Goal: Information Seeking & Learning: Learn about a topic

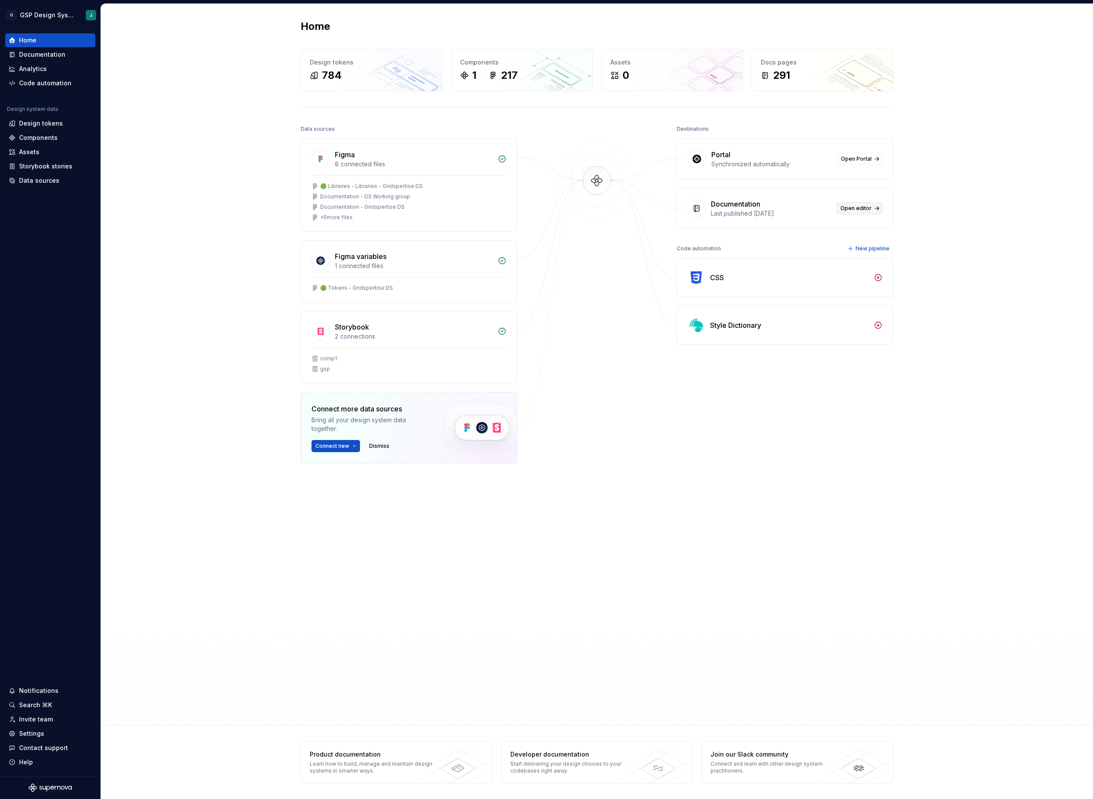
click at [860, 213] on link "Open editor" at bounding box center [860, 208] width 46 height 12
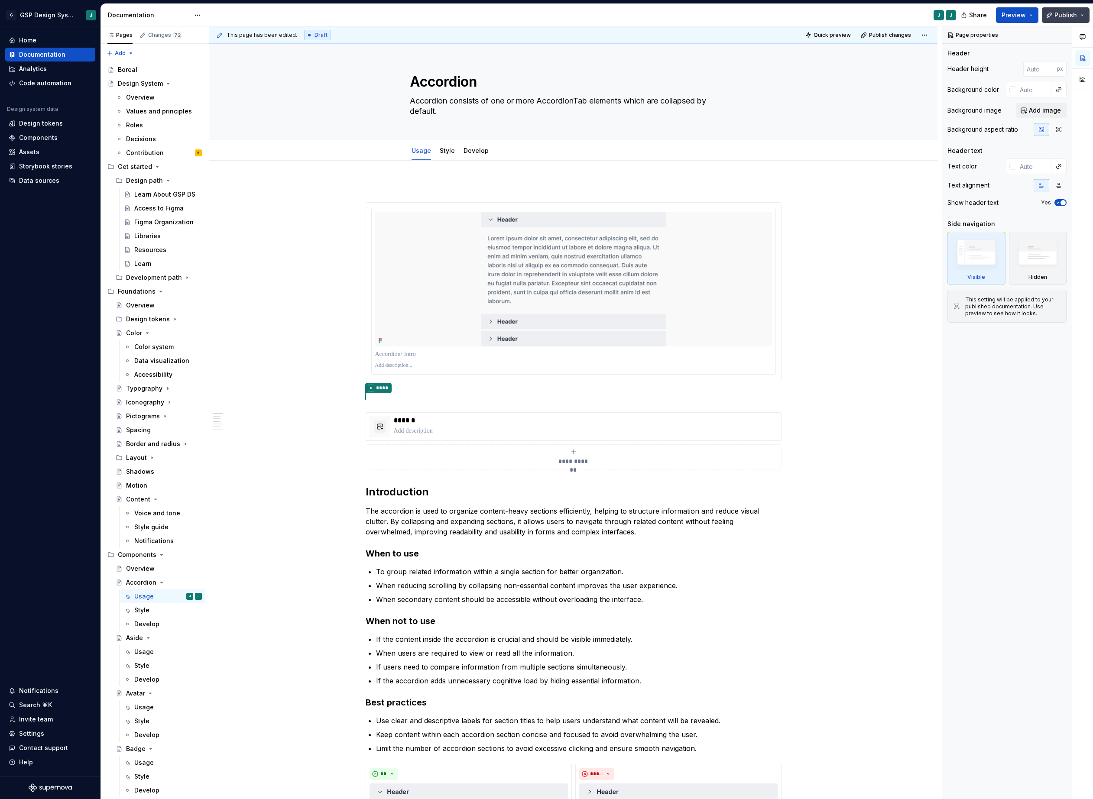
click at [1062, 14] on span "Publish" at bounding box center [1066, 15] width 23 height 9
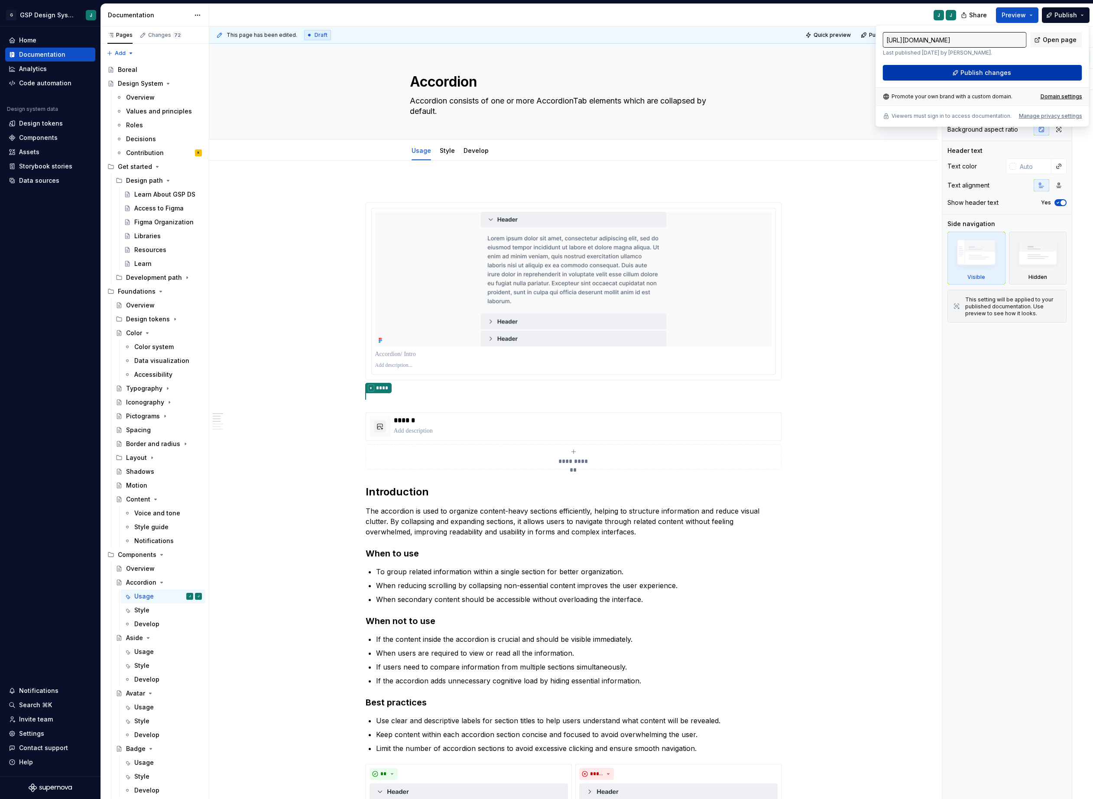
click at [974, 75] on span "Publish changes" at bounding box center [986, 72] width 51 height 9
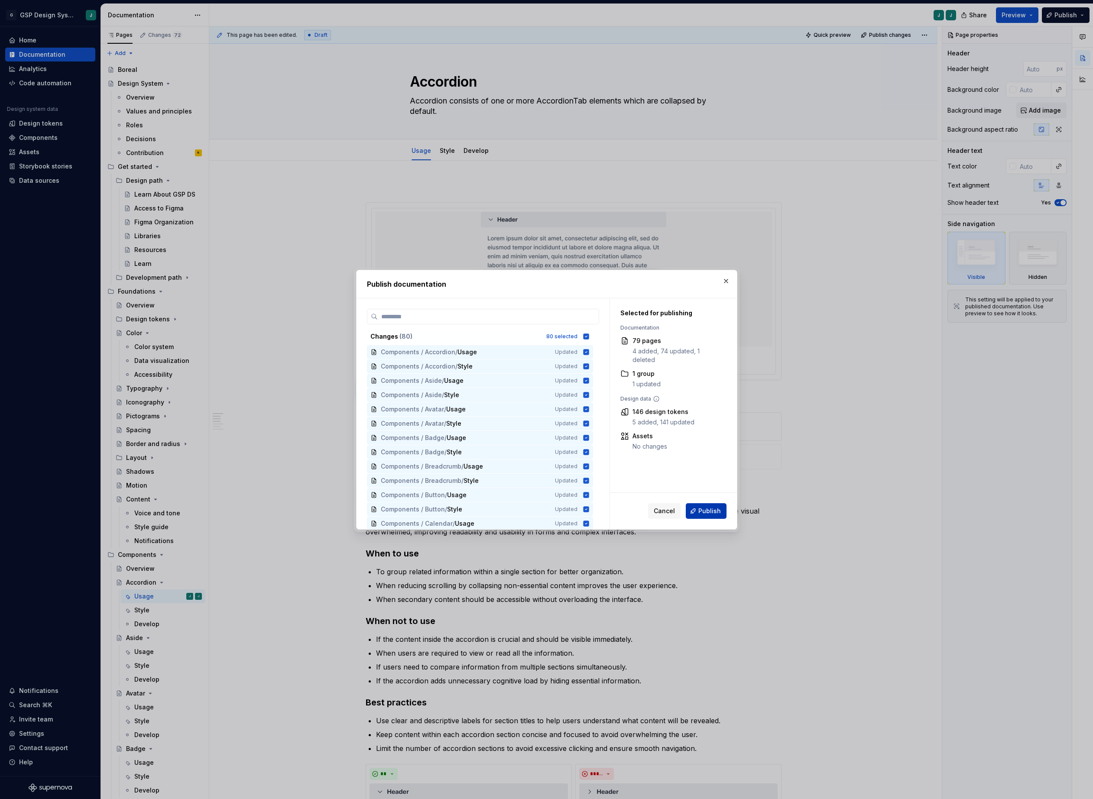
click at [713, 509] on span "Publish" at bounding box center [709, 511] width 23 height 9
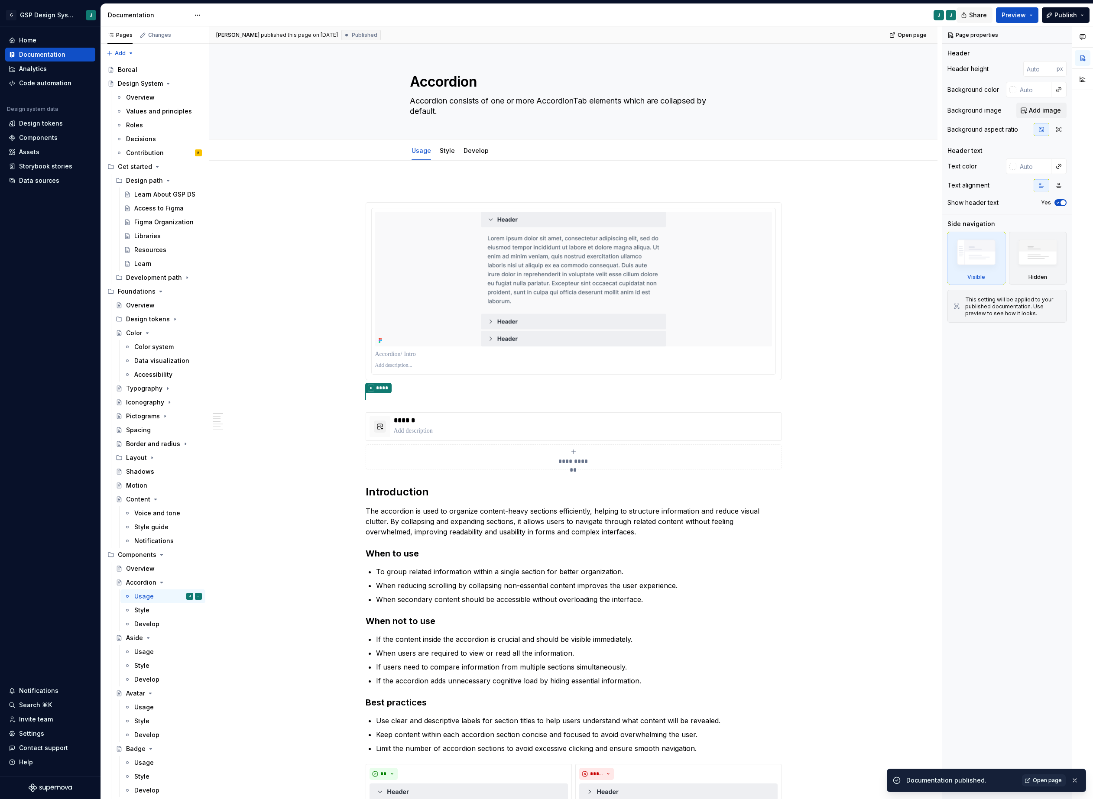
click at [978, 13] on span "Share" at bounding box center [978, 15] width 18 height 9
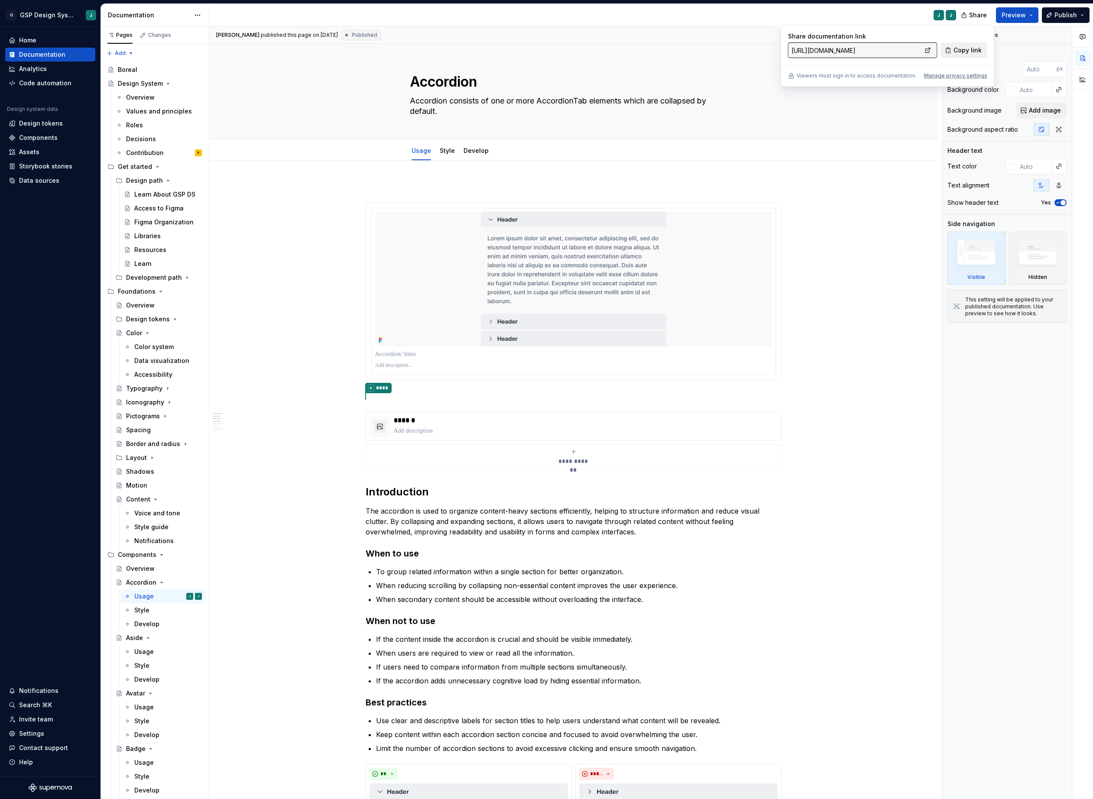
click at [963, 49] on span "Copy link" at bounding box center [968, 50] width 28 height 9
type textarea "*"
click at [60, 717] on div "Invite team" at bounding box center [50, 719] width 83 height 9
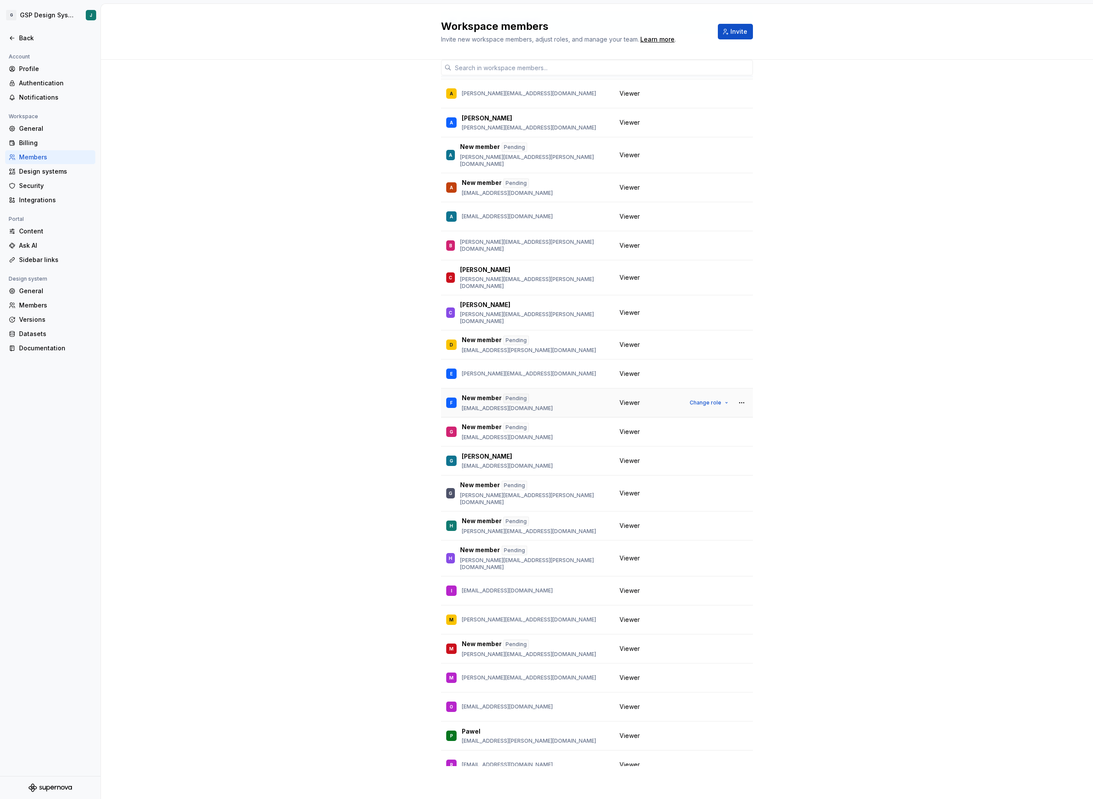
scroll to position [200, 0]
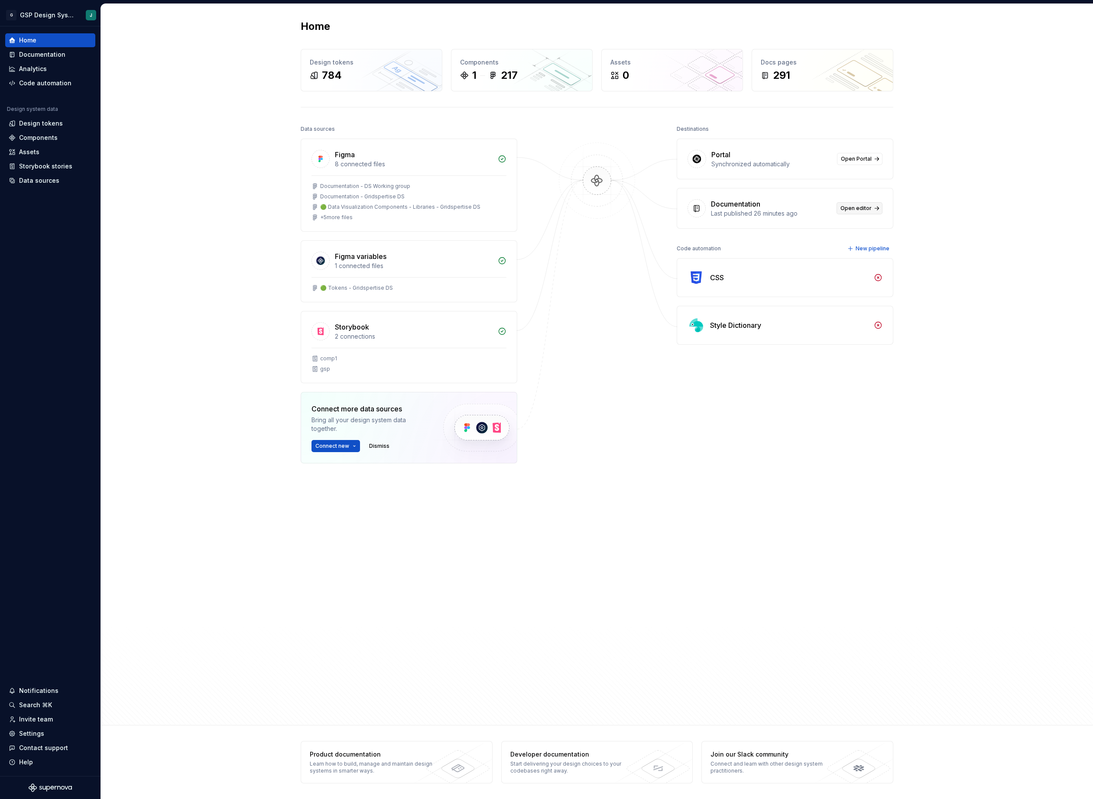
click at [854, 212] on span "Open editor" at bounding box center [856, 208] width 31 height 7
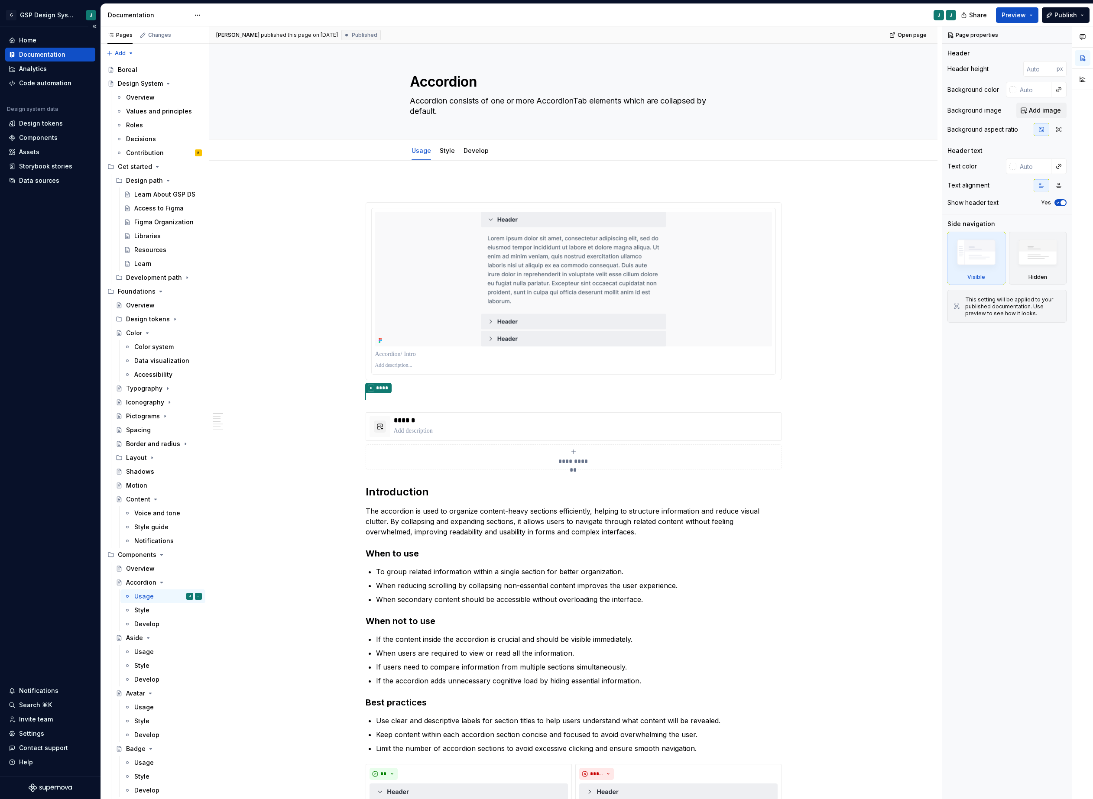
click at [62, 627] on div "Home Documentation Analytics Code automation Design system data Design tokens C…" at bounding box center [50, 401] width 101 height 750
click at [135, 72] on div "Boreal" at bounding box center [127, 69] width 19 height 9
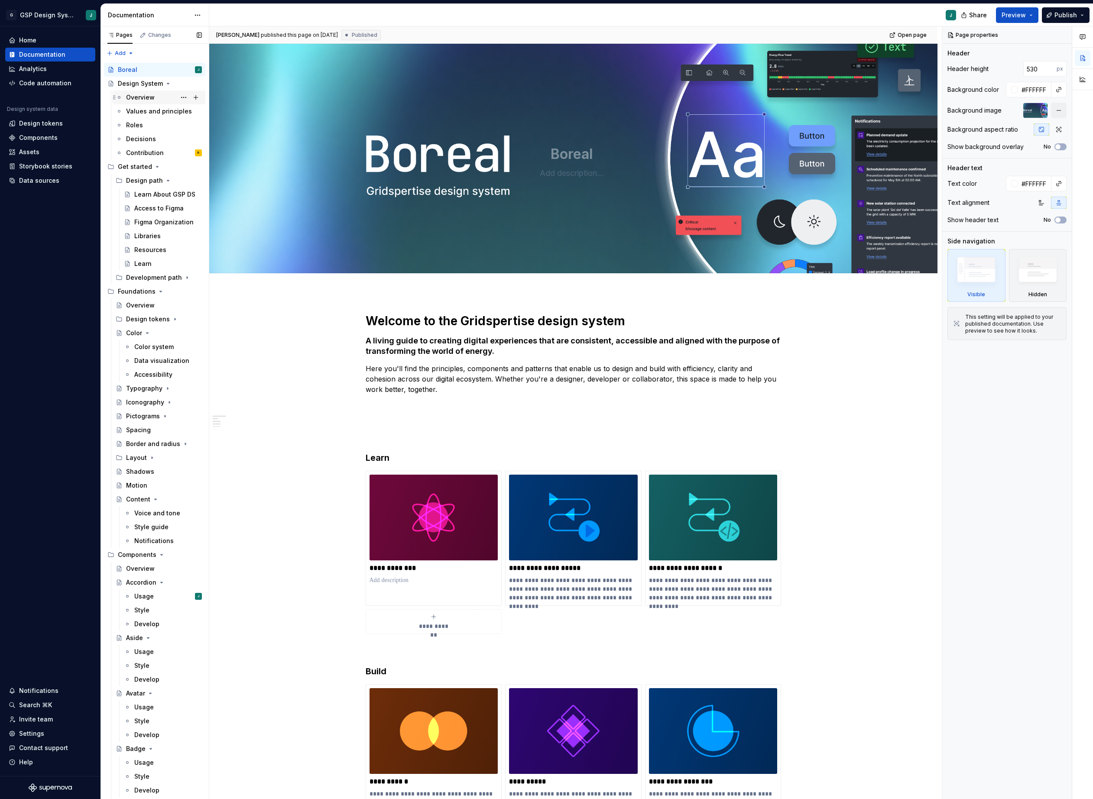
click at [151, 101] on div "Overview" at bounding box center [140, 97] width 29 height 9
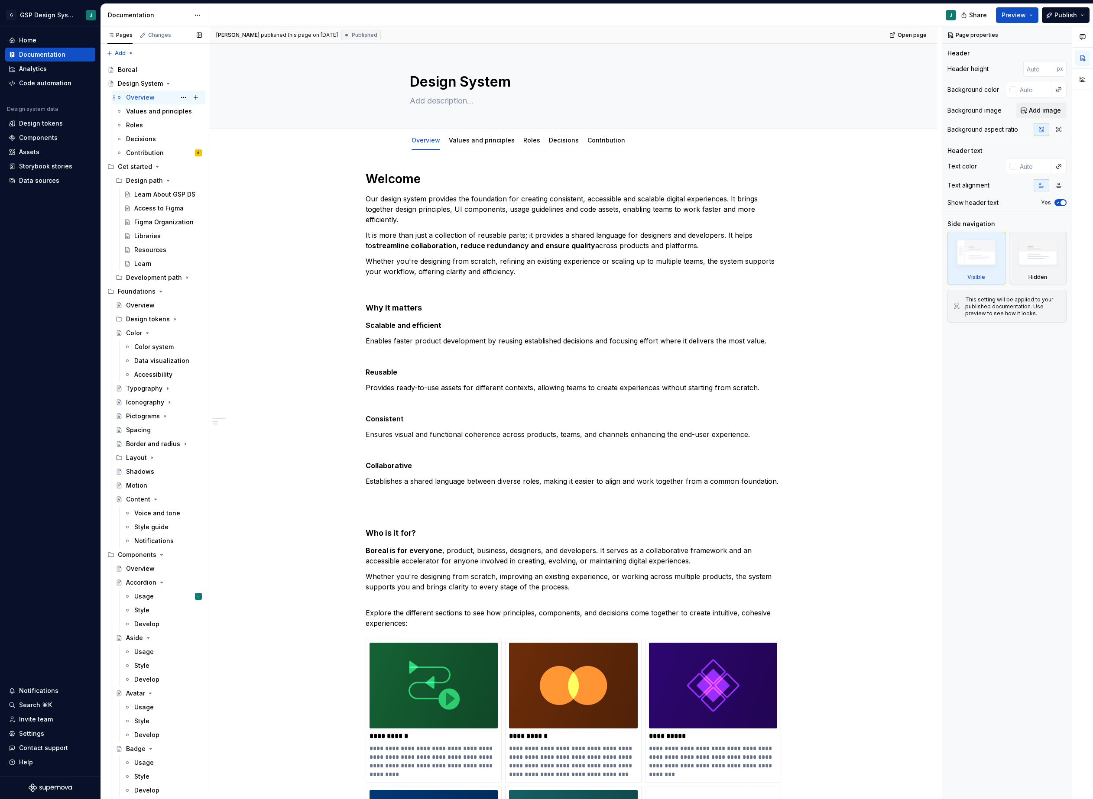
click at [156, 95] on div "Overview J" at bounding box center [164, 97] width 76 height 12
click at [154, 113] on div "Values and principles" at bounding box center [151, 111] width 50 height 9
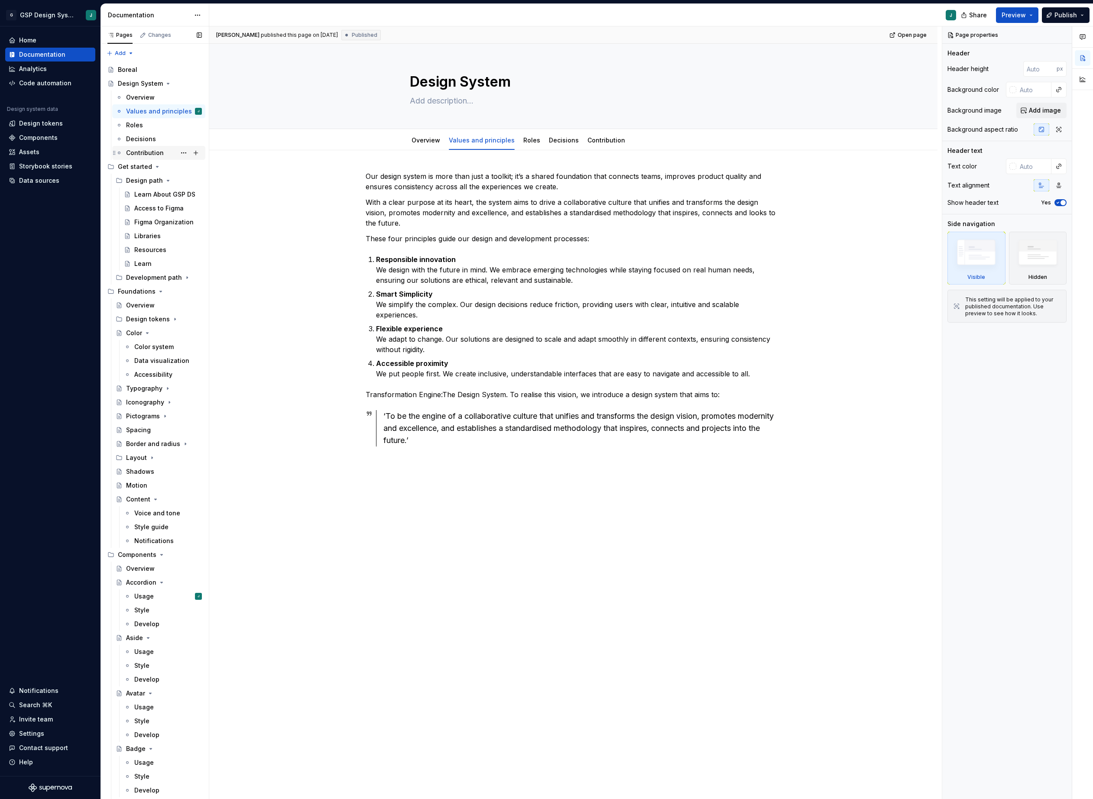
click at [153, 152] on div "Contribution" at bounding box center [145, 153] width 38 height 9
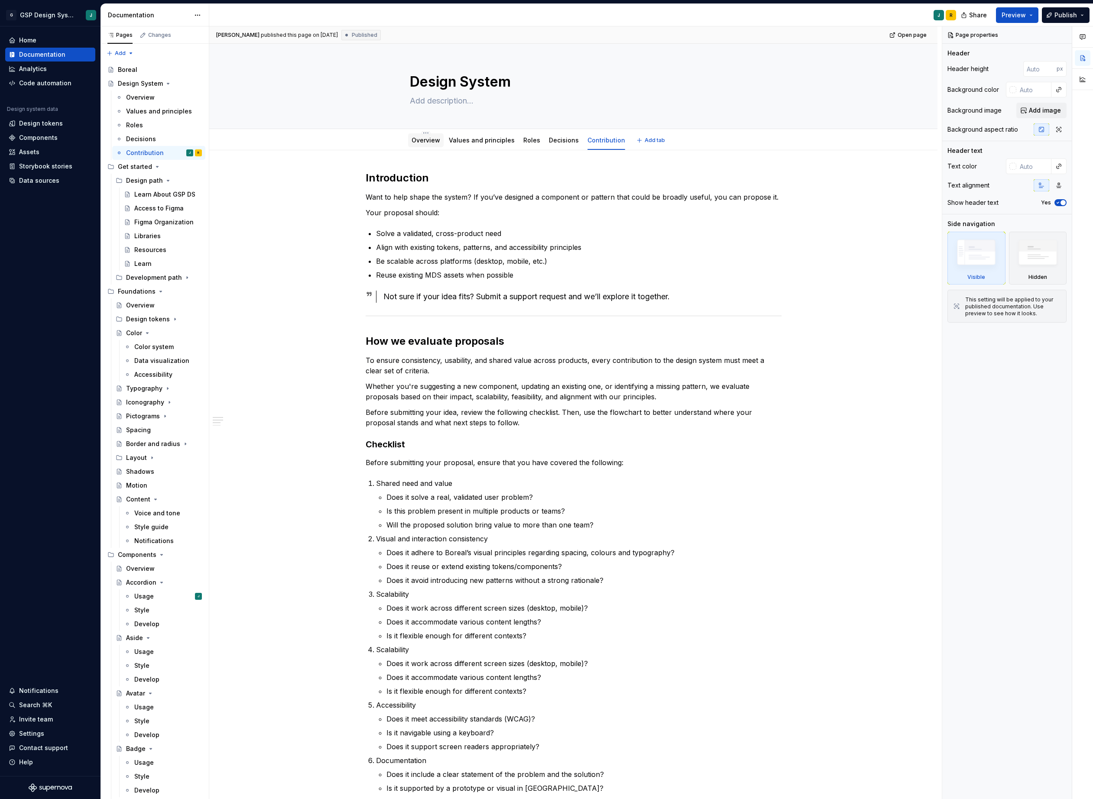
click at [432, 143] on link "Overview" at bounding box center [426, 139] width 29 height 7
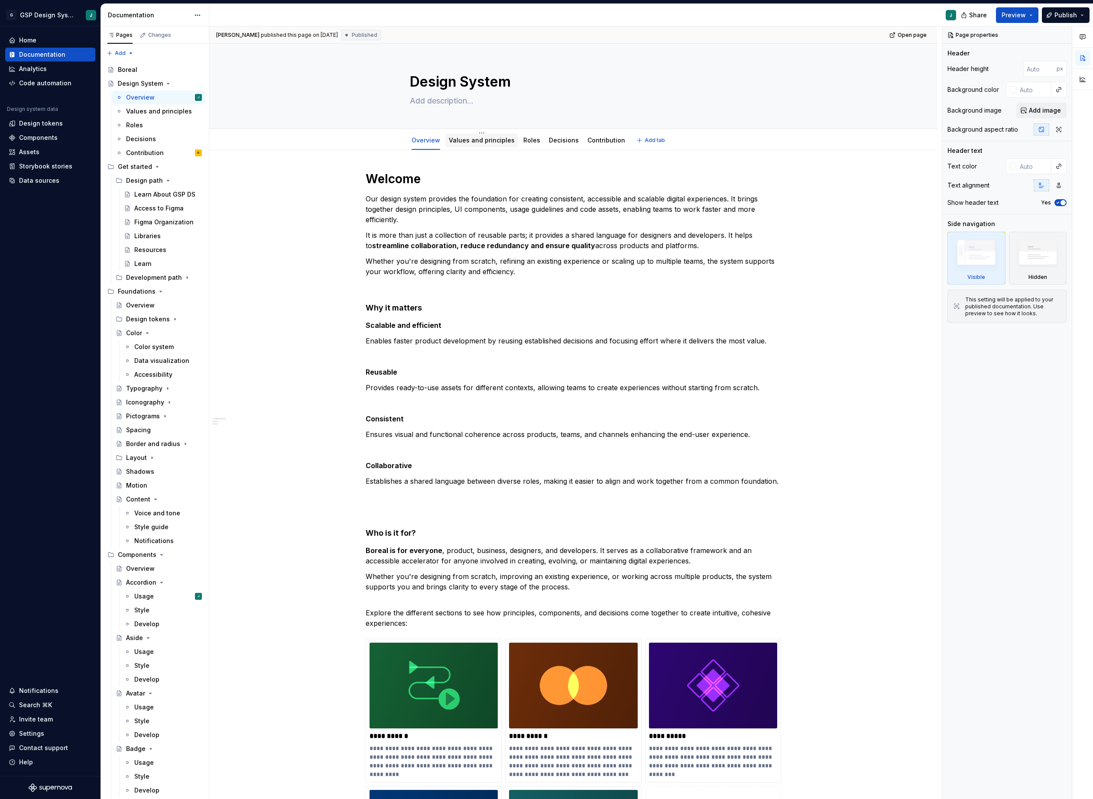
click at [482, 140] on link "Values and principles" at bounding box center [482, 139] width 66 height 7
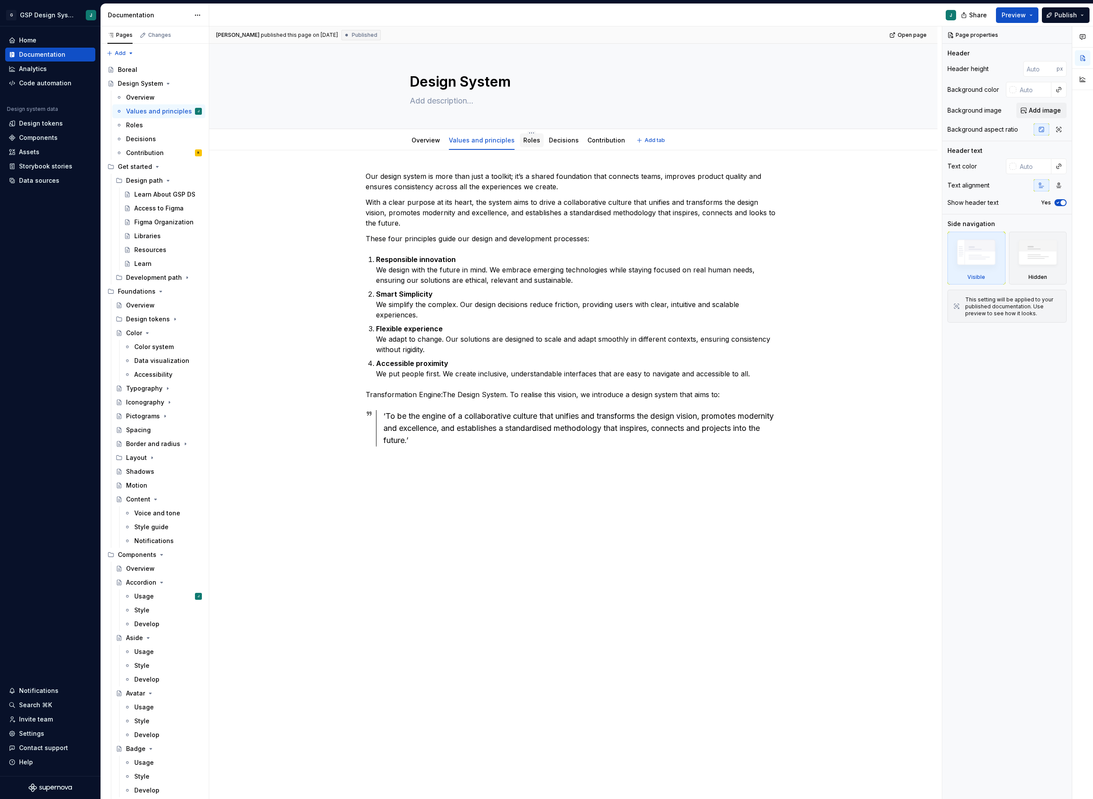
click at [536, 140] on link "Roles" at bounding box center [531, 139] width 17 height 7
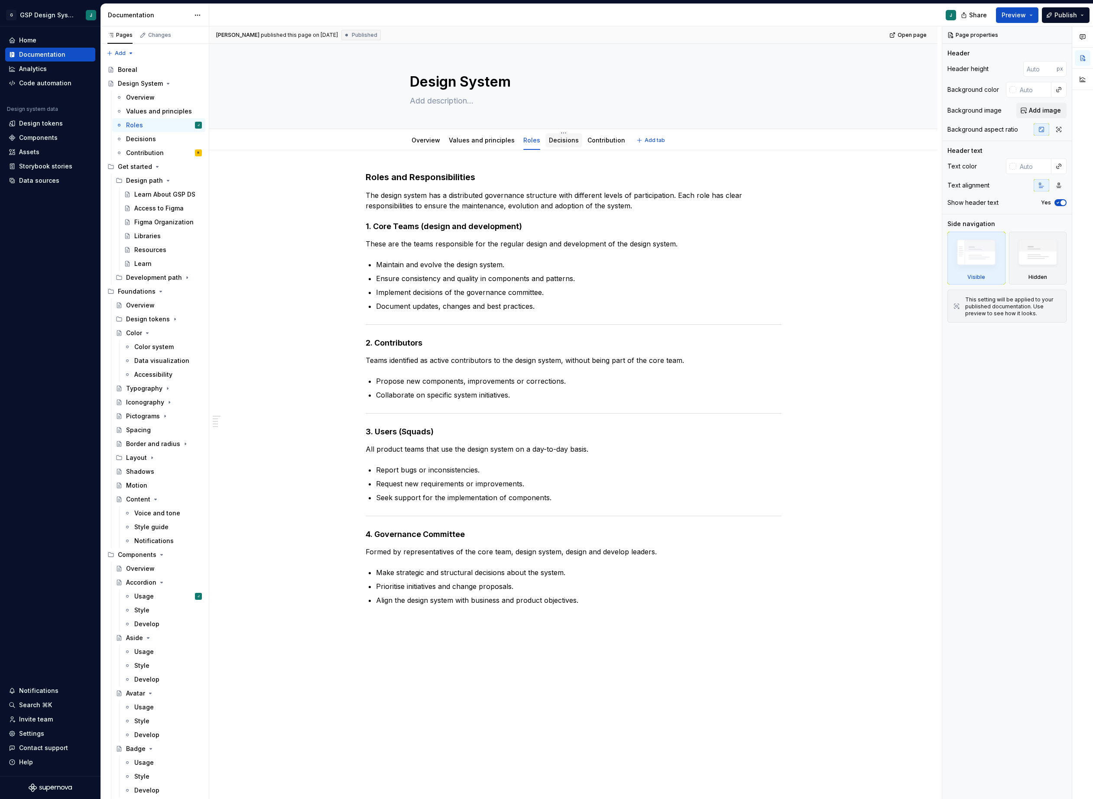
click at [569, 141] on link "Decisions" at bounding box center [564, 139] width 30 height 7
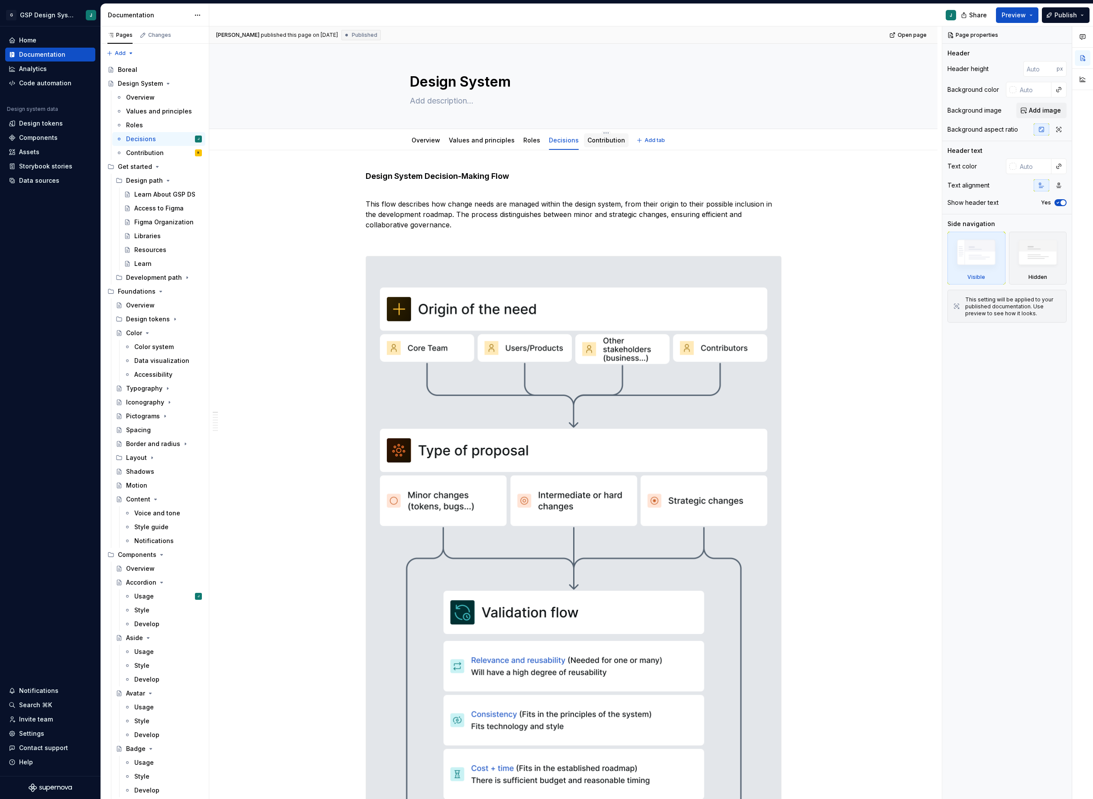
click at [596, 142] on link "Contribution" at bounding box center [607, 139] width 38 height 7
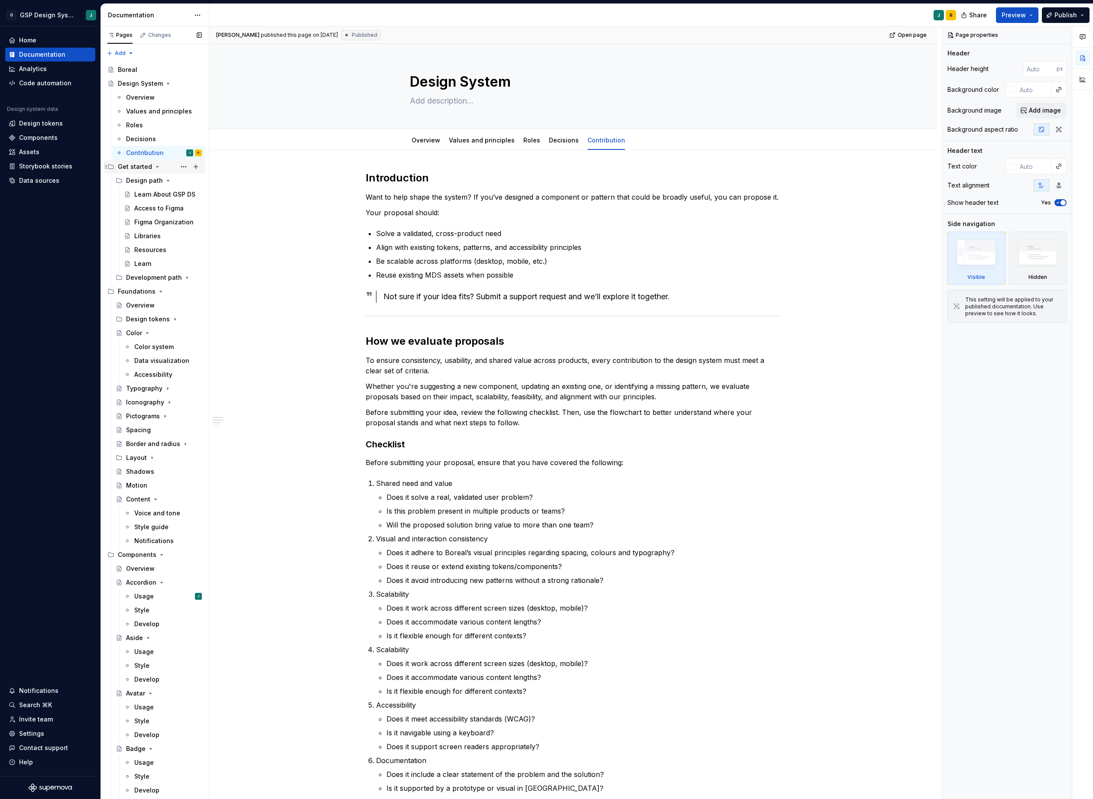
click at [138, 166] on div "Get started" at bounding box center [135, 166] width 34 height 9
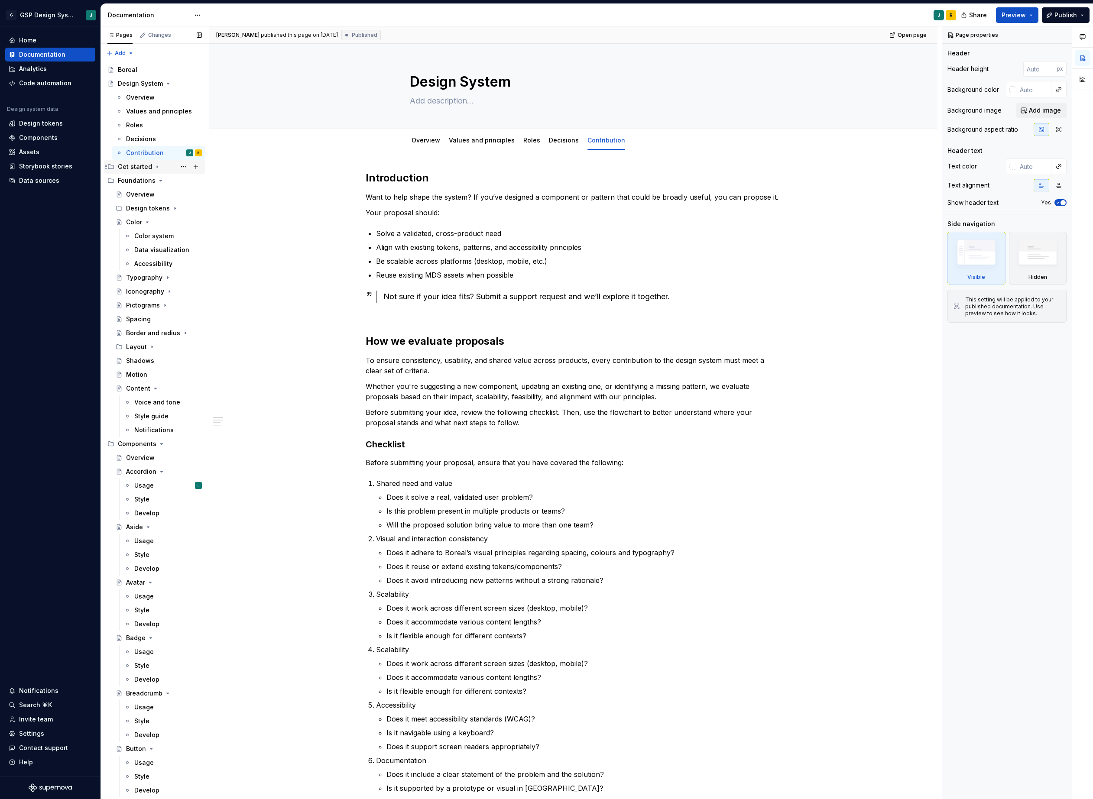
click at [138, 166] on div "Get started" at bounding box center [135, 166] width 34 height 9
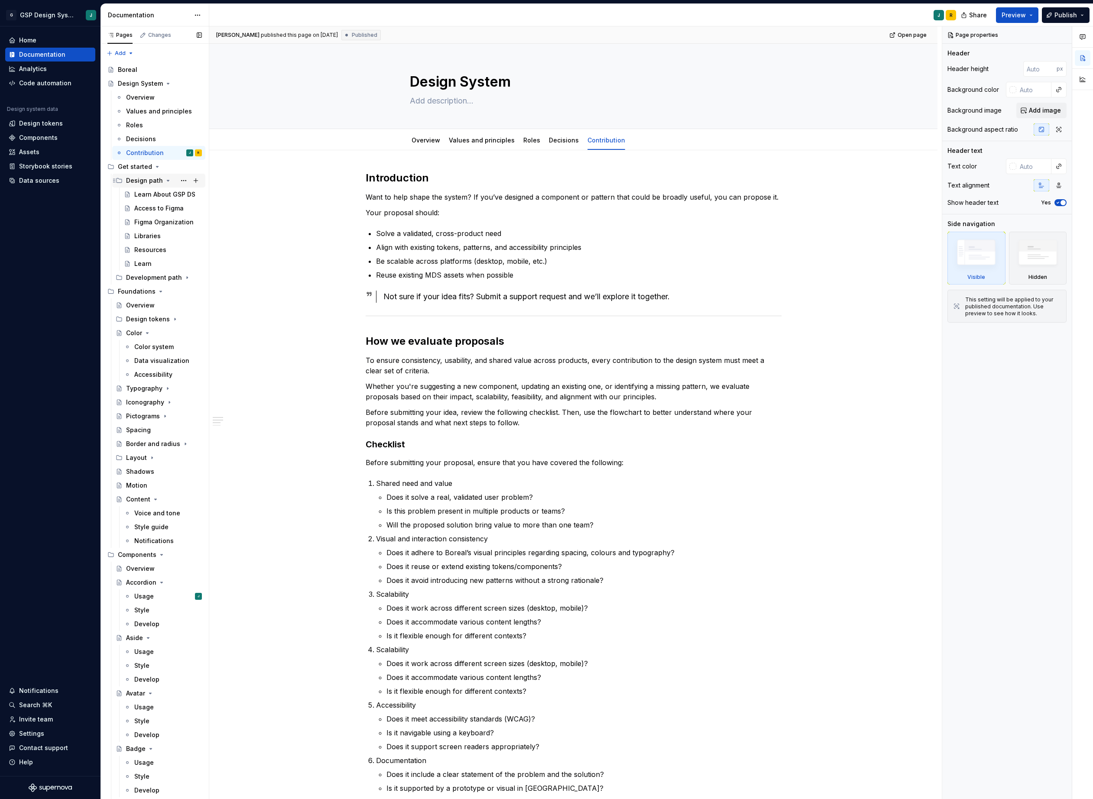
click at [141, 177] on div "Design path" at bounding box center [144, 180] width 37 height 9
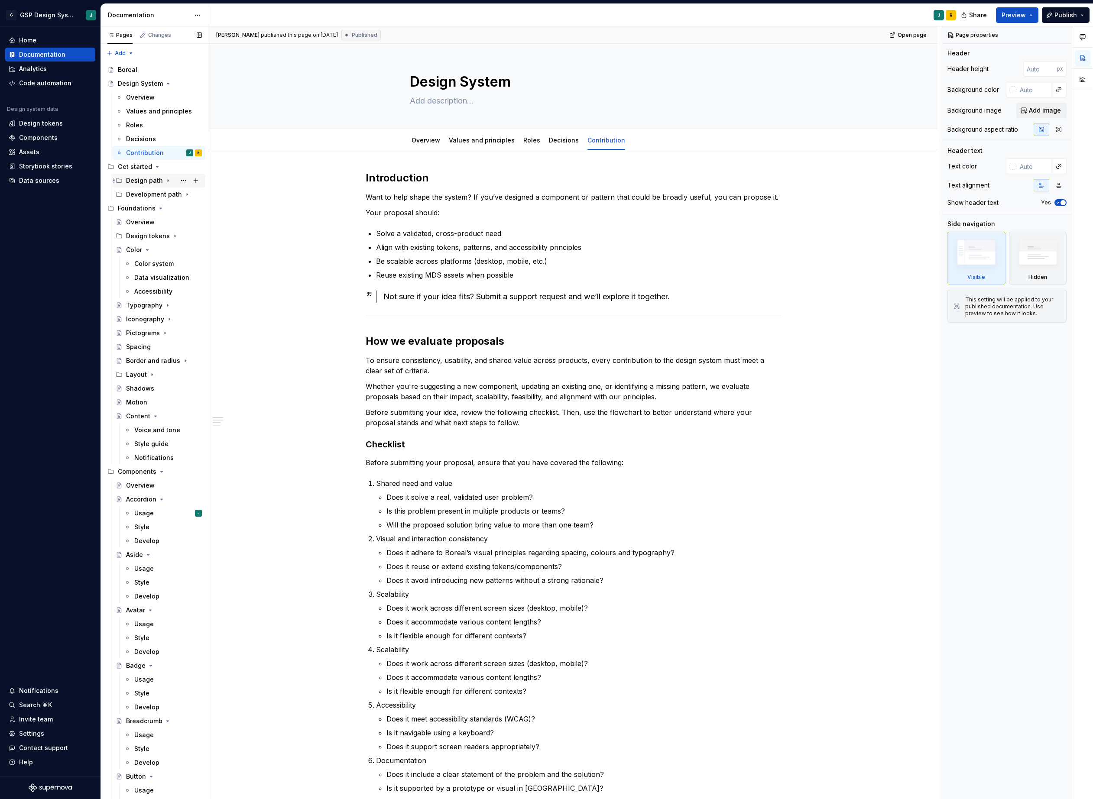
click at [155, 180] on div "Design path" at bounding box center [144, 180] width 37 height 9
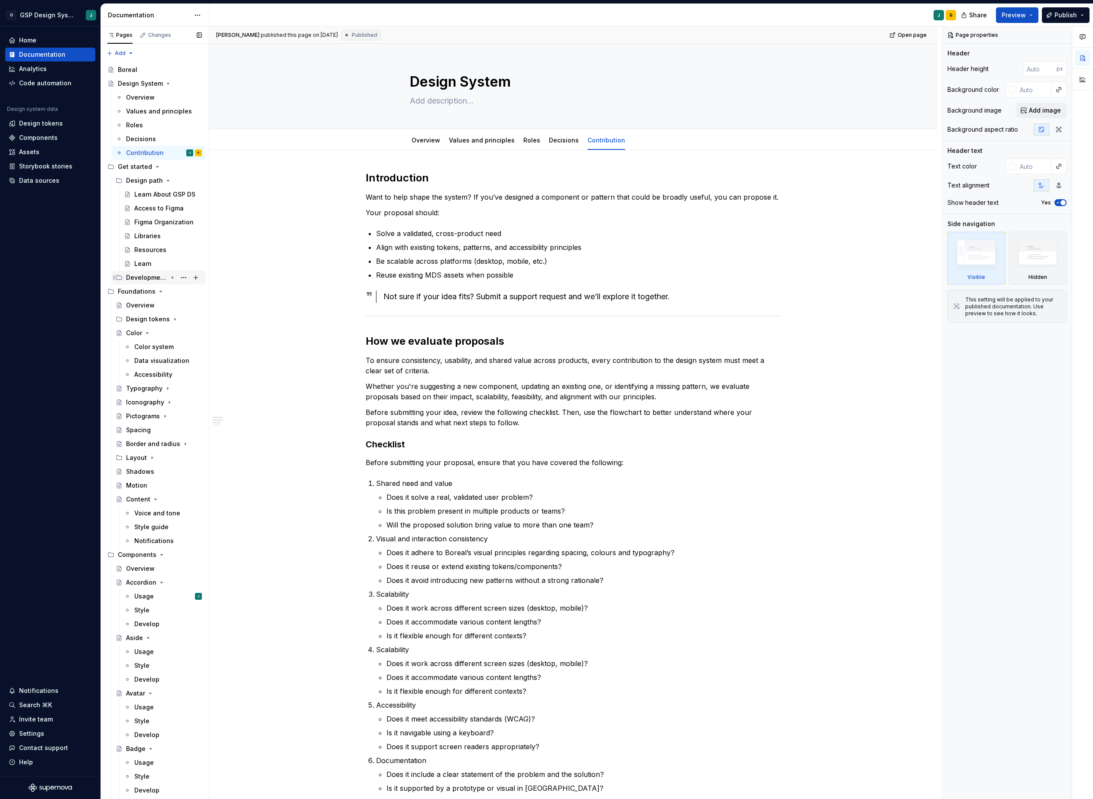
click at [153, 278] on div "Development path" at bounding box center [146, 277] width 41 height 9
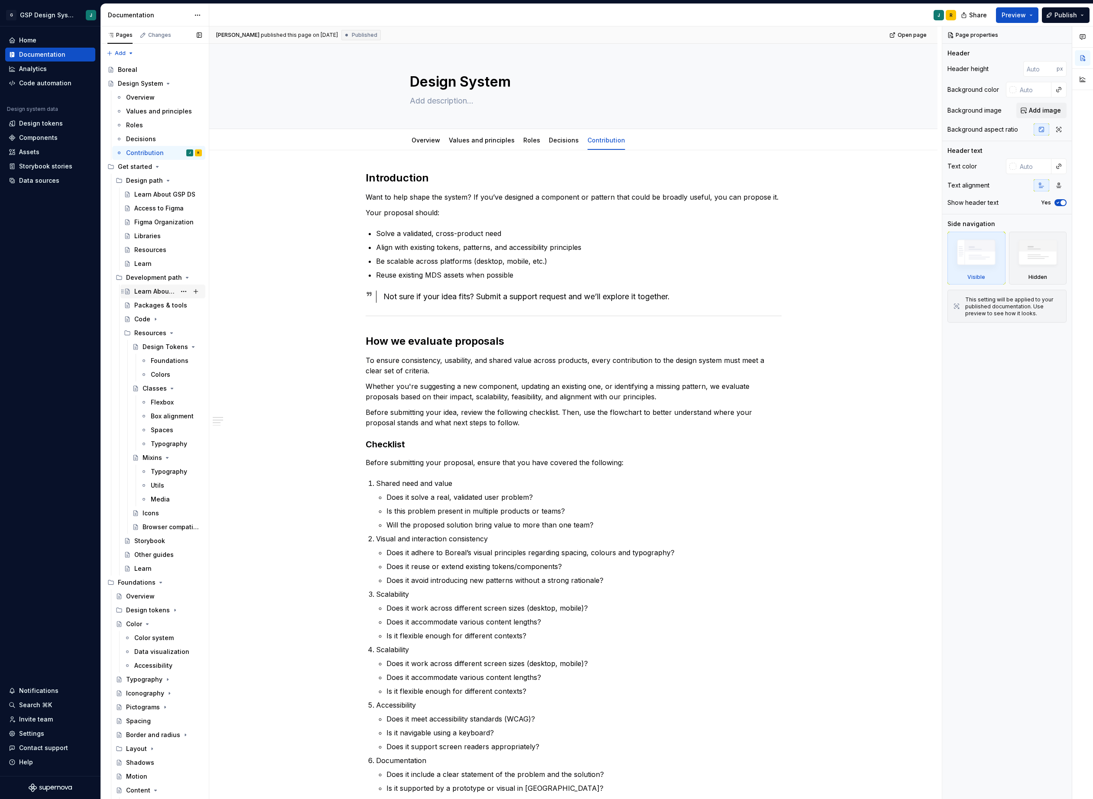
click at [153, 294] on div "Learn About GSP DS" at bounding box center [155, 291] width 42 height 9
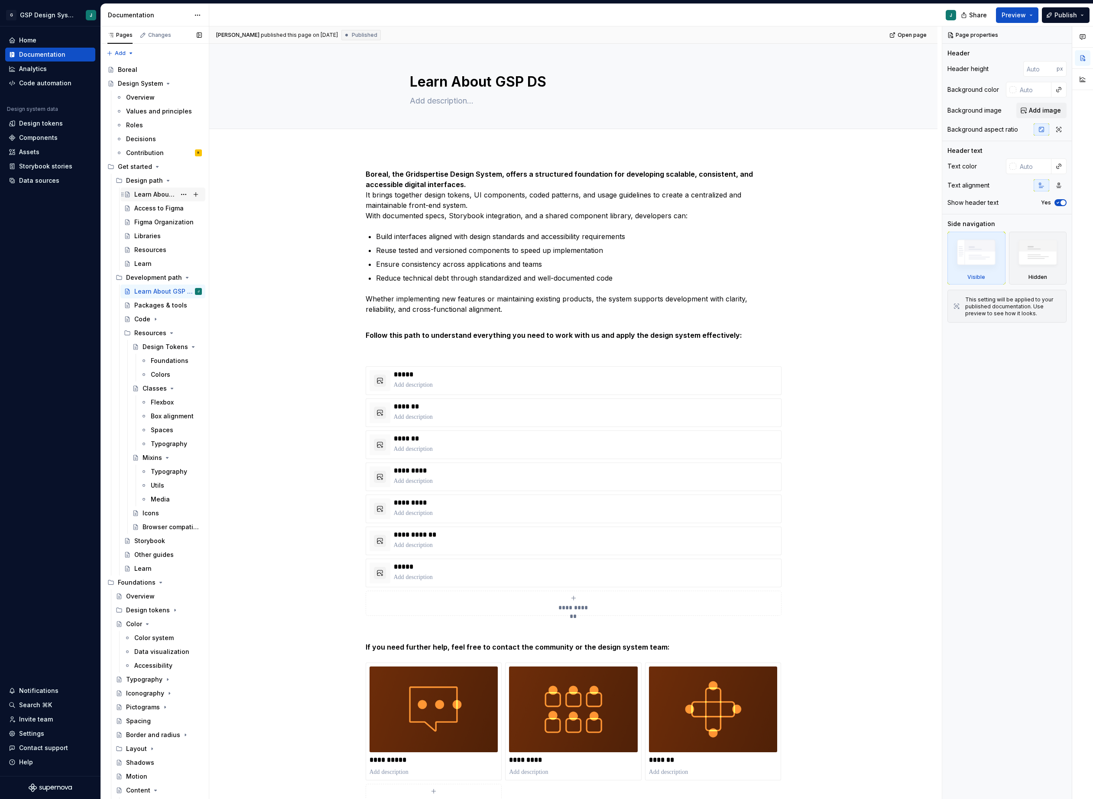
click at [151, 193] on div "Learn About GSP DS" at bounding box center [155, 194] width 42 height 9
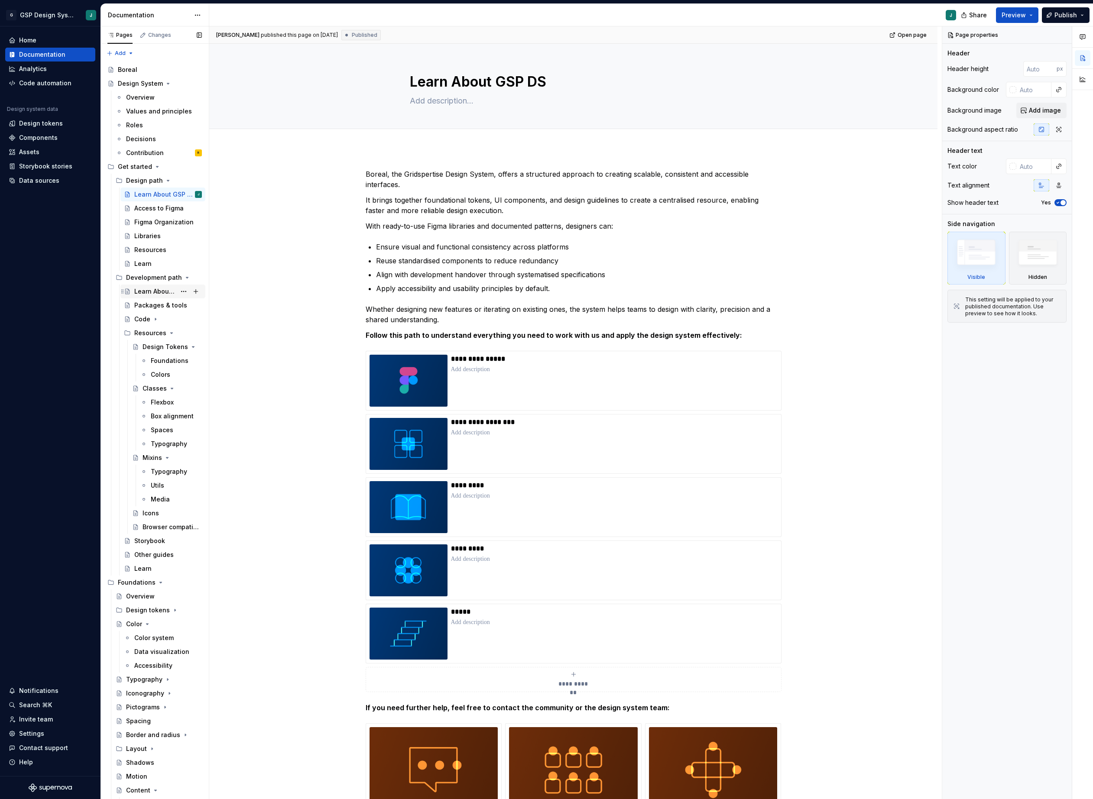
click at [151, 292] on div "Learn About GSP DS" at bounding box center [155, 291] width 42 height 9
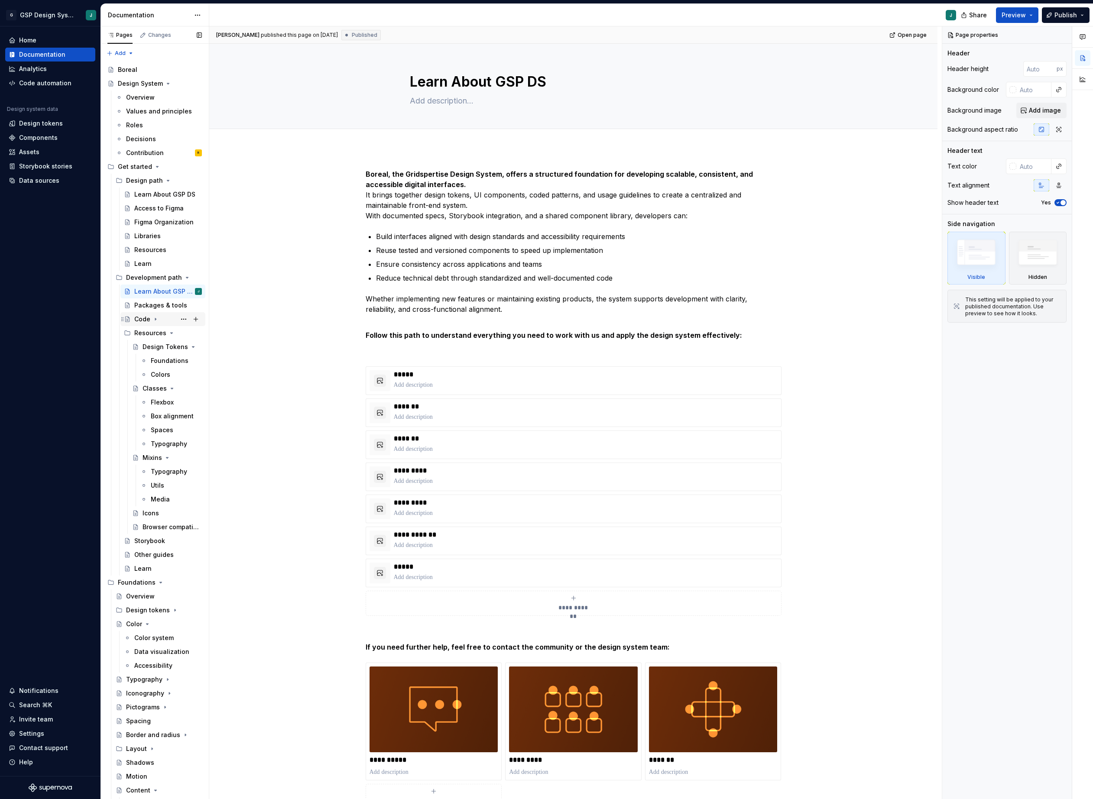
click at [153, 323] on div "Code" at bounding box center [168, 319] width 68 height 12
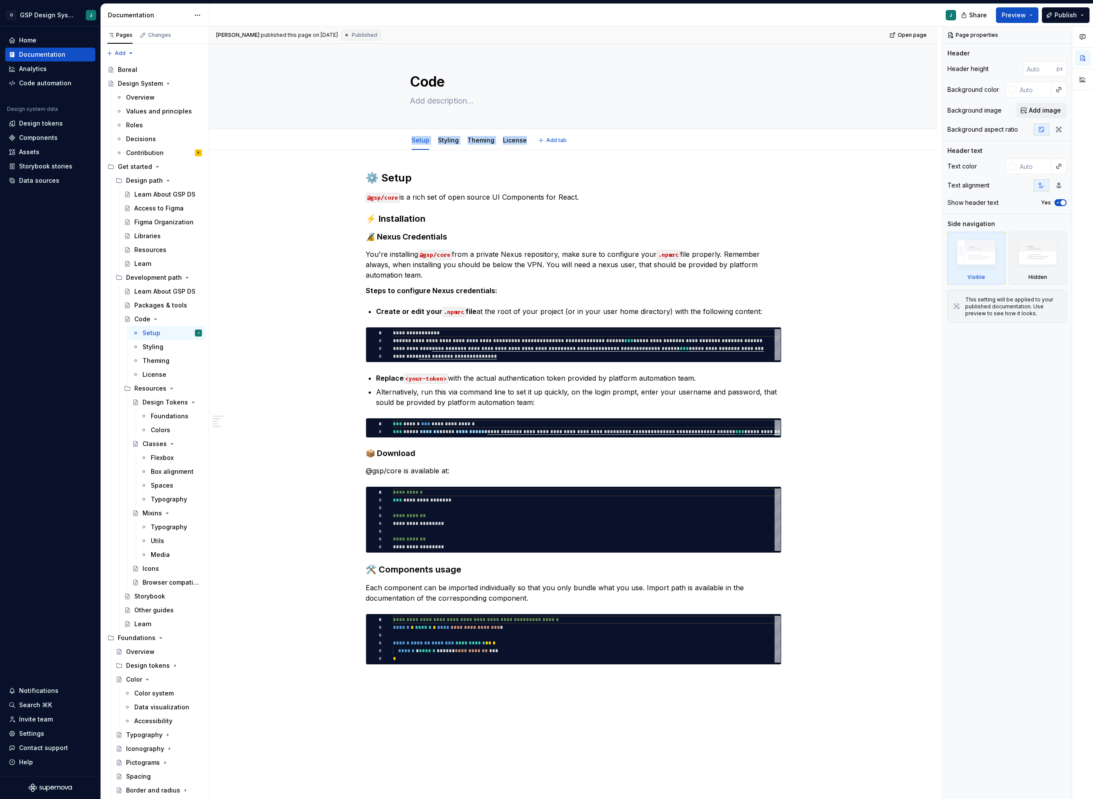
drag, startPoint x: 387, startPoint y: 144, endPoint x: 532, endPoint y: 146, distance: 144.7
click at [532, 146] on div "Setup Styling Theming License Add tab" at bounding box center [573, 140] width 659 height 19
copy div "Setup Styling Theming License"
click at [182, 317] on button "Page tree" at bounding box center [184, 319] width 12 height 12
click at [284, 244] on html "G GSP Design System J Home Documentation Analytics Code automation Design syste…" at bounding box center [546, 399] width 1093 height 799
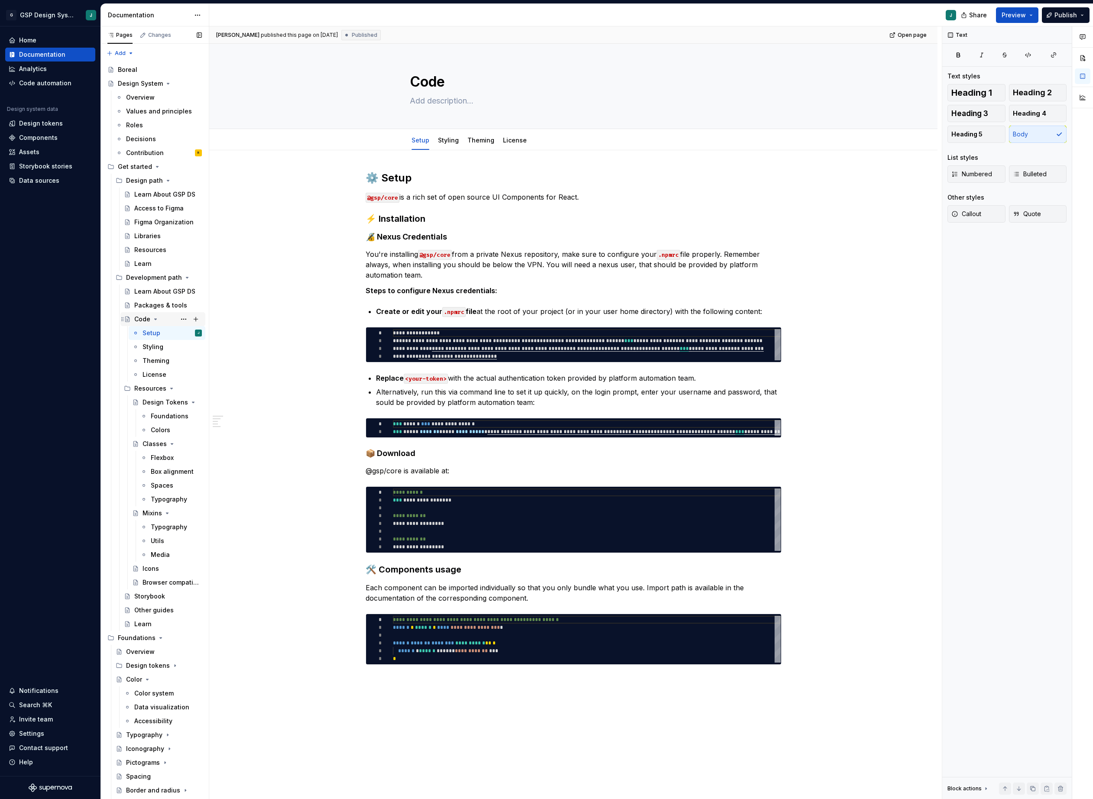
click at [145, 315] on div "Code" at bounding box center [142, 319] width 16 height 9
click at [138, 94] on div "Overview" at bounding box center [140, 97] width 29 height 9
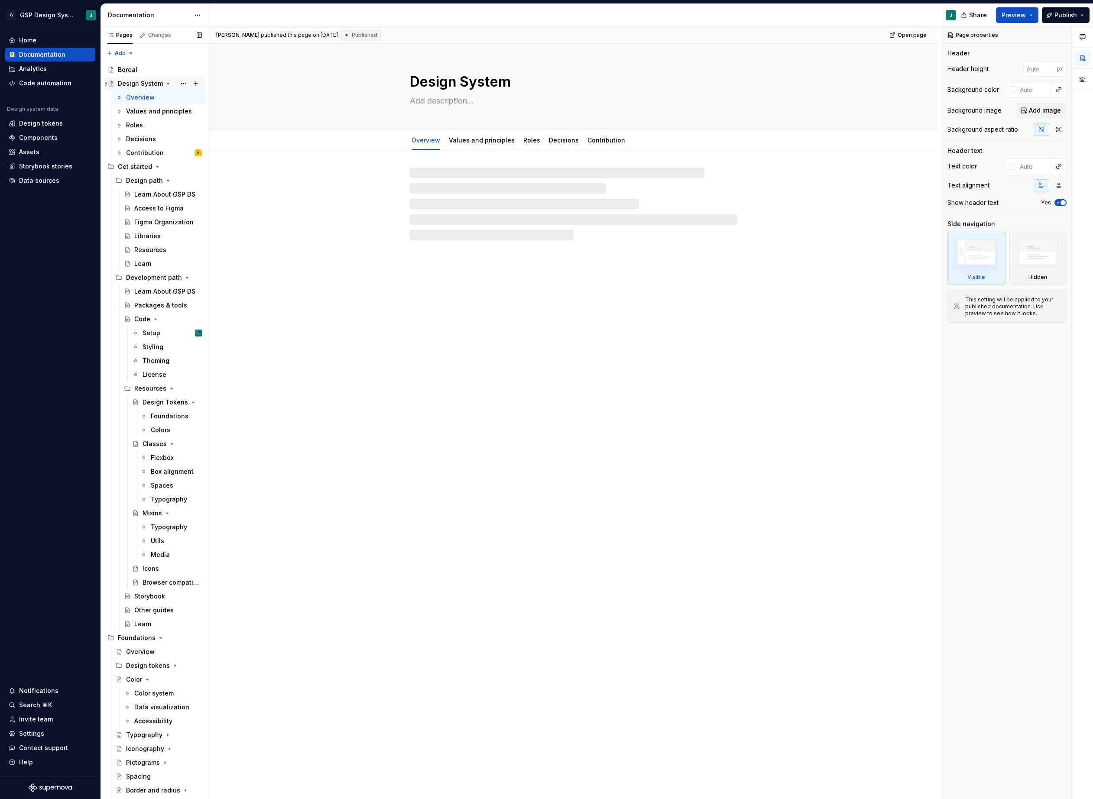
click at [136, 82] on div "Design System" at bounding box center [140, 83] width 45 height 9
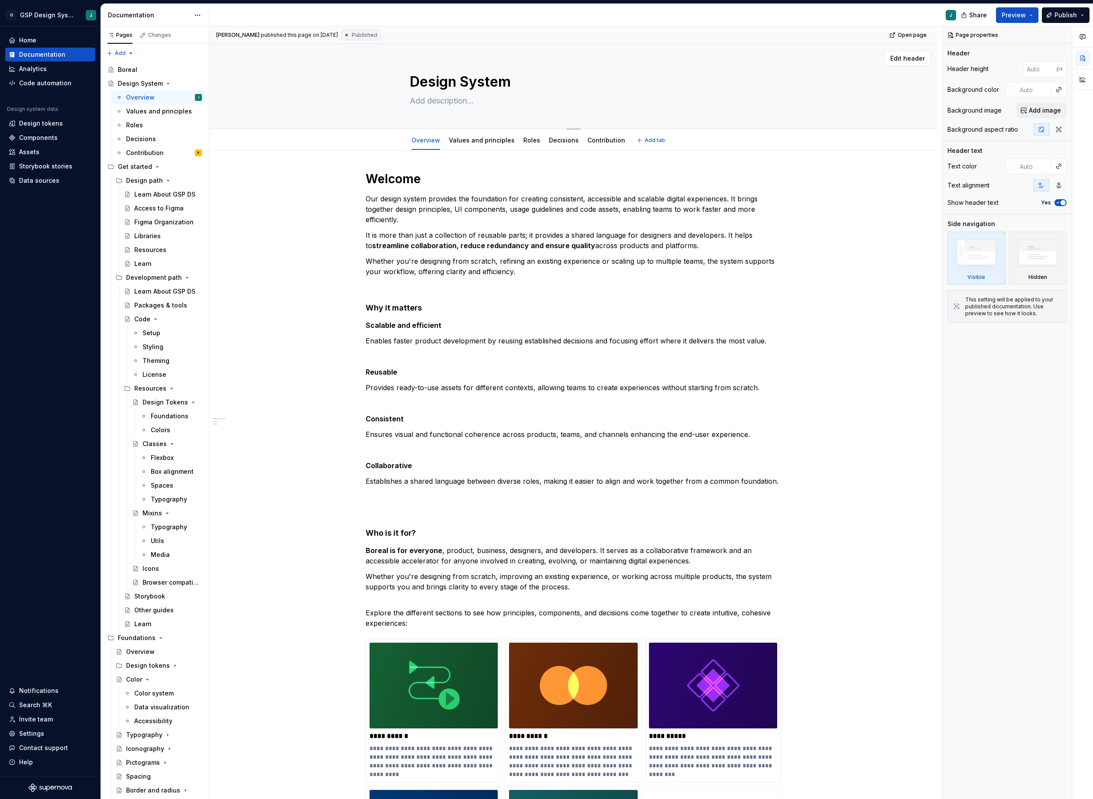
click at [854, 106] on div "Design System" at bounding box center [573, 86] width 659 height 85
type textarea "*"
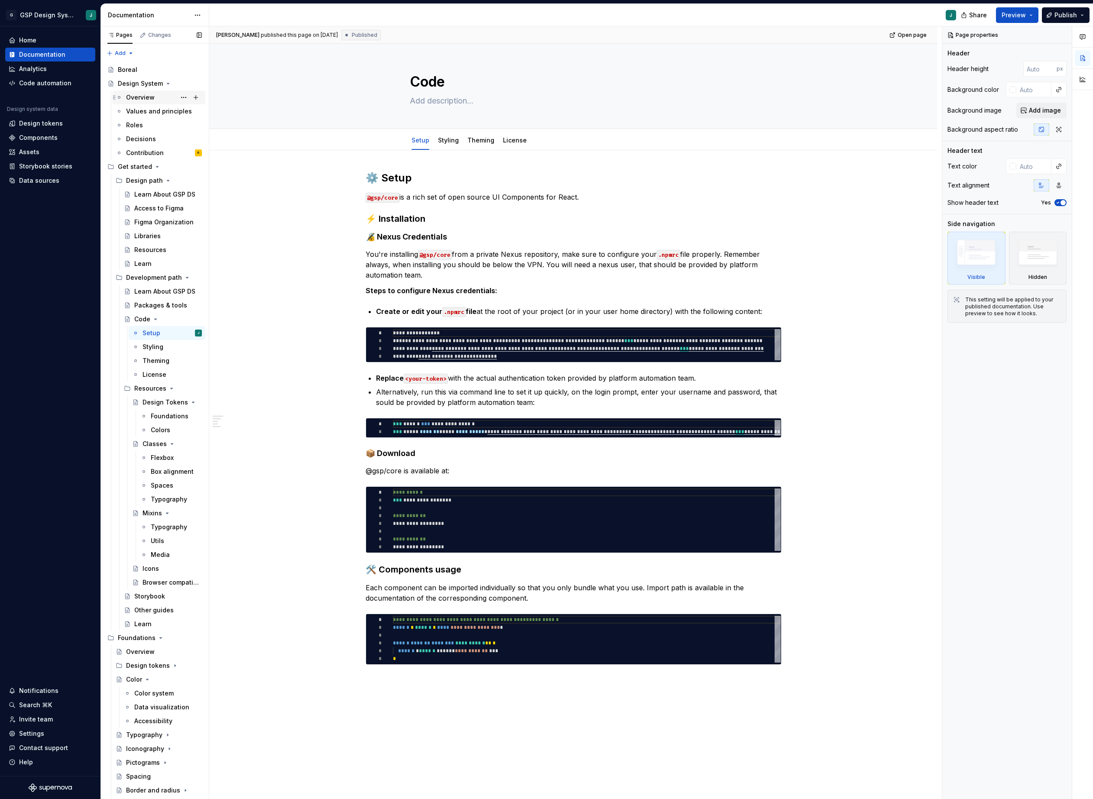
click at [149, 98] on div "Overview" at bounding box center [140, 97] width 29 height 9
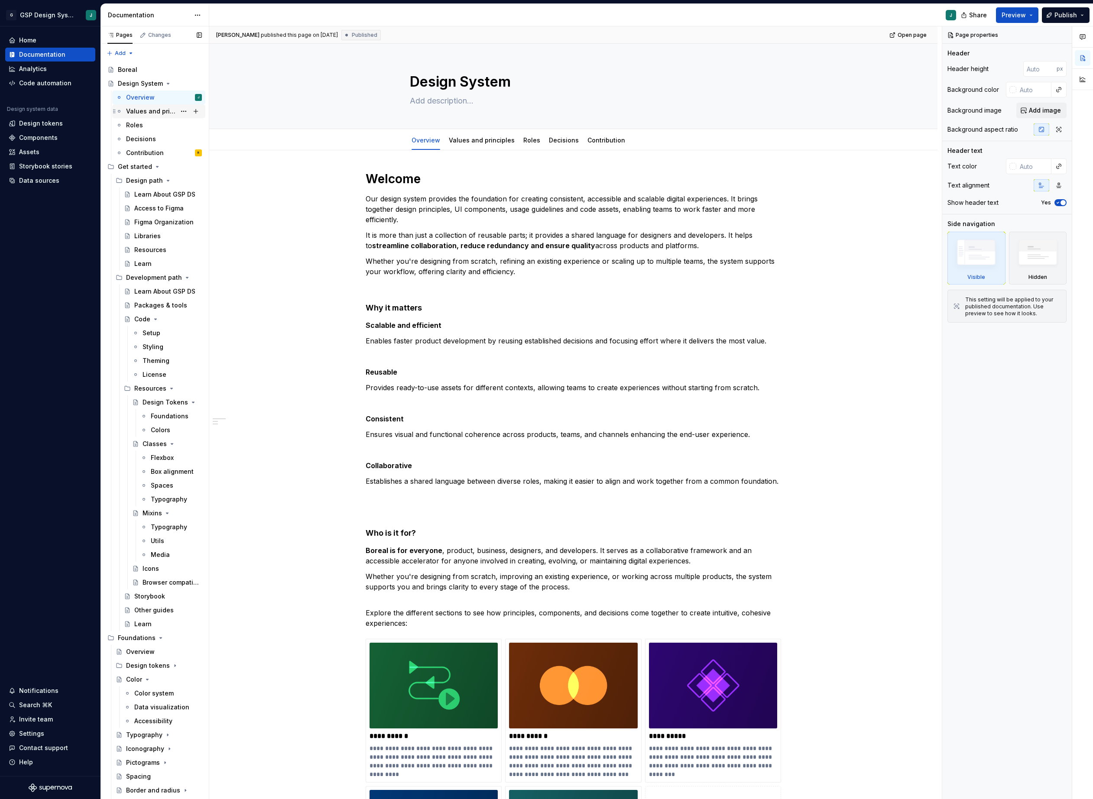
click at [147, 105] on div "Values and principles" at bounding box center [164, 111] width 76 height 12
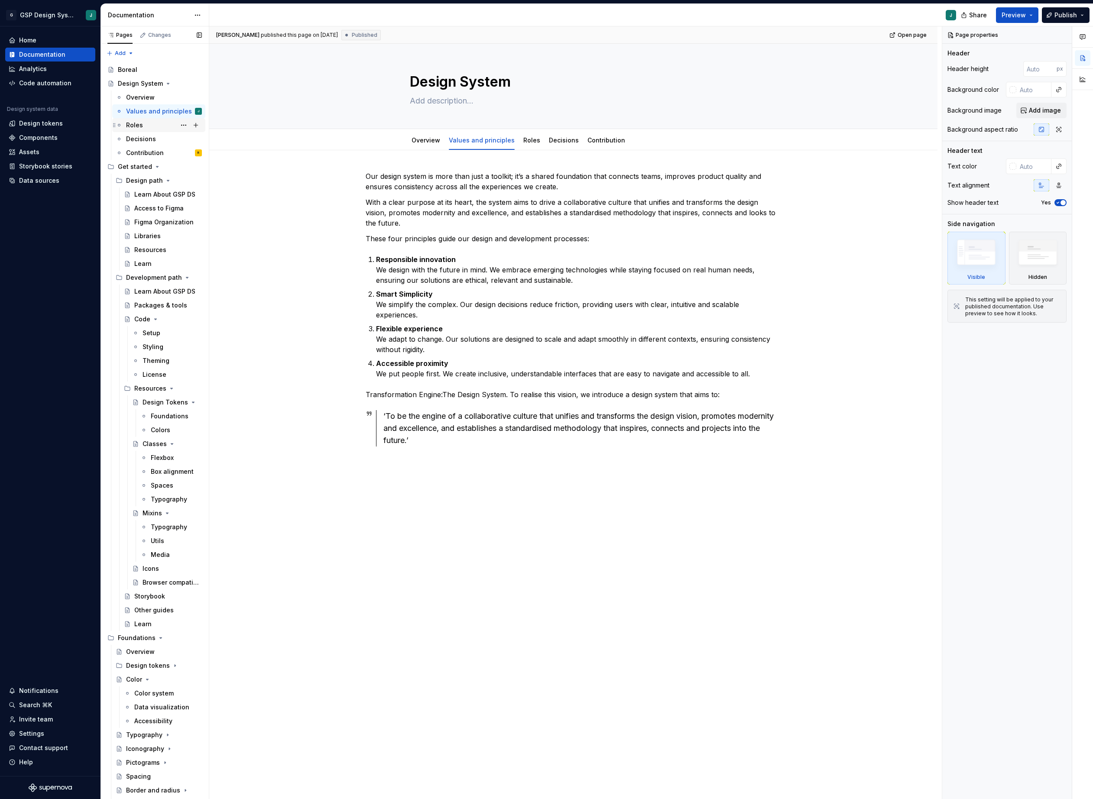
click at [144, 123] on div "Roles" at bounding box center [164, 125] width 76 height 12
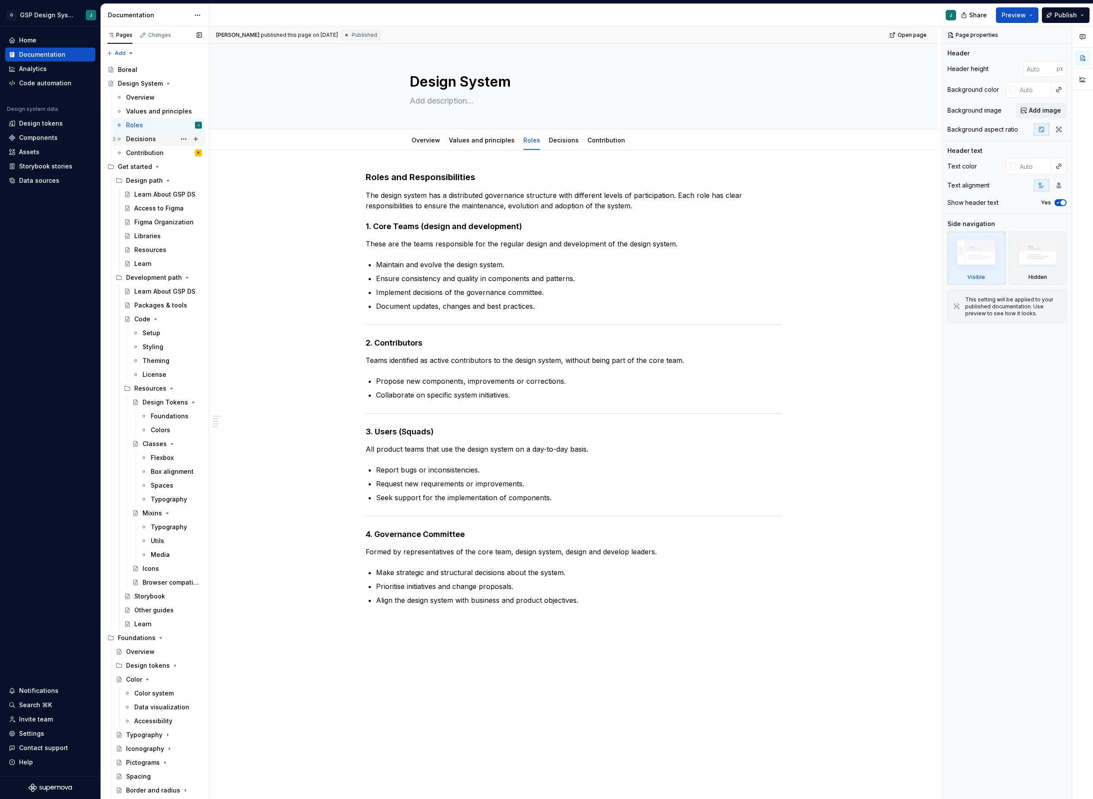
click at [154, 137] on div "Decisions" at bounding box center [164, 139] width 76 height 12
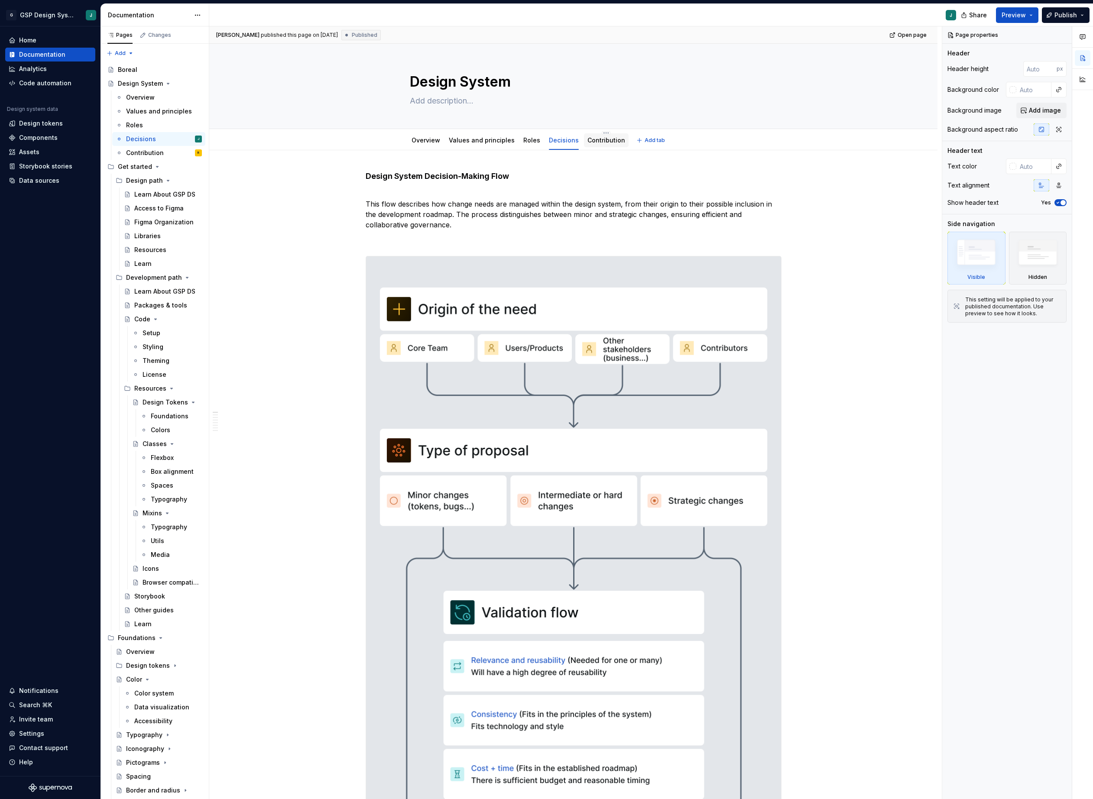
click at [599, 140] on link "Contribution" at bounding box center [607, 139] width 38 height 7
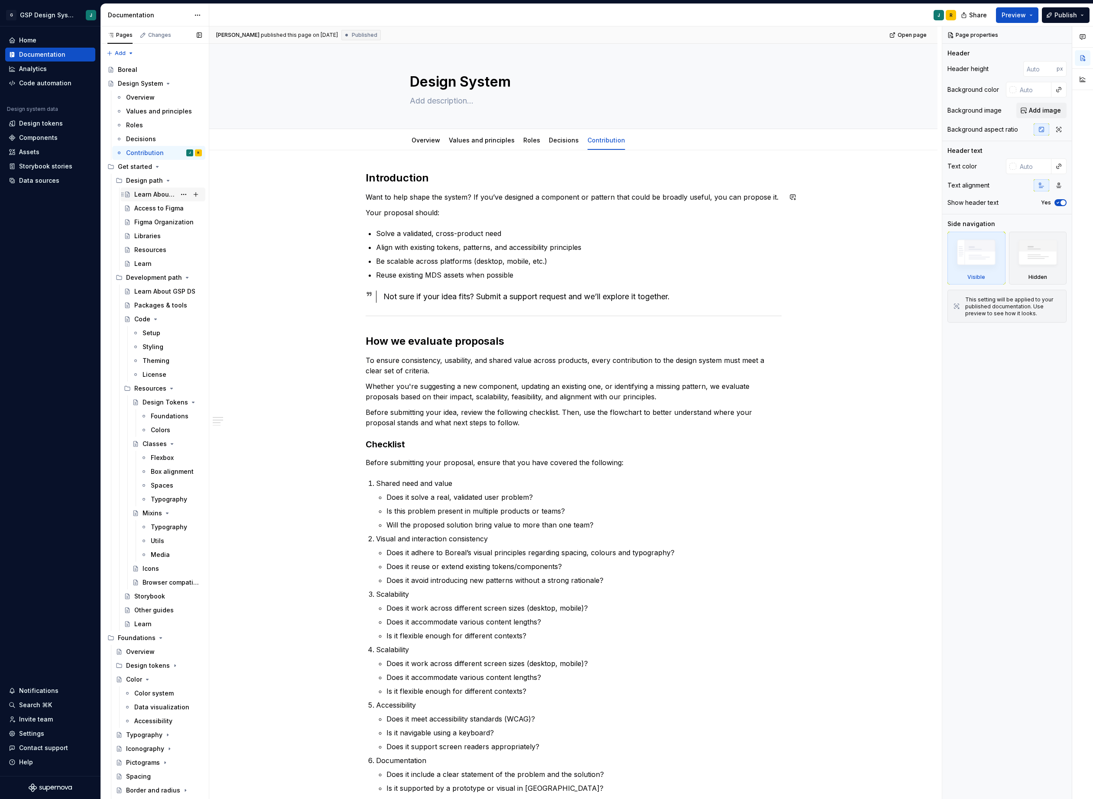
click at [161, 192] on div "Learn About GSP DS" at bounding box center [155, 194] width 42 height 9
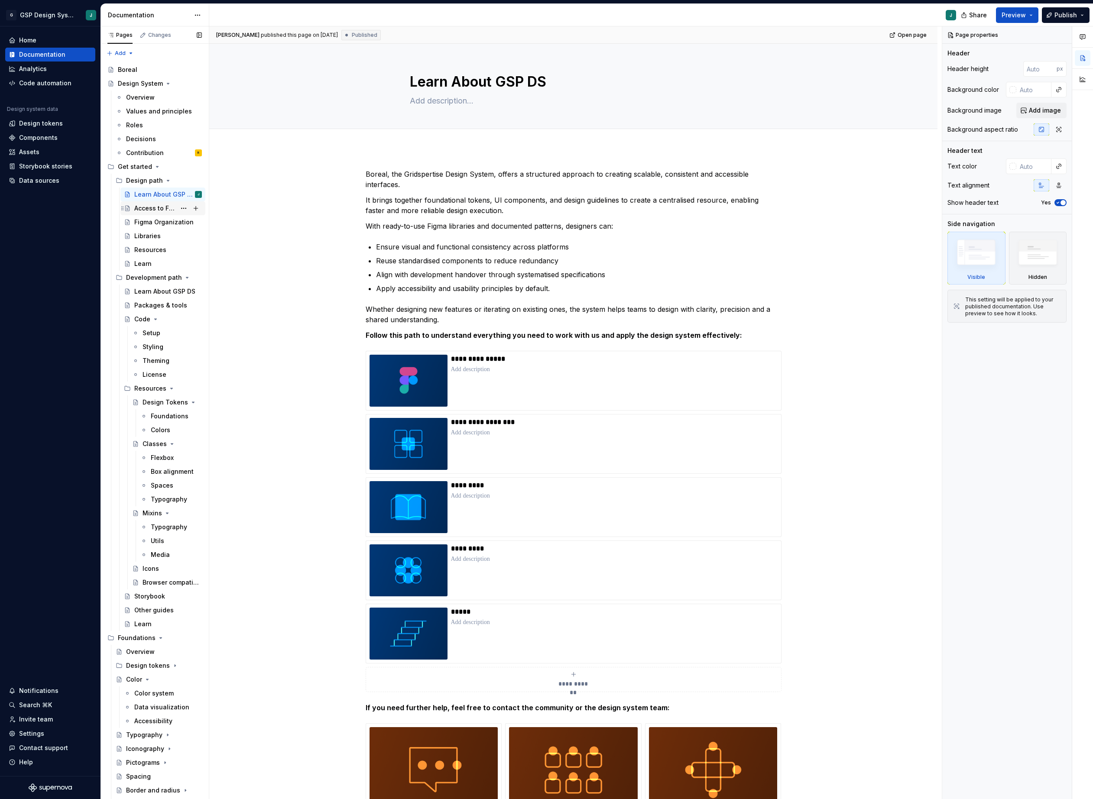
click at [158, 209] on div "Access to Figma" at bounding box center [155, 208] width 42 height 9
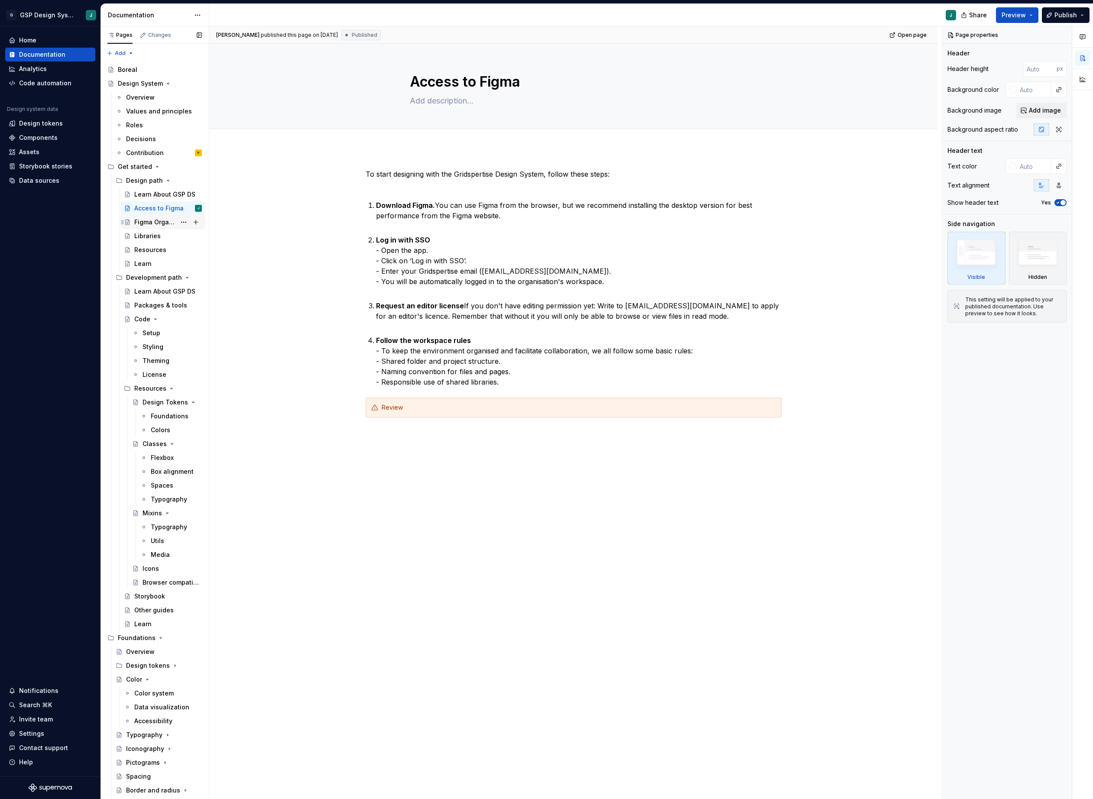
click at [155, 221] on div "Figma Organization" at bounding box center [155, 222] width 42 height 9
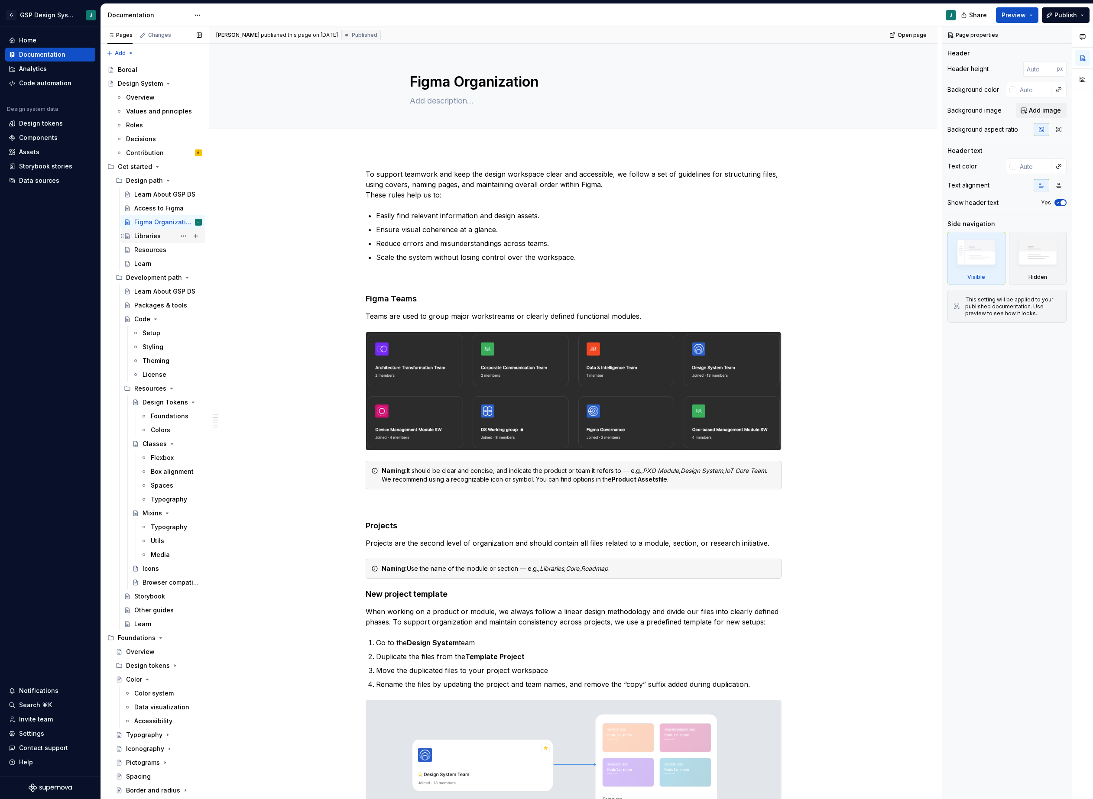
click at [150, 239] on div "Libraries" at bounding box center [147, 236] width 26 height 9
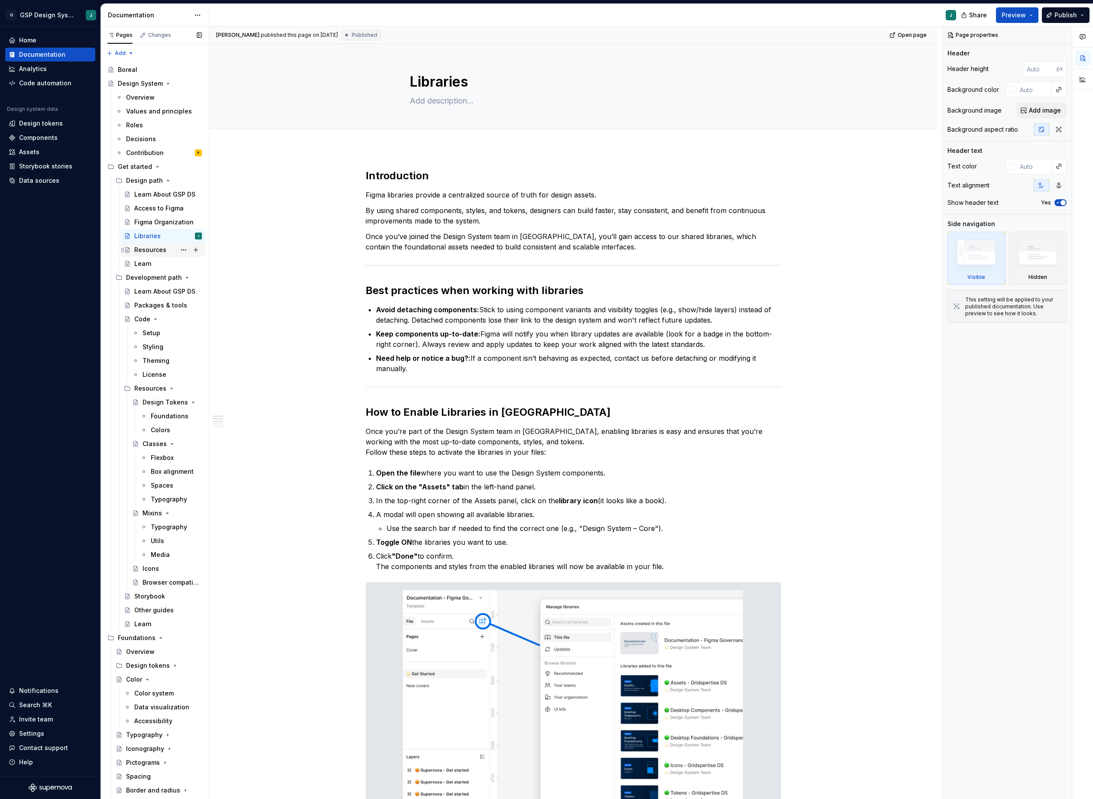
click at [170, 248] on div "Resources" at bounding box center [168, 250] width 68 height 12
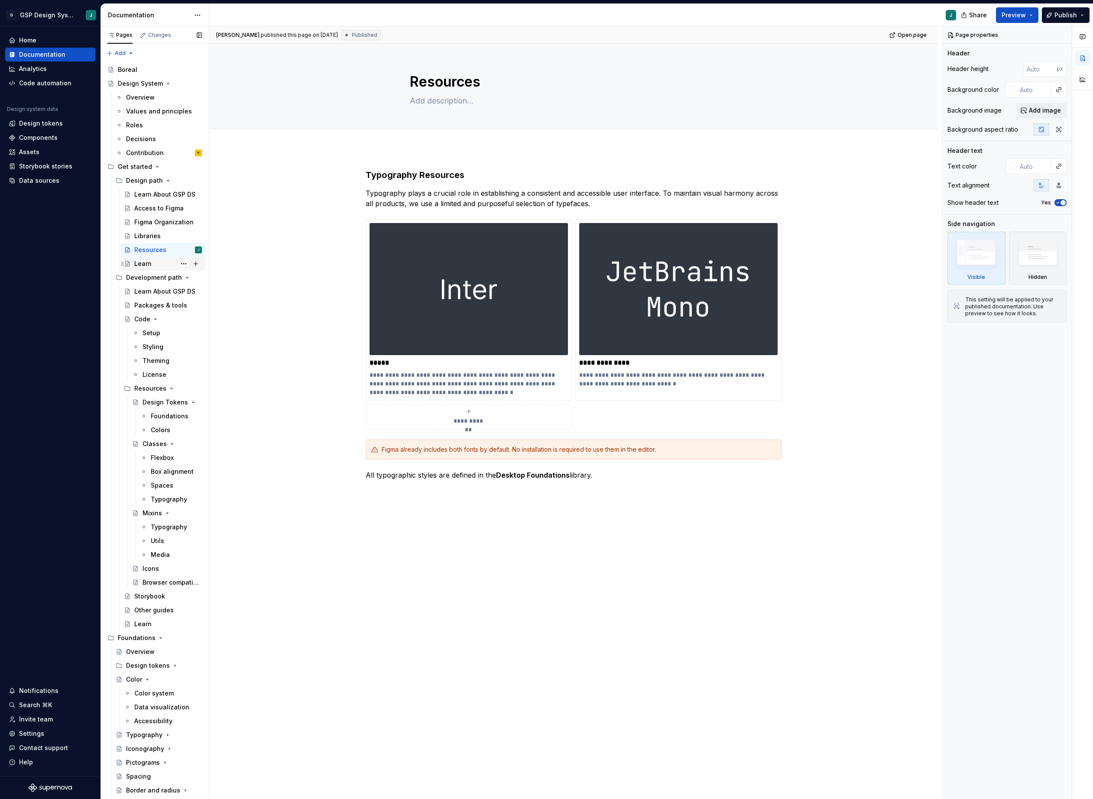
click at [152, 262] on div "Learn" at bounding box center [168, 264] width 68 height 12
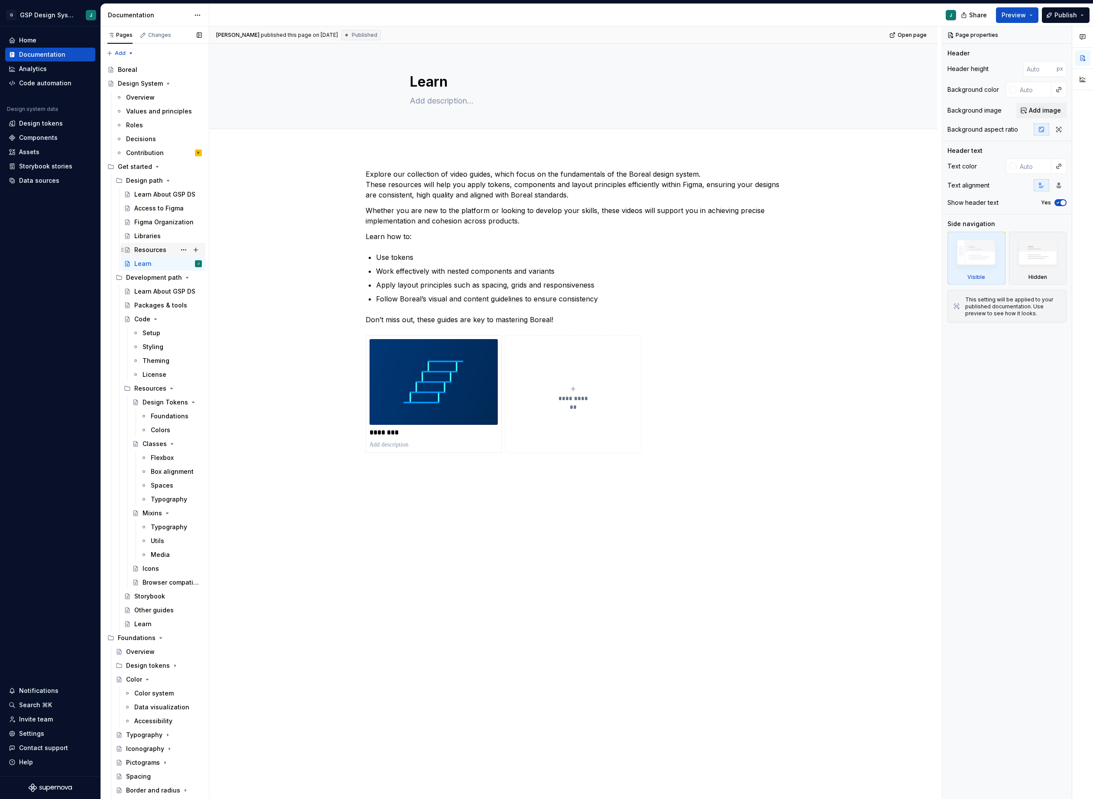
click at [154, 248] on div "Resources" at bounding box center [150, 250] width 32 height 9
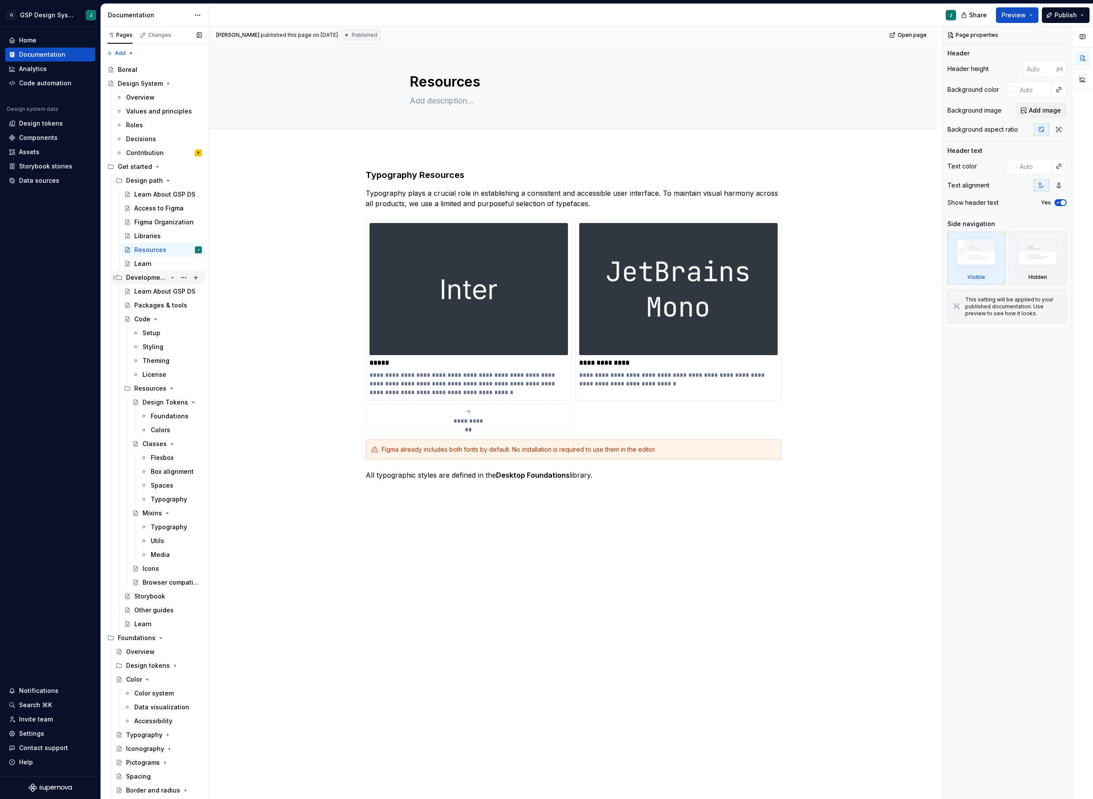
click at [148, 279] on div "Development path" at bounding box center [146, 277] width 41 height 9
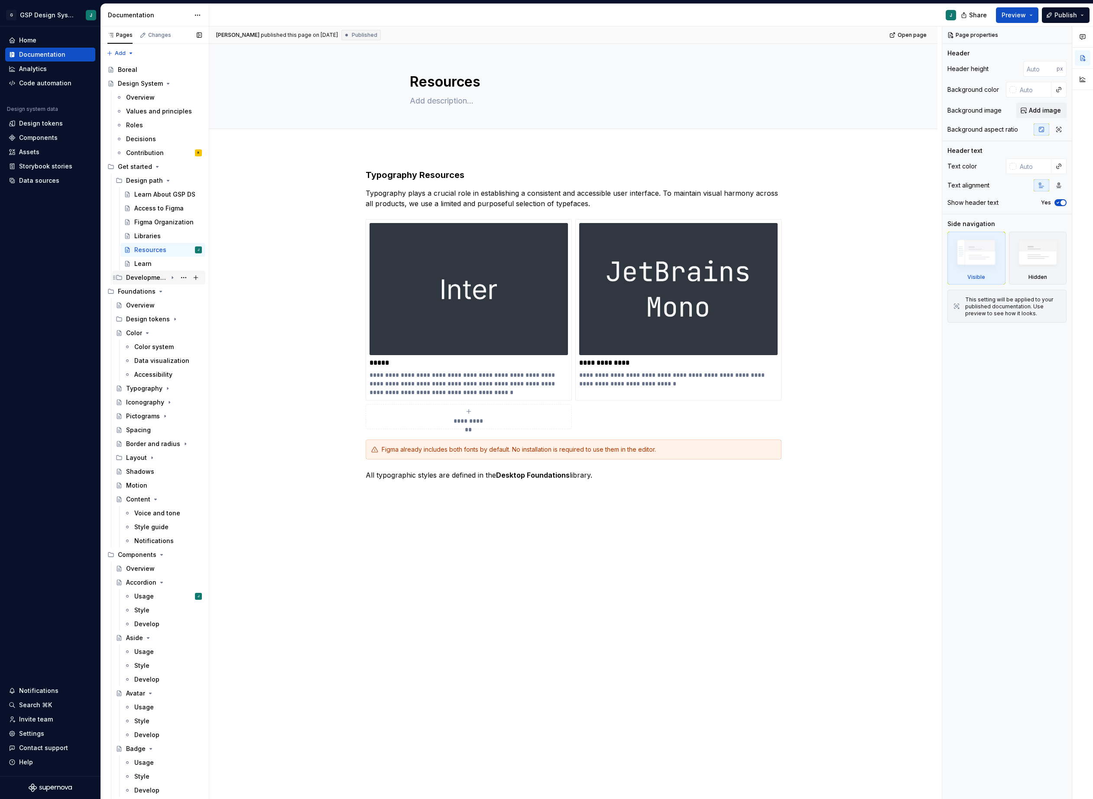
click at [148, 279] on div "Development path" at bounding box center [146, 277] width 41 height 9
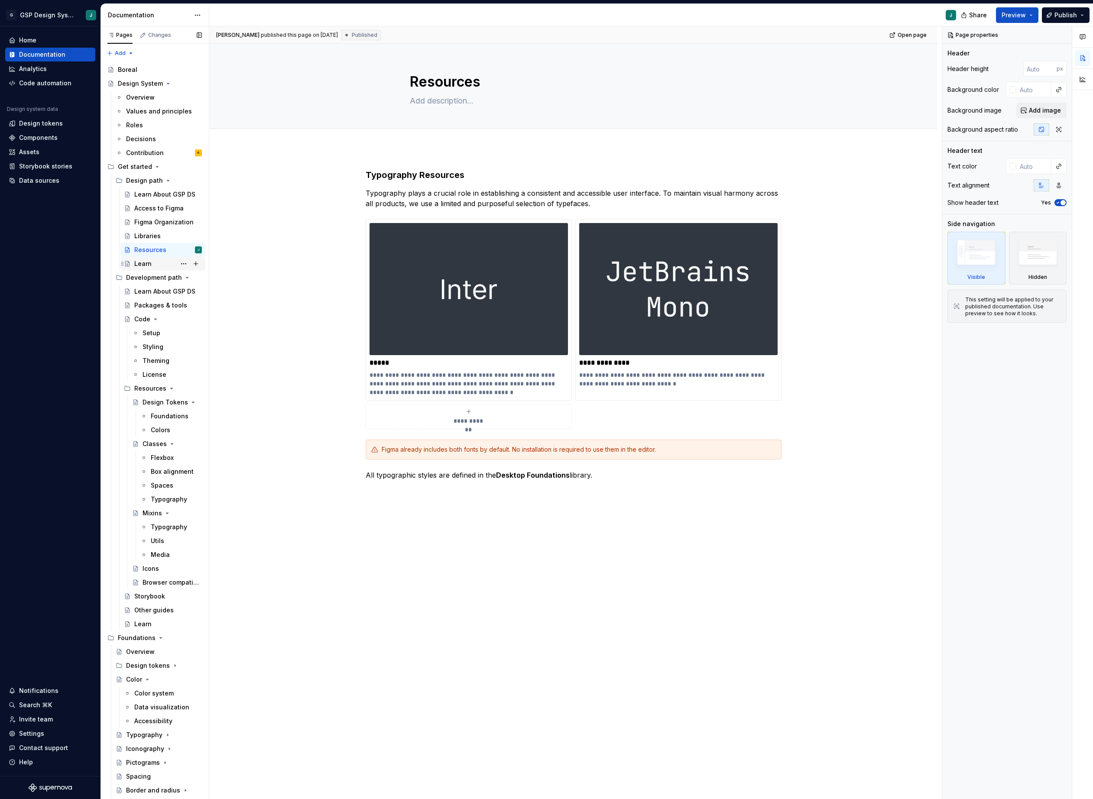
click at [152, 263] on div "Learn" at bounding box center [168, 264] width 68 height 12
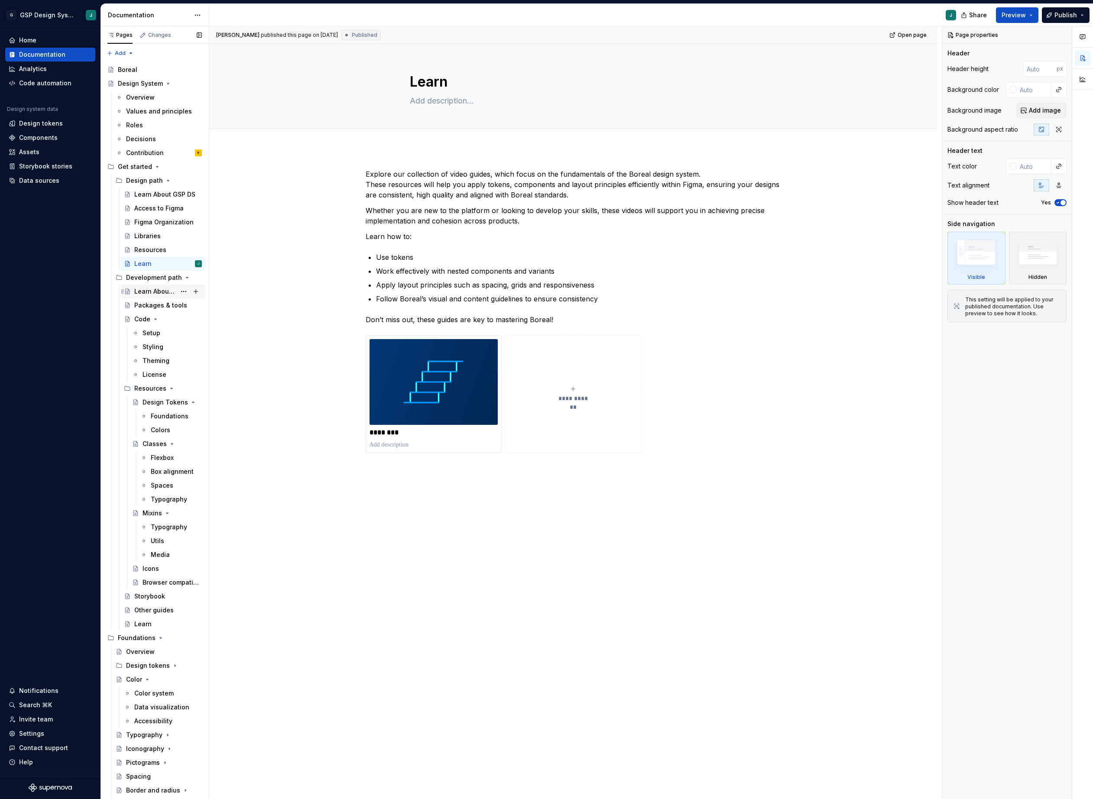
click at [155, 293] on div "Learn About GSP DS" at bounding box center [155, 291] width 42 height 9
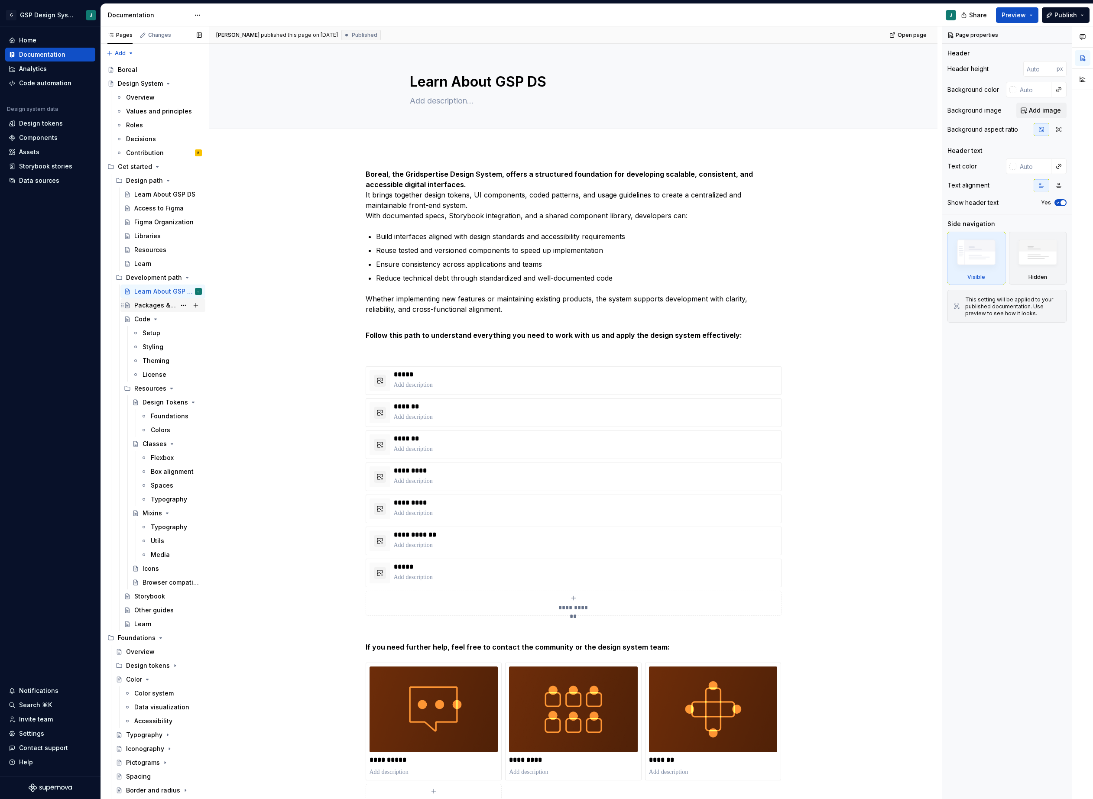
click at [175, 309] on div "Packages & tools" at bounding box center [155, 305] width 42 height 9
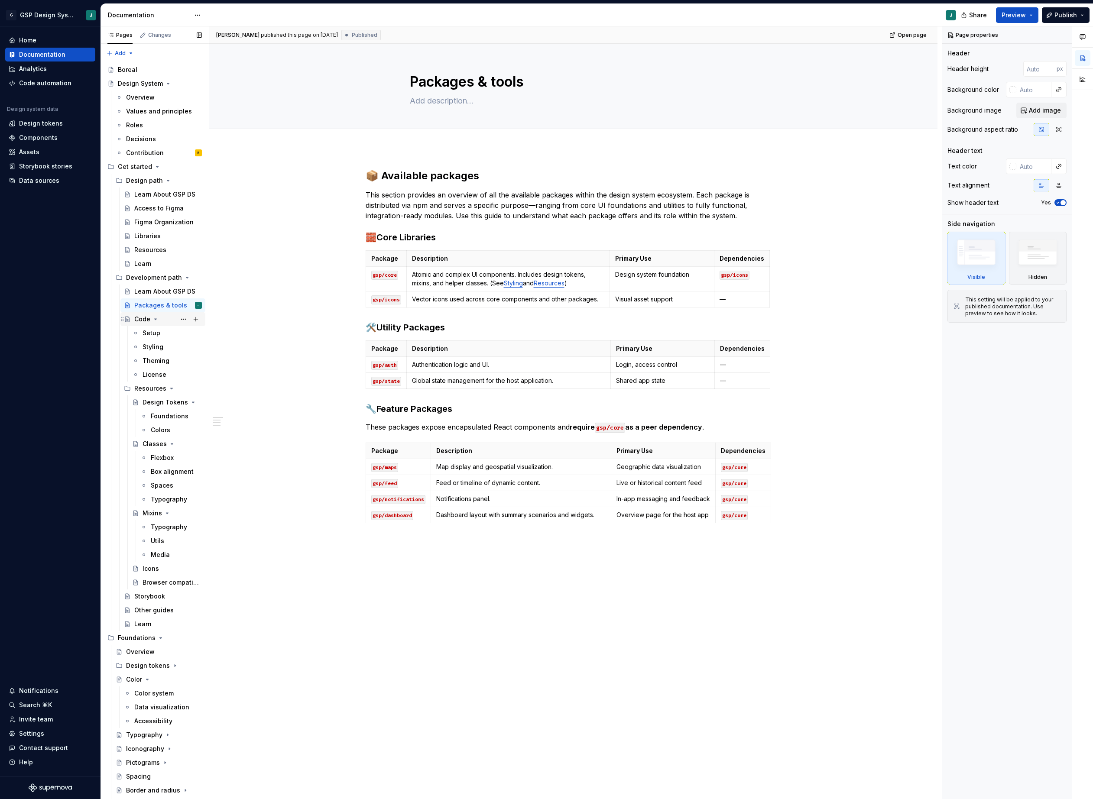
click at [138, 322] on div "Code" at bounding box center [142, 319] width 16 height 9
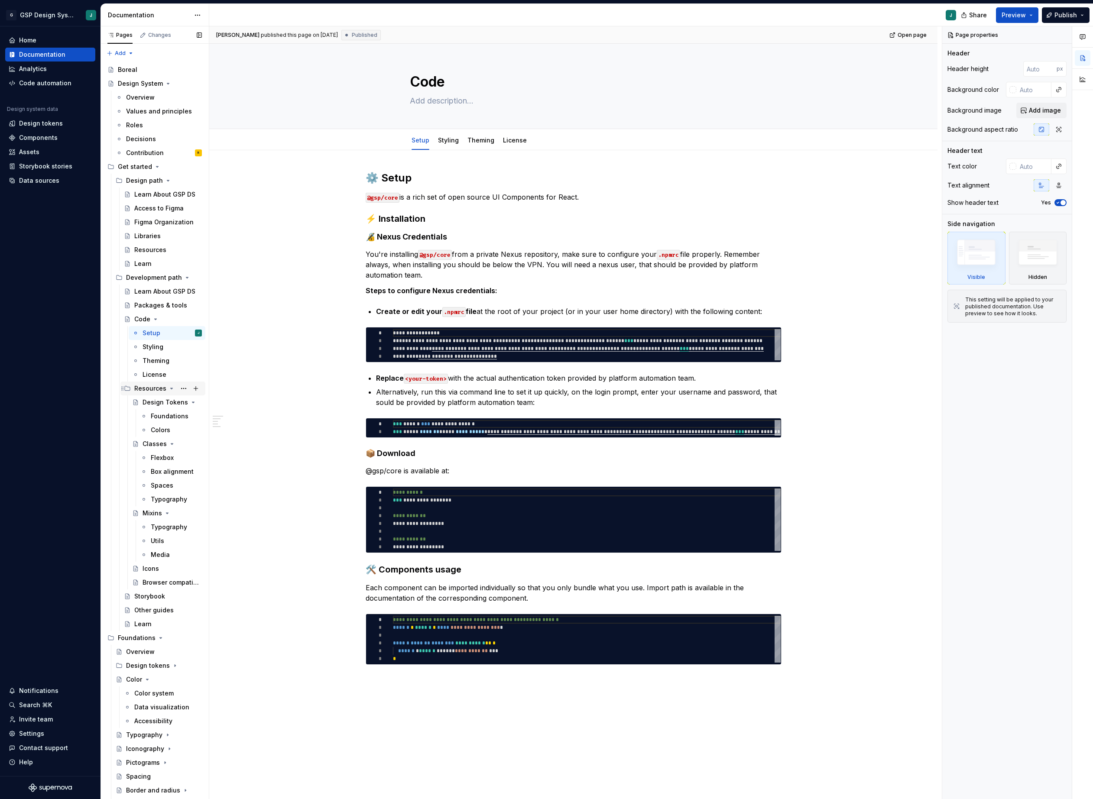
click at [144, 391] on div "Resources" at bounding box center [150, 388] width 32 height 9
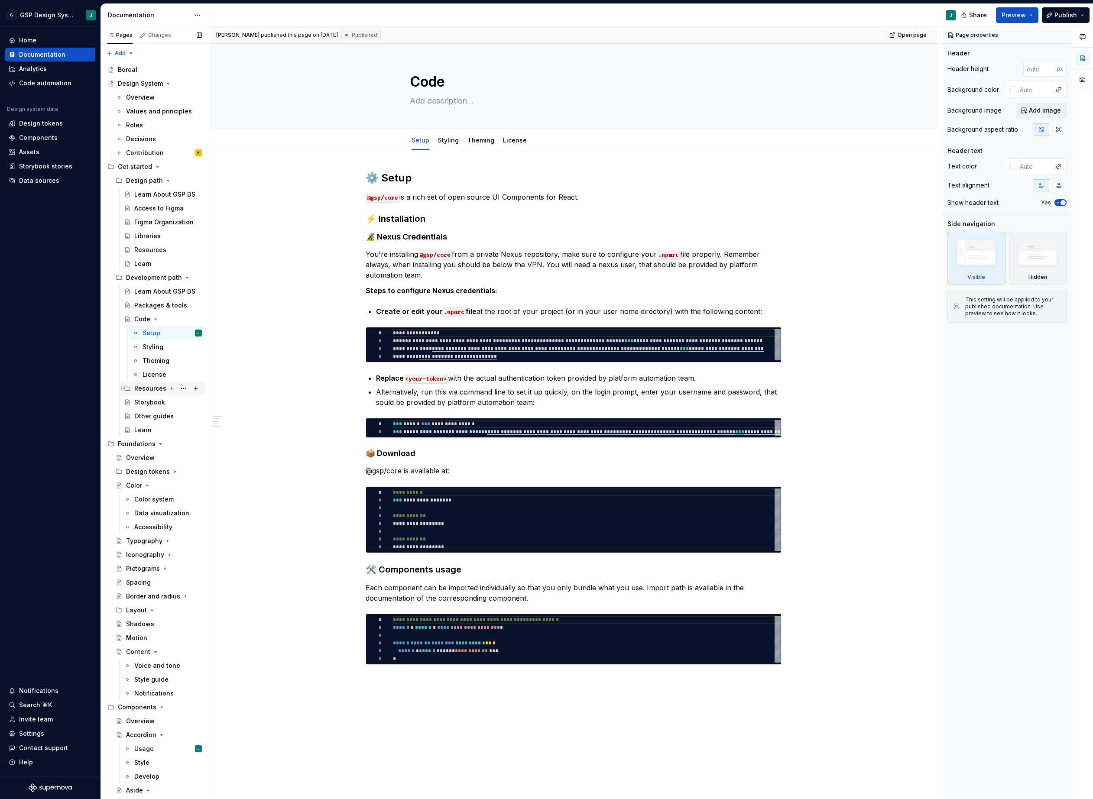
click at [144, 391] on div "Resources" at bounding box center [150, 388] width 32 height 9
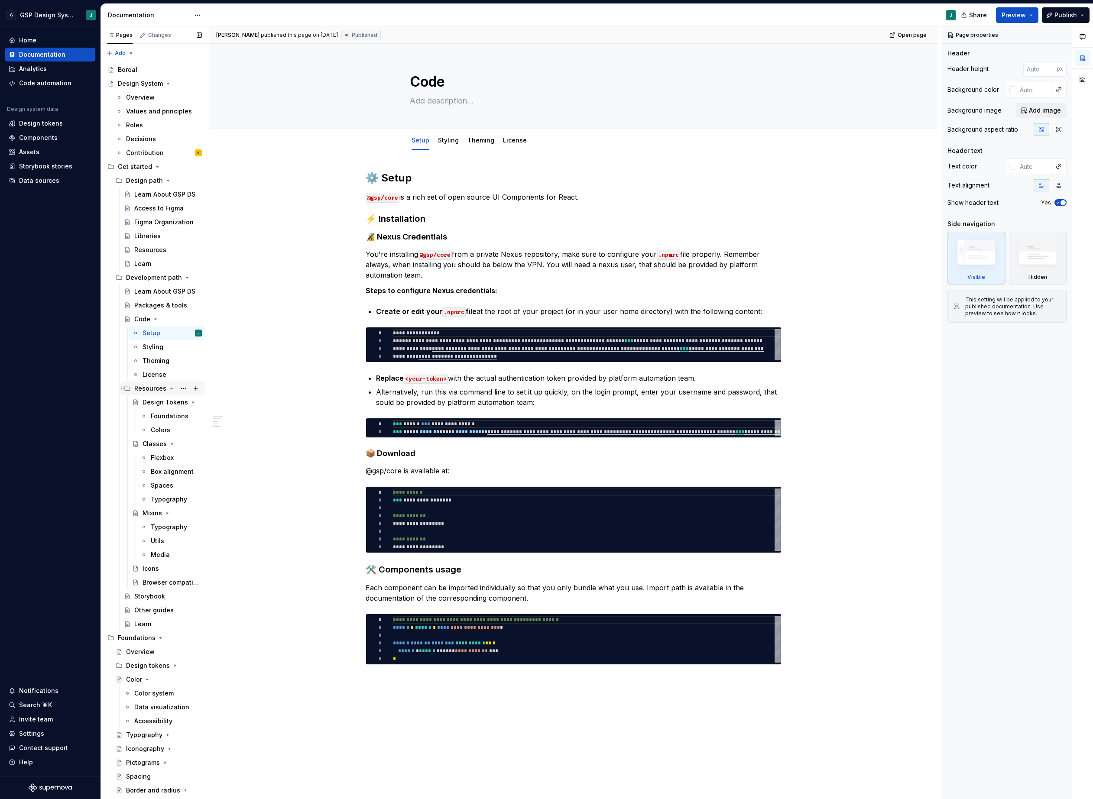
click at [151, 386] on div "Resources" at bounding box center [150, 388] width 32 height 9
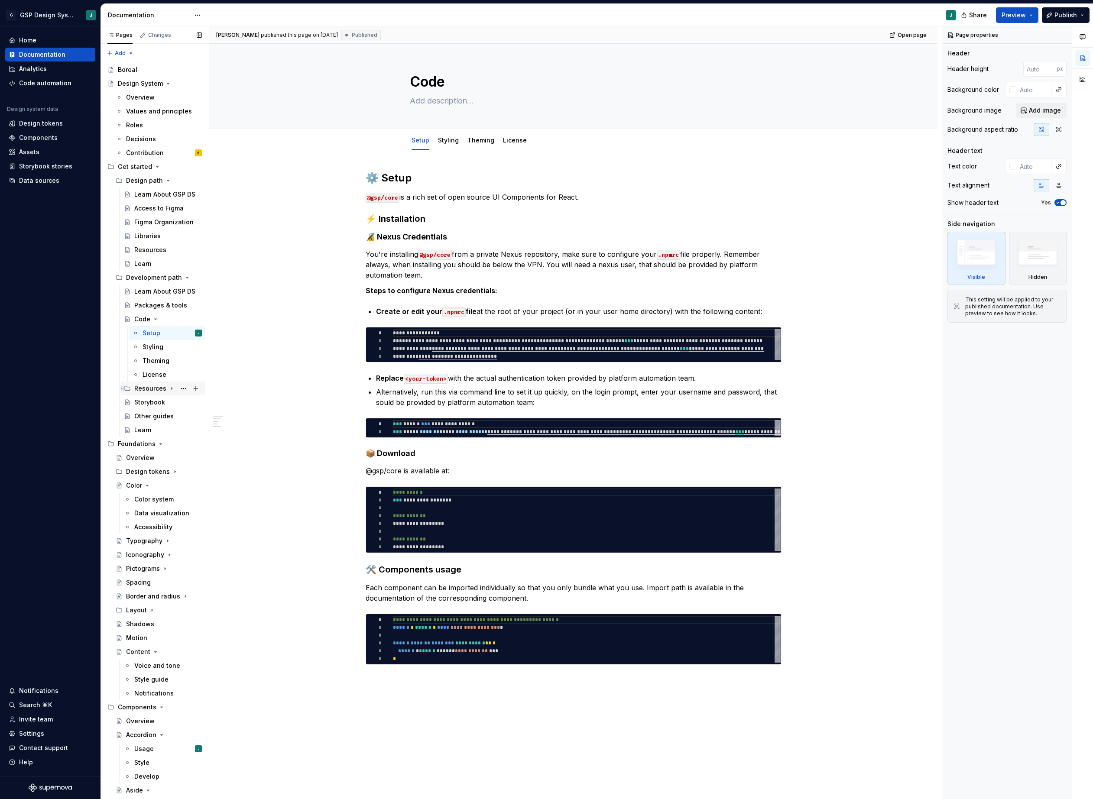
click at [151, 386] on div "Resources" at bounding box center [150, 388] width 32 height 9
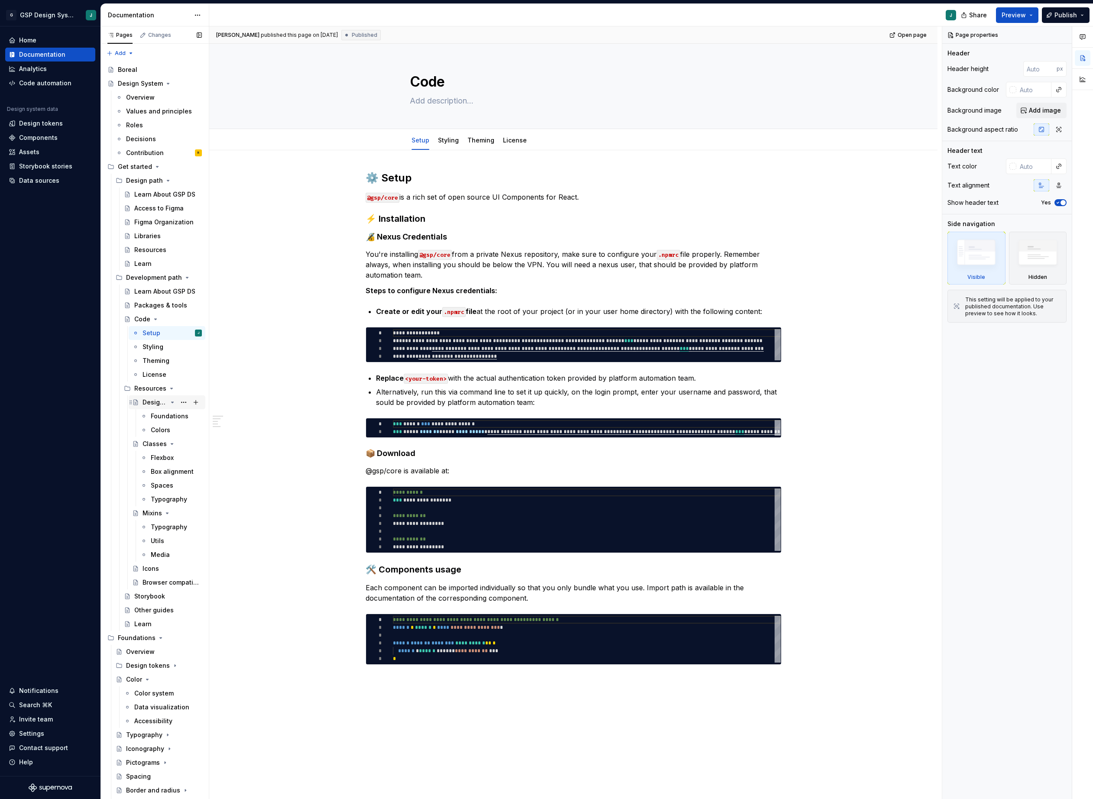
click at [154, 403] on div "Design Tokens" at bounding box center [155, 402] width 25 height 9
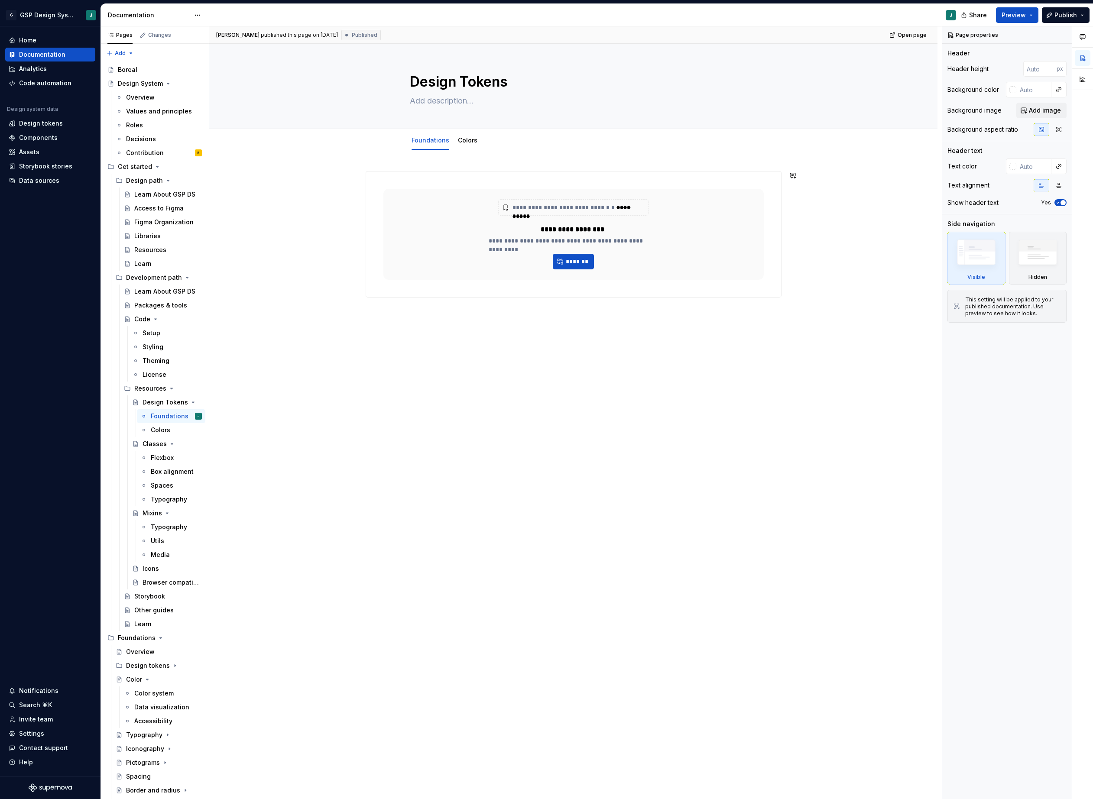
click at [307, 400] on div "**********" at bounding box center [573, 359] width 728 height 418
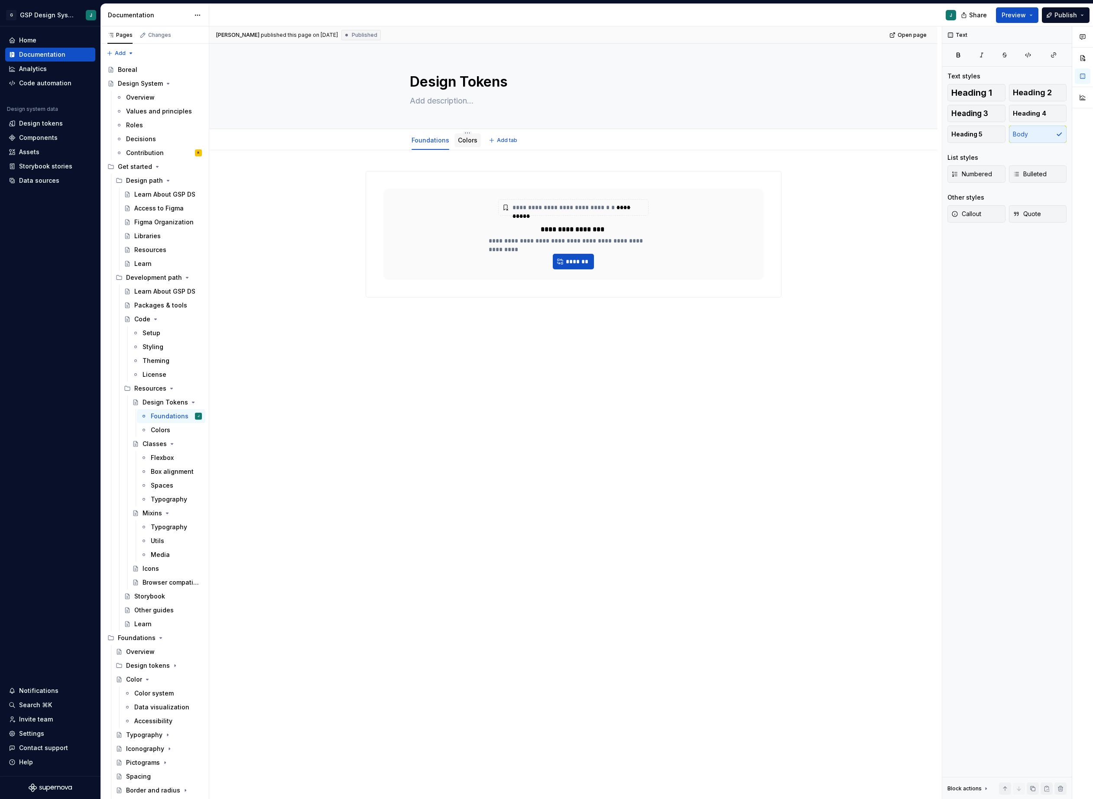
click at [464, 141] on link "Colors" at bounding box center [467, 139] width 19 height 7
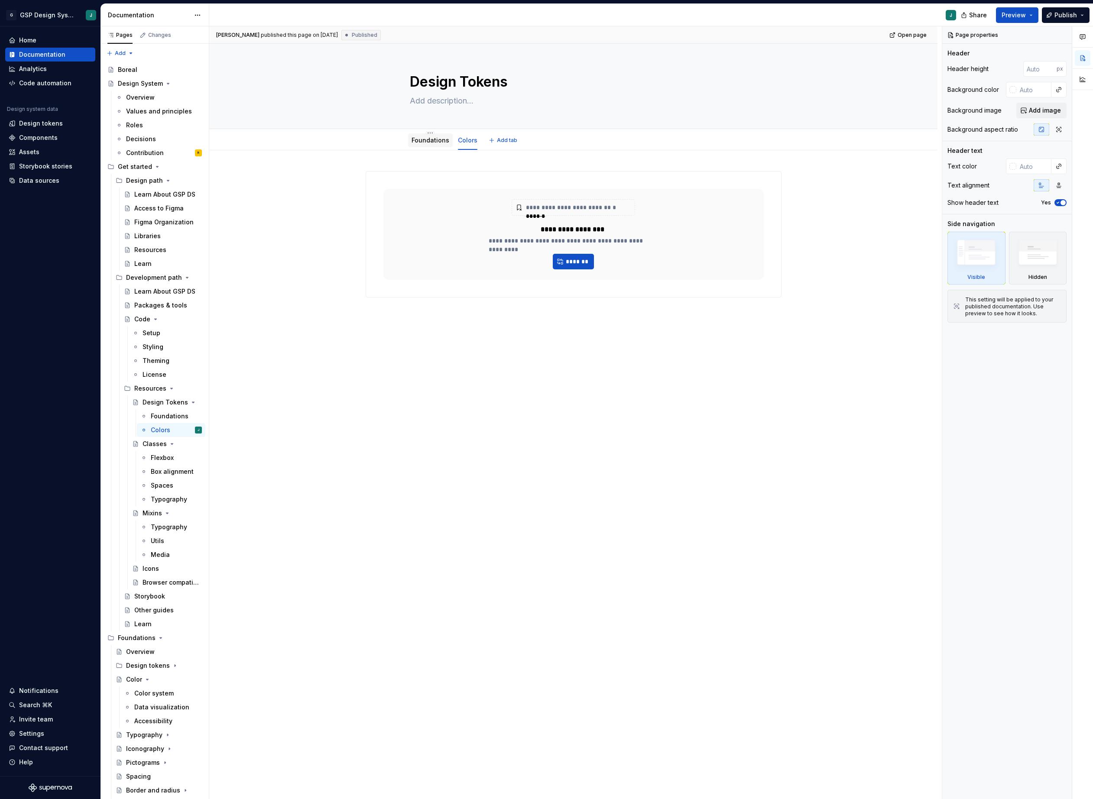
click at [435, 140] on link "Foundations" at bounding box center [431, 139] width 38 height 7
click at [80, 534] on div "Home Documentation Analytics Code automation Design system data Design tokens C…" at bounding box center [50, 401] width 101 height 750
click at [148, 445] on div "Classes" at bounding box center [155, 444] width 24 height 9
click at [394, 375] on div "**********" at bounding box center [573, 348] width 728 height 397
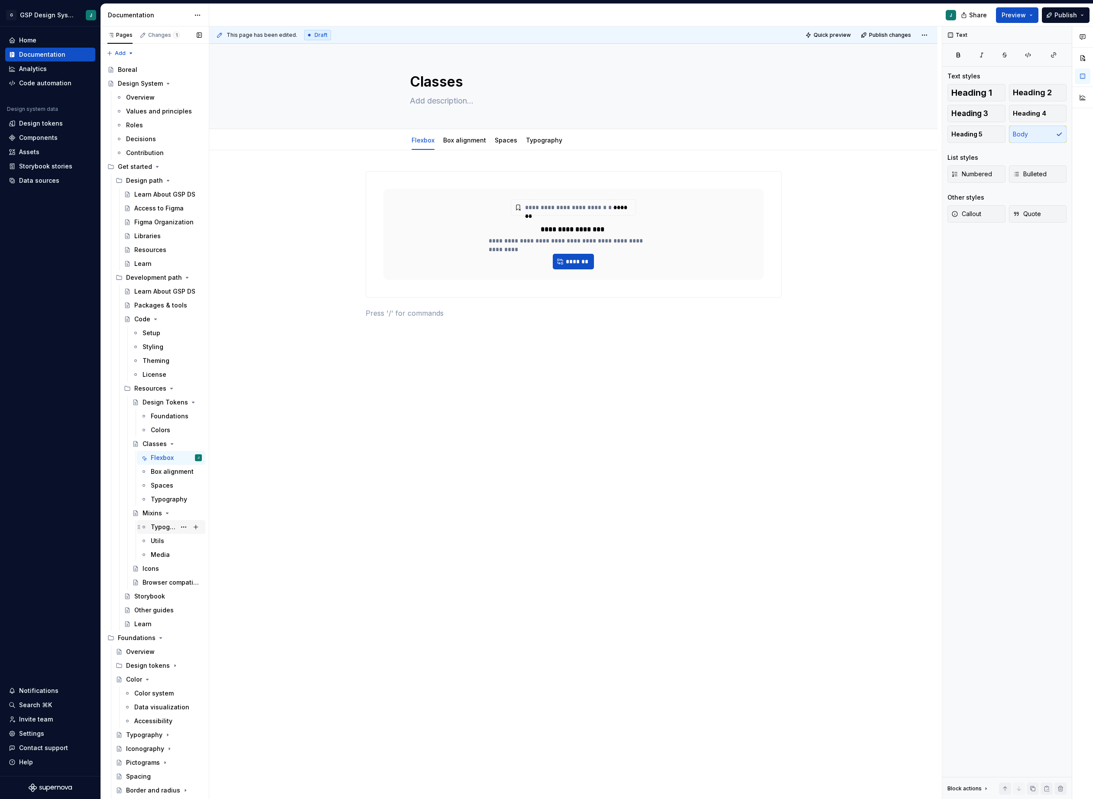
click at [160, 528] on div "Typography" at bounding box center [163, 527] width 25 height 9
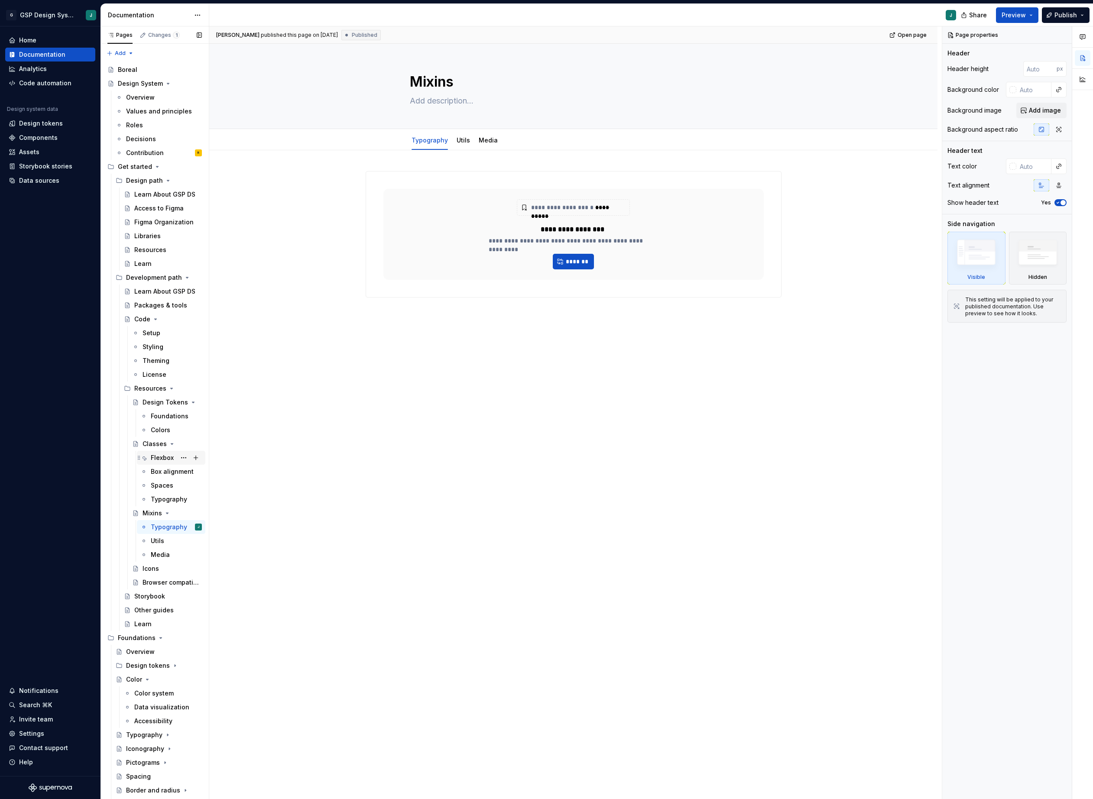
click at [162, 455] on div "Flexbox" at bounding box center [162, 458] width 23 height 9
click at [150, 440] on div "Classes" at bounding box center [155, 444] width 24 height 9
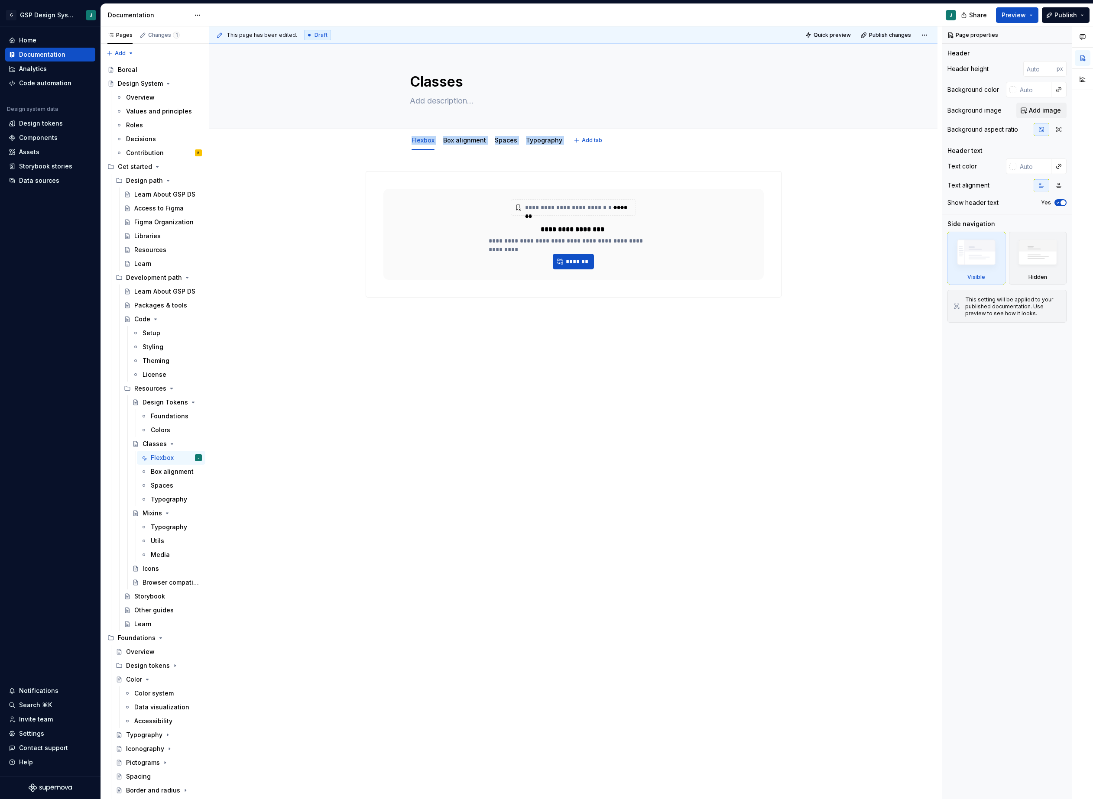
drag, startPoint x: 385, startPoint y: 142, endPoint x: 601, endPoint y: 147, distance: 216.3
click at [601, 147] on div "Flexbox Box alignment Spaces Typography Add tab" at bounding box center [573, 140] width 659 height 19
copy div "Flexbox Box alignment Spaces Typography Add tab"
click at [154, 513] on div "Mixins" at bounding box center [152, 513] width 19 height 9
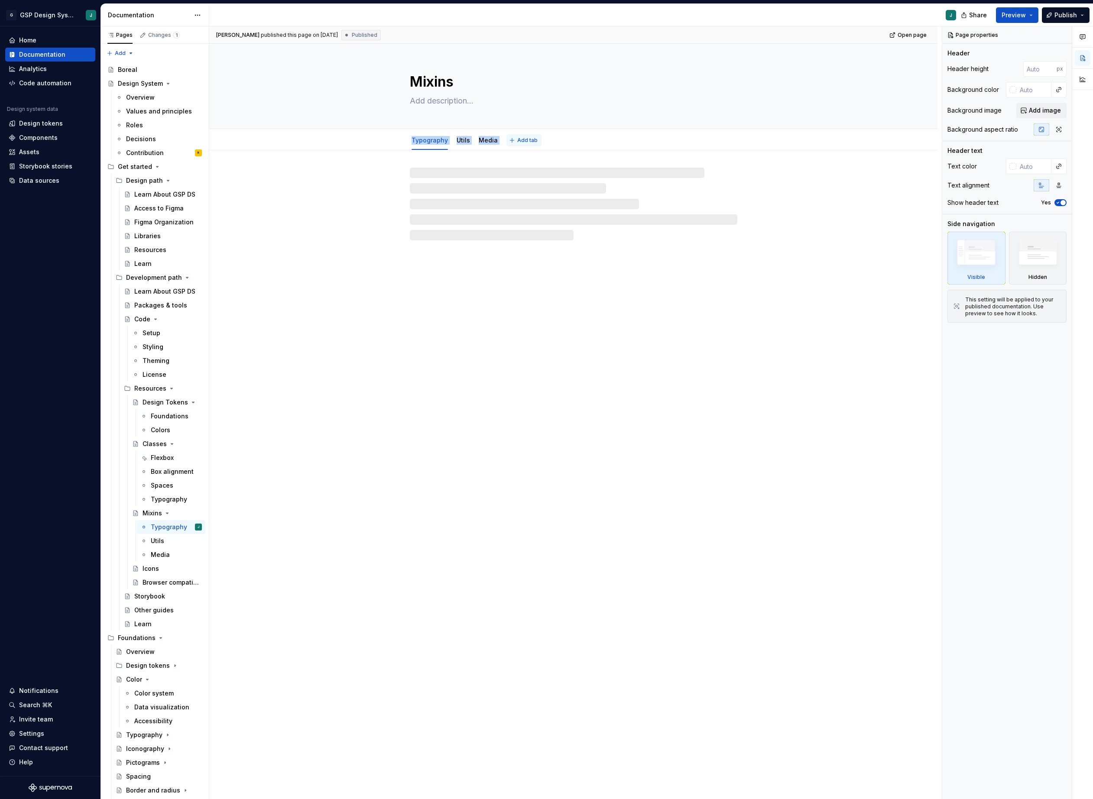
drag, startPoint x: 390, startPoint y: 144, endPoint x: 520, endPoint y: 143, distance: 130.0
click at [520, 143] on div "Typography Utils Media Add tab" at bounding box center [573, 140] width 659 height 19
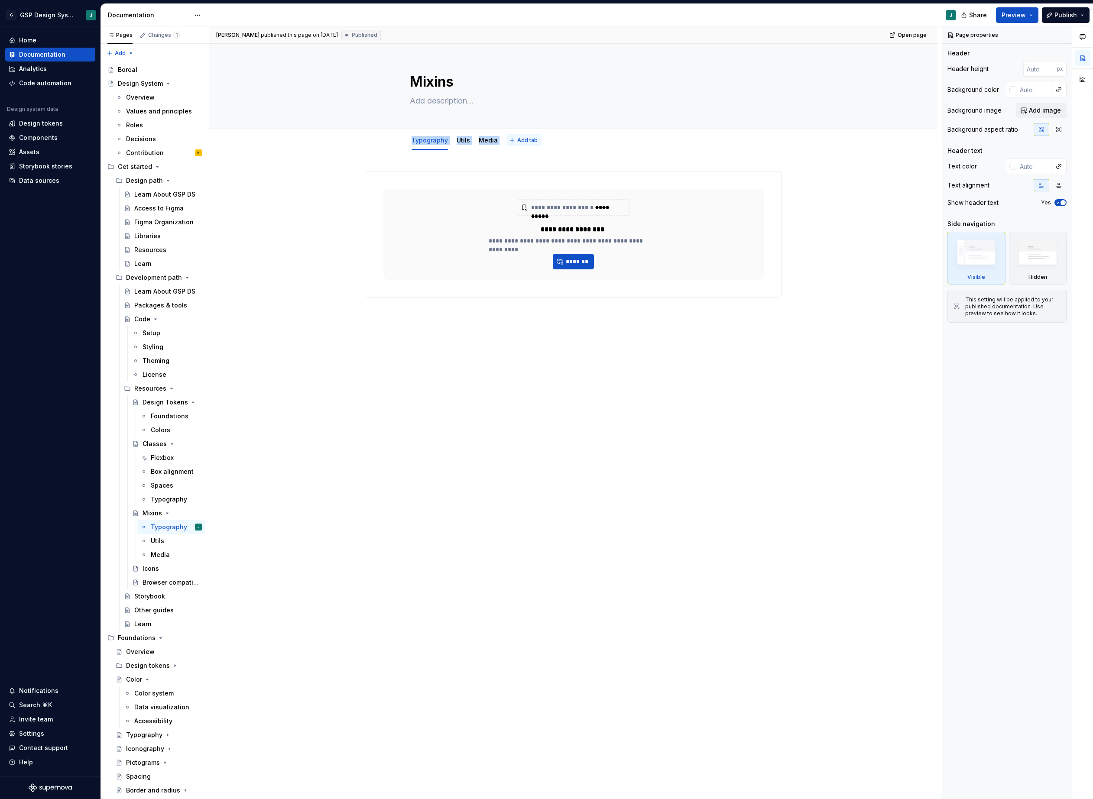
copy div "Typography Utils Media Add tab"
click at [161, 402] on div "Design Tokens" at bounding box center [155, 402] width 25 height 9
drag, startPoint x: 390, startPoint y: 138, endPoint x: 479, endPoint y: 138, distance: 89.3
click at [479, 138] on div "Foundations Colors Add tab" at bounding box center [573, 140] width 659 height 19
copy div "Foundations Colors"
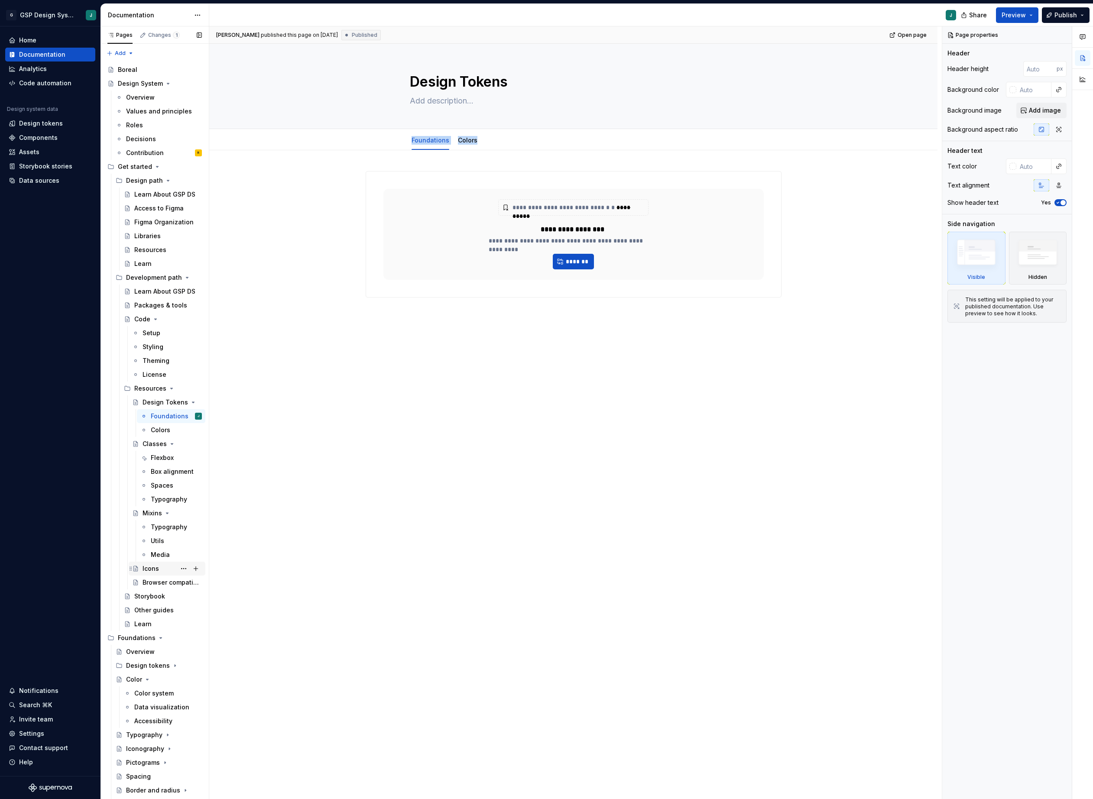
click at [160, 534] on div "Icons" at bounding box center [172, 569] width 59 height 12
click at [169, 534] on div "Browser compatibility" at bounding box center [159, 582] width 33 height 9
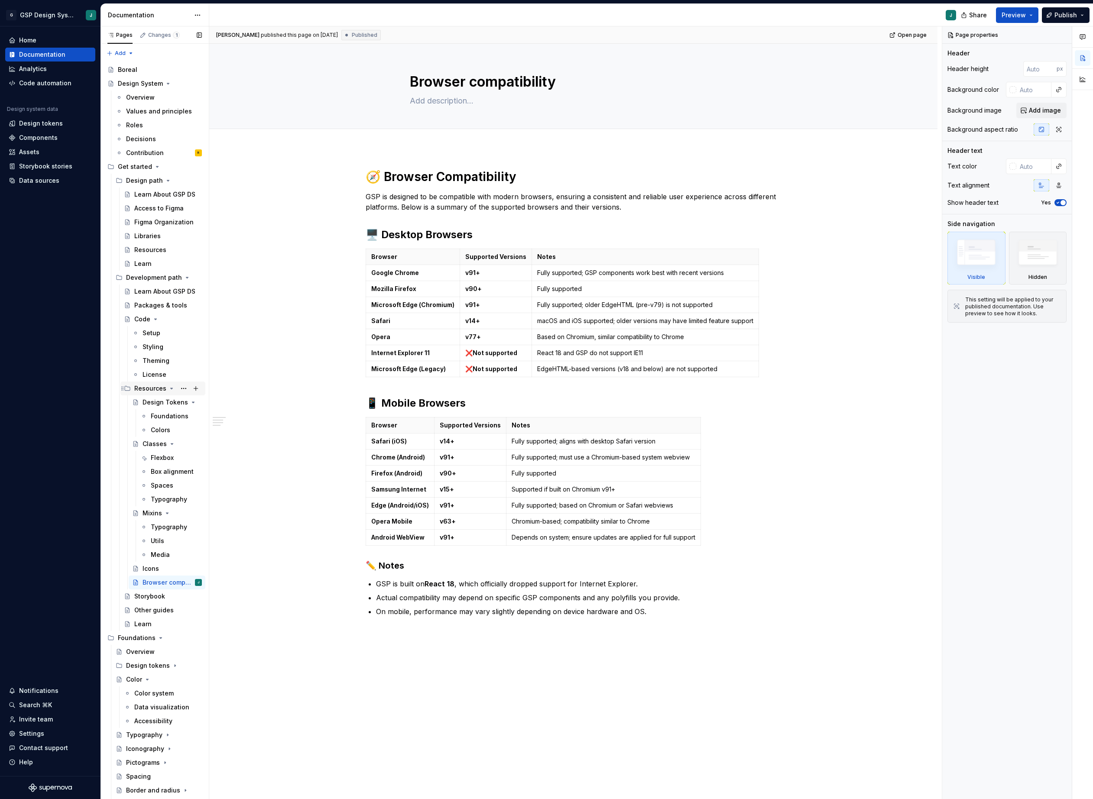
click at [170, 387] on icon "Page tree" at bounding box center [171, 388] width 7 height 7
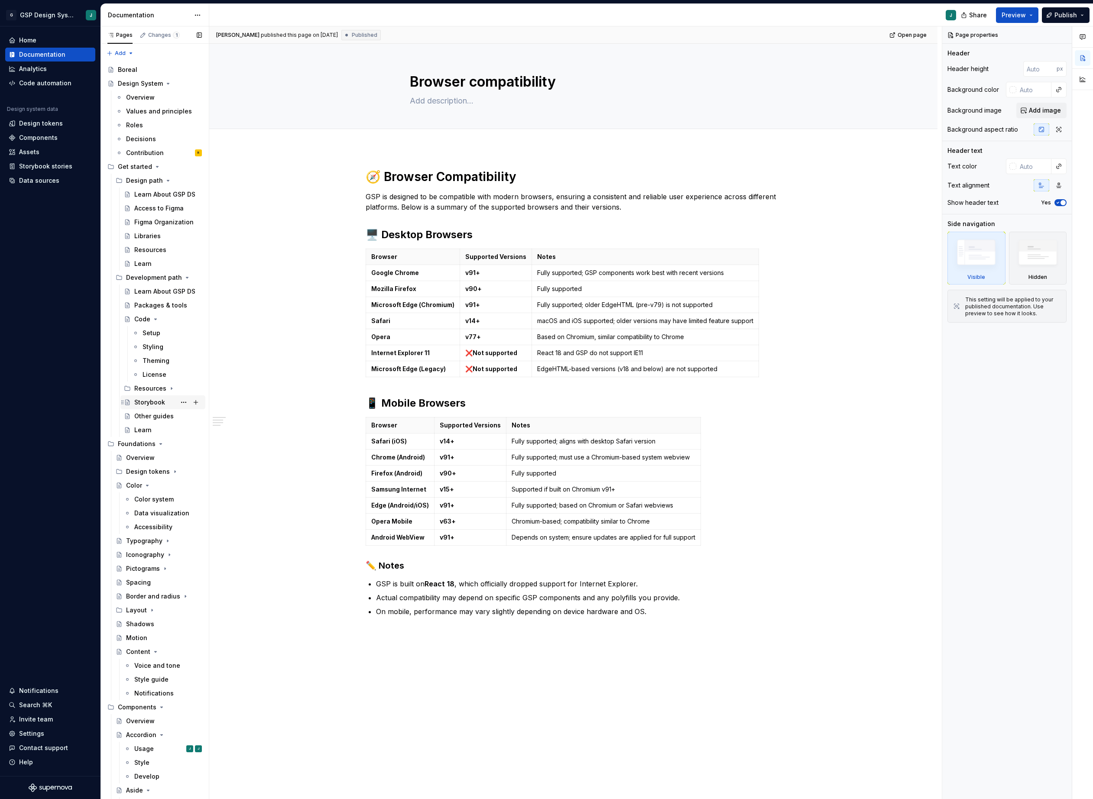
click at [142, 404] on div "Storybook" at bounding box center [149, 402] width 31 height 9
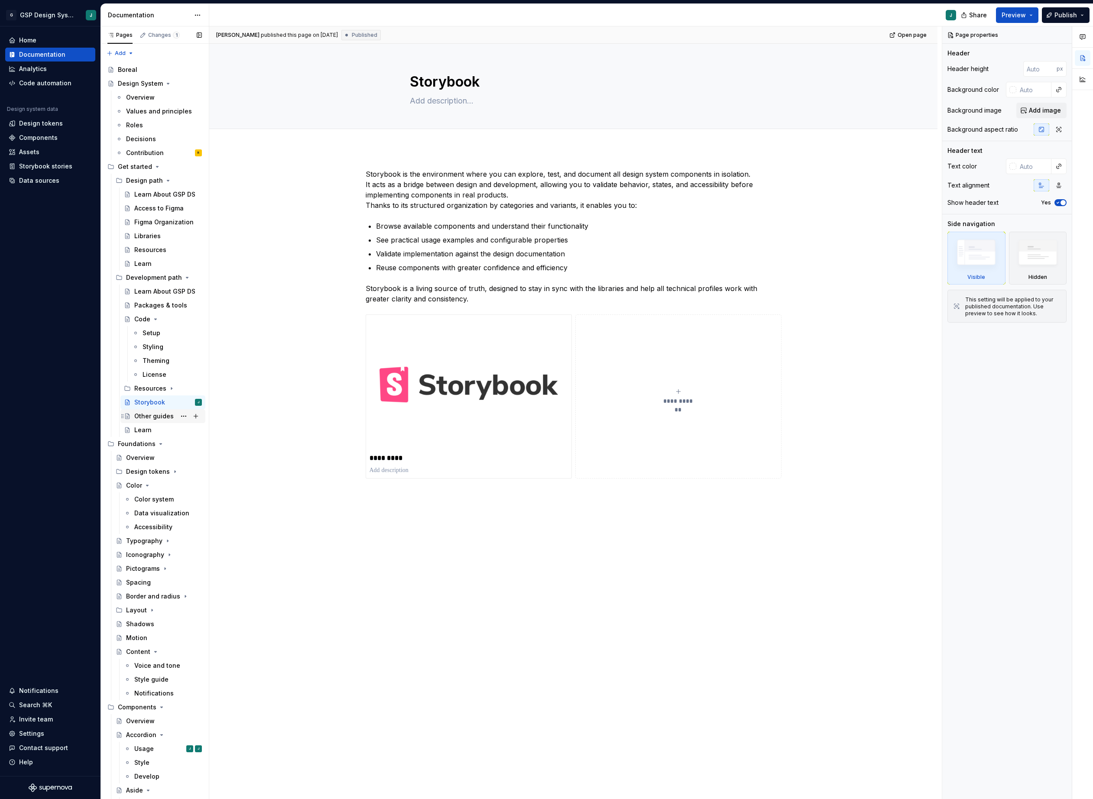
click at [143, 416] on div "Other guides" at bounding box center [153, 416] width 39 height 9
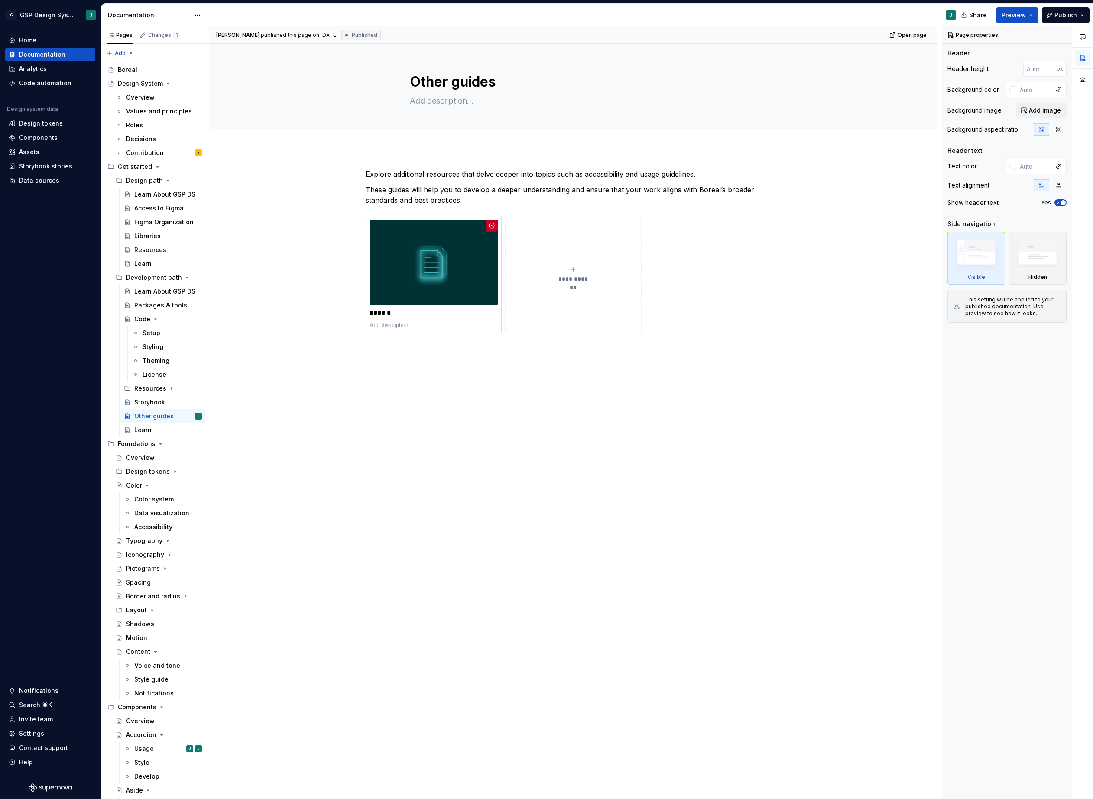
click at [586, 402] on div "**********" at bounding box center [573, 365] width 728 height 435
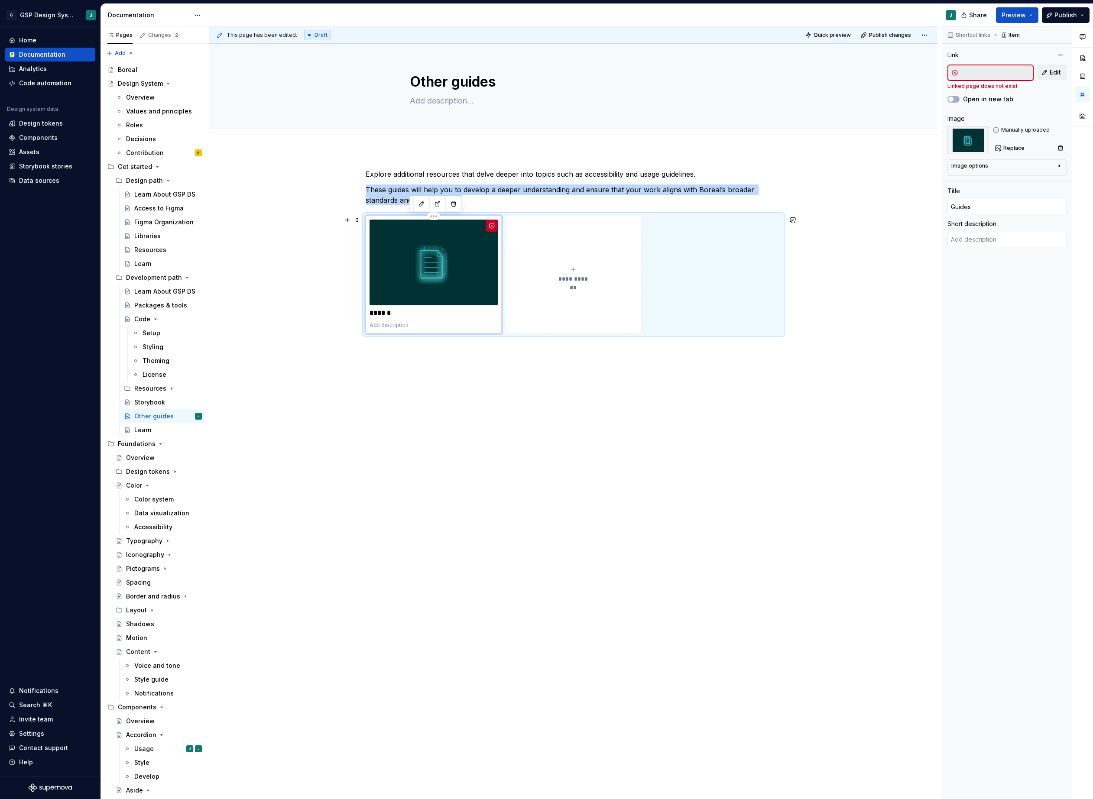
click at [433, 273] on img at bounding box center [434, 263] width 129 height 86
click at [186, 415] on button "Page tree" at bounding box center [184, 416] width 12 height 12
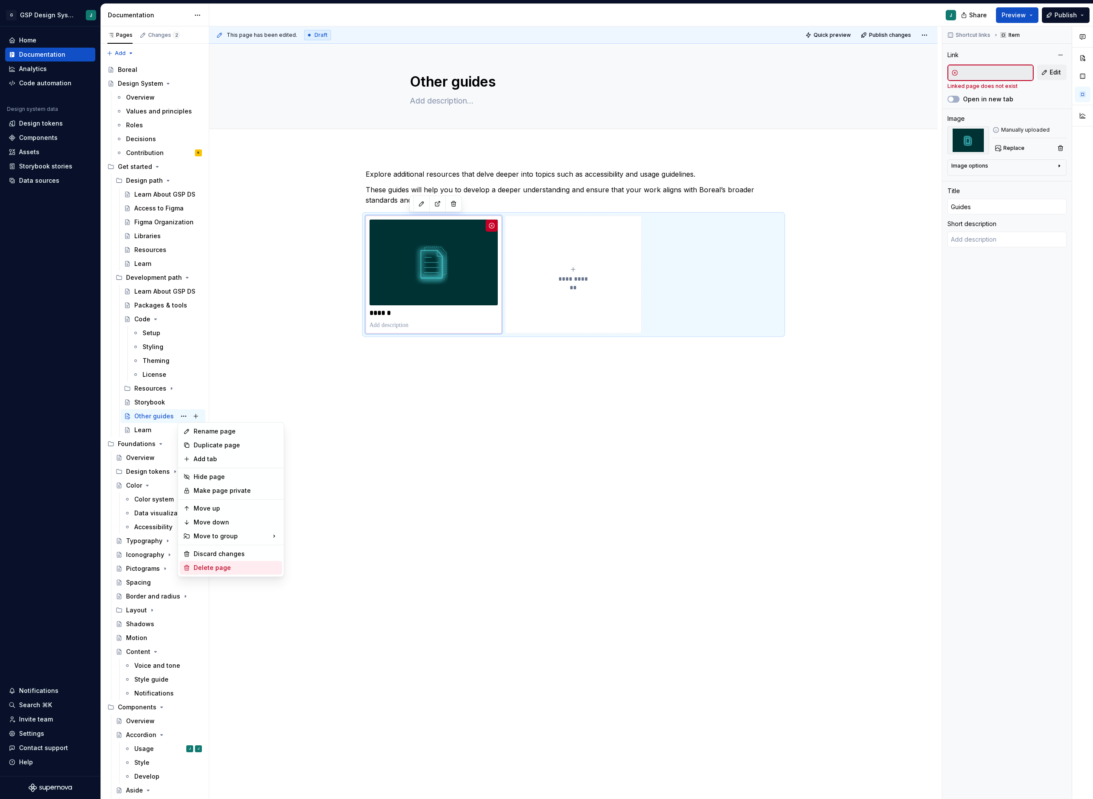
click at [229, 534] on div "Rename page Duplicate page Add tab Hide page Make page private Move up Move dow…" at bounding box center [231, 499] width 107 height 155
click at [228, 534] on div "Delete page" at bounding box center [236, 568] width 85 height 9
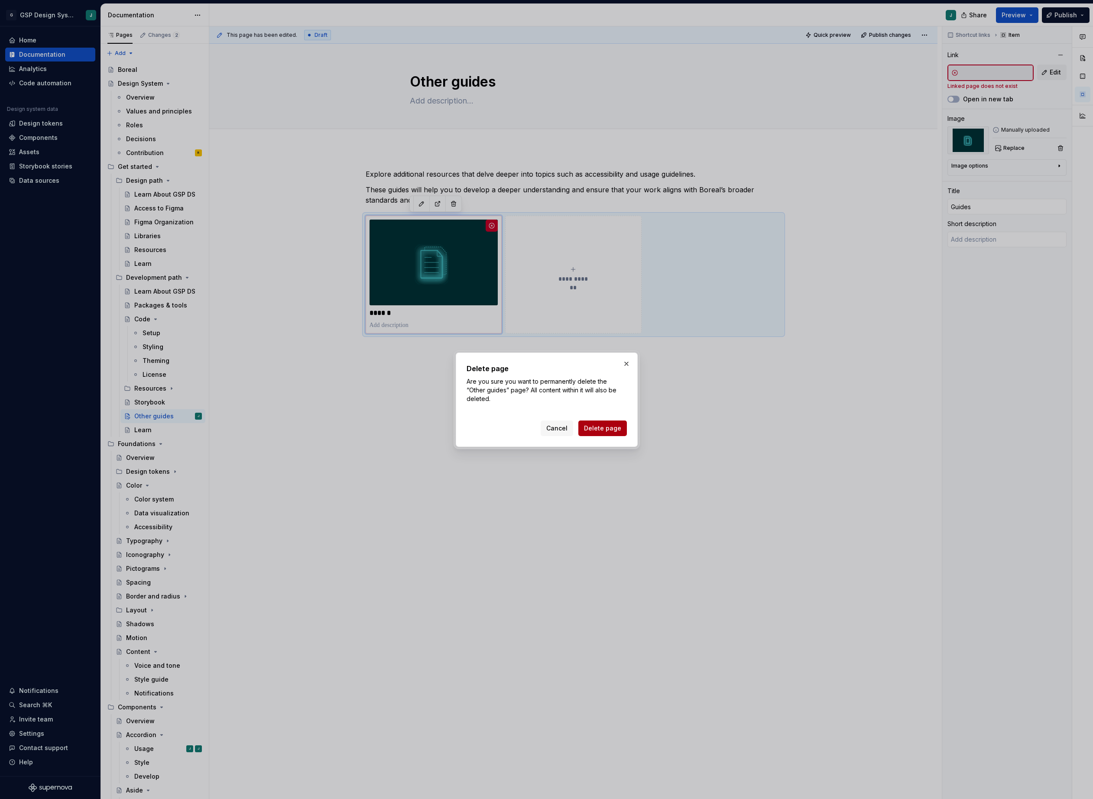
click at [593, 431] on button "Delete page" at bounding box center [602, 429] width 49 height 16
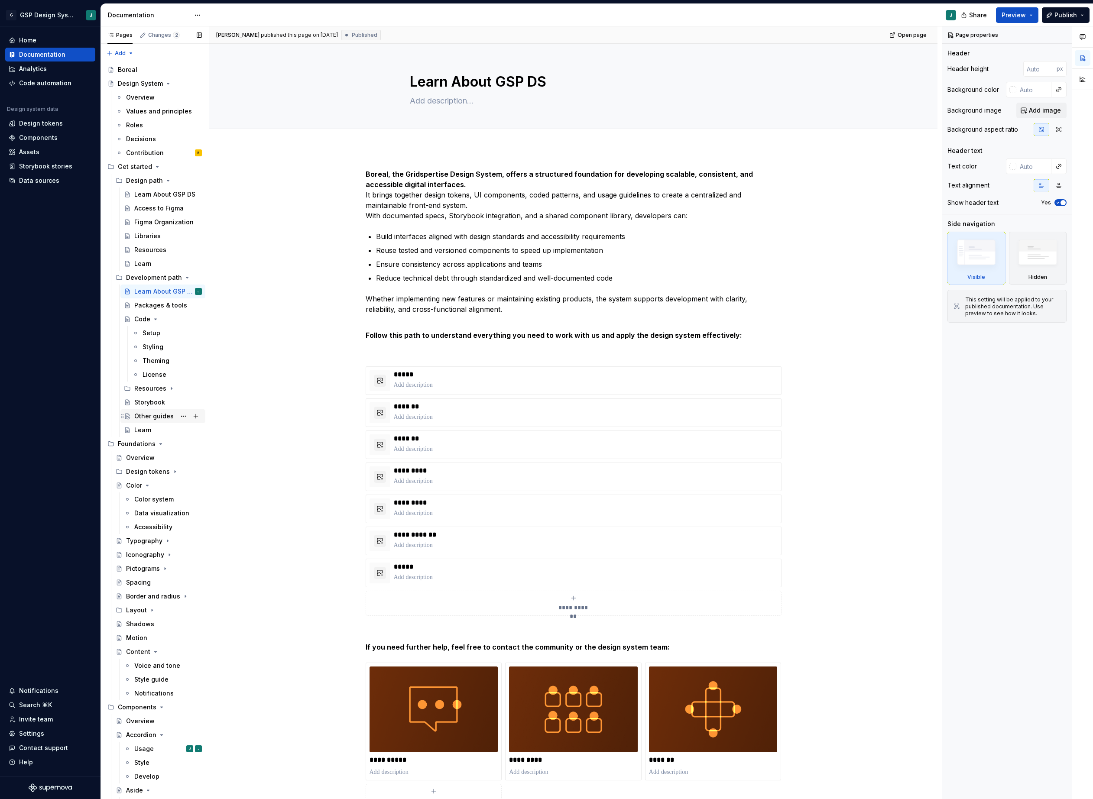
click at [153, 419] on div "Other guides" at bounding box center [153, 416] width 39 height 9
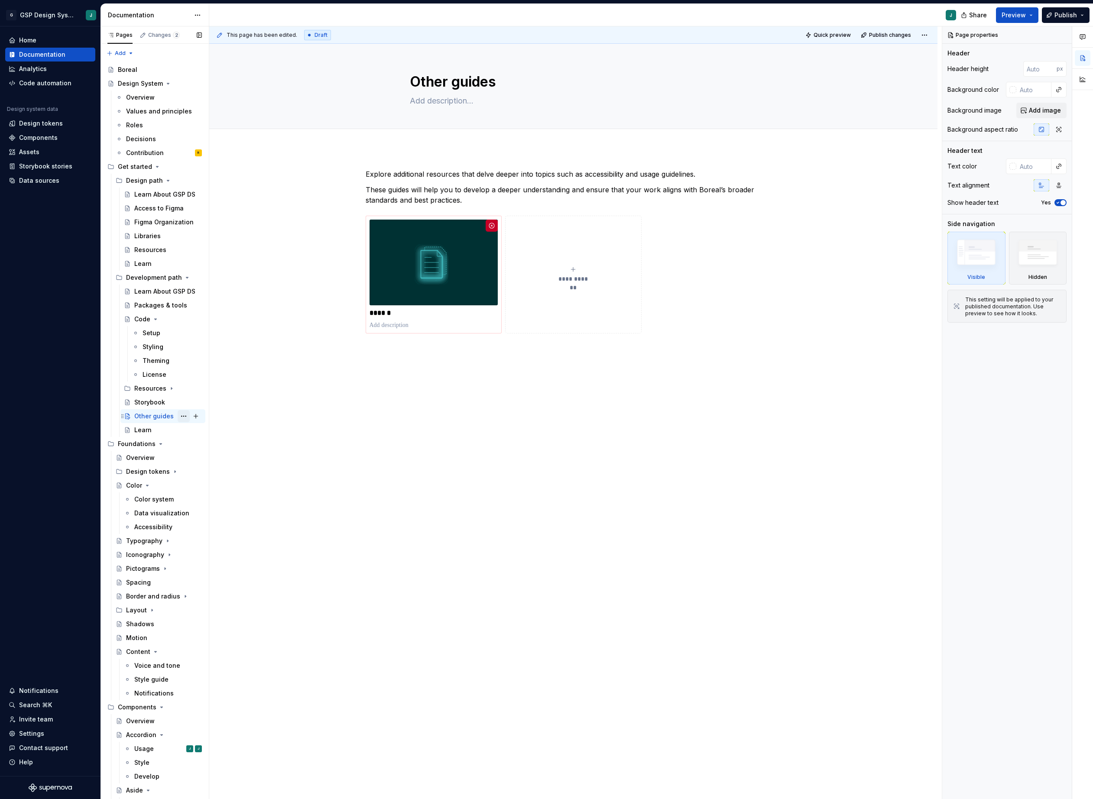
click at [181, 417] on button "Page tree" at bounding box center [184, 416] width 12 height 12
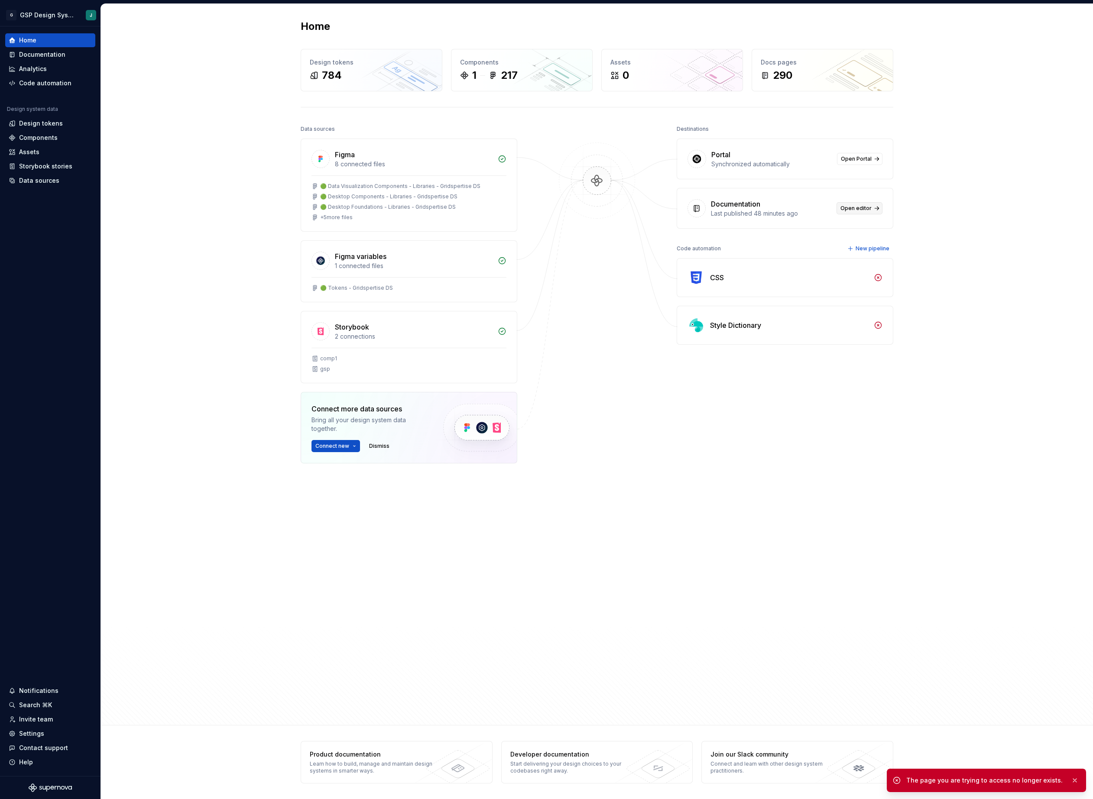
click at [857, 214] on link "Open editor" at bounding box center [860, 208] width 46 height 12
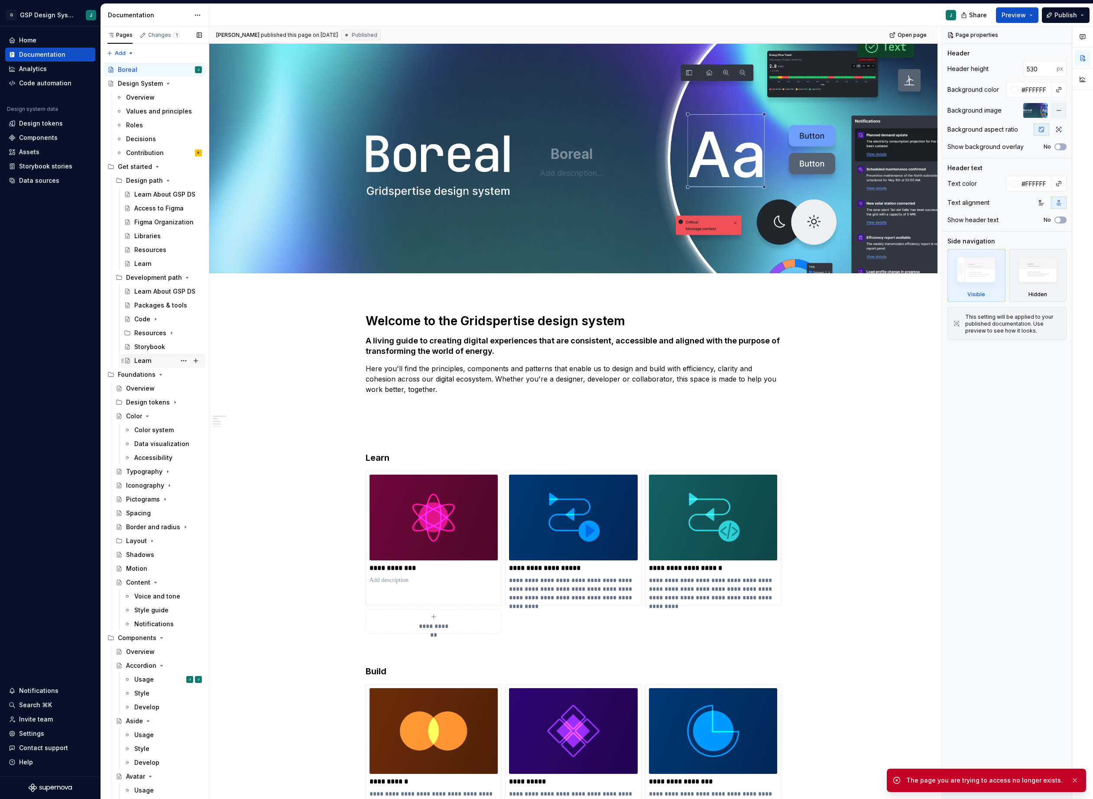
click at [155, 360] on div "Learn" at bounding box center [168, 361] width 68 height 12
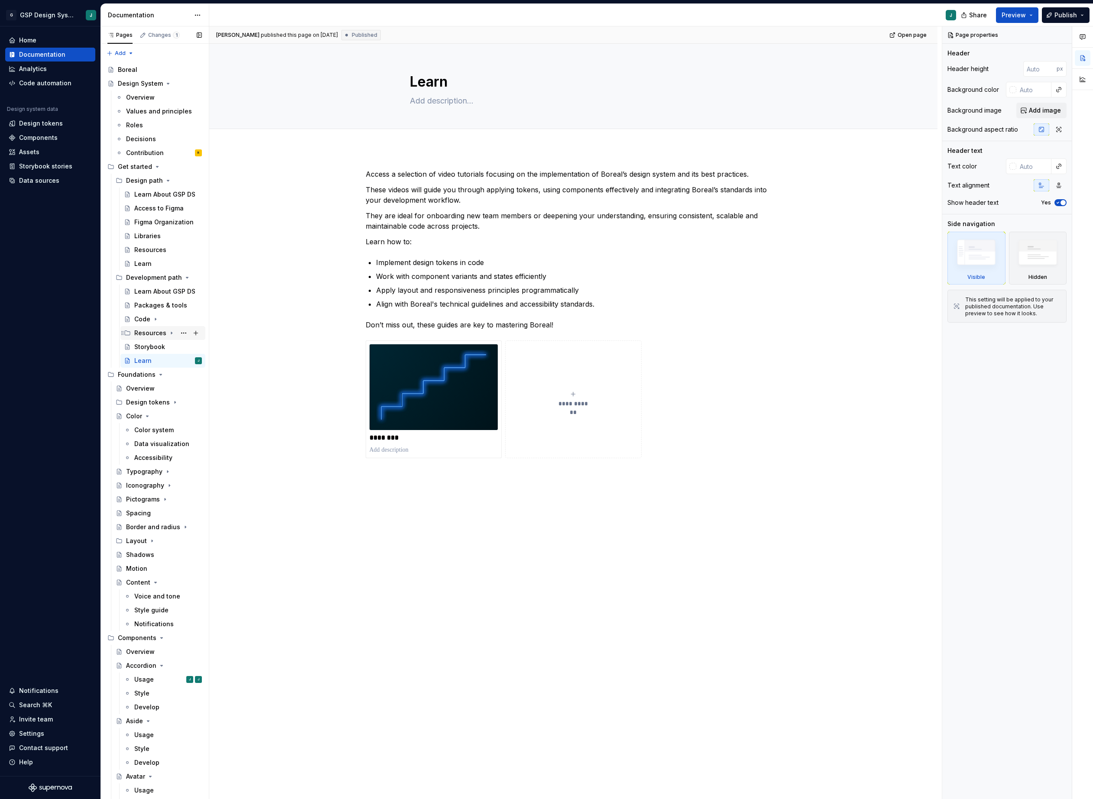
click at [150, 331] on div "Resources" at bounding box center [150, 333] width 32 height 9
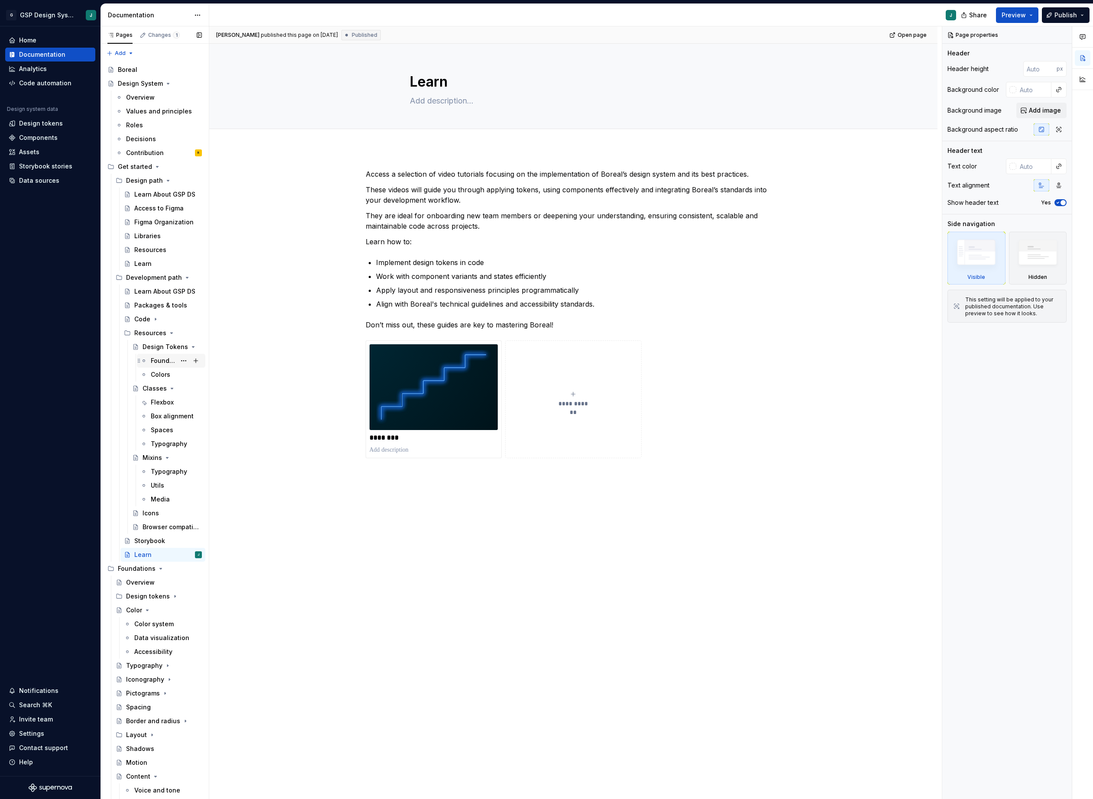
click at [166, 363] on div "Foundations" at bounding box center [163, 361] width 25 height 9
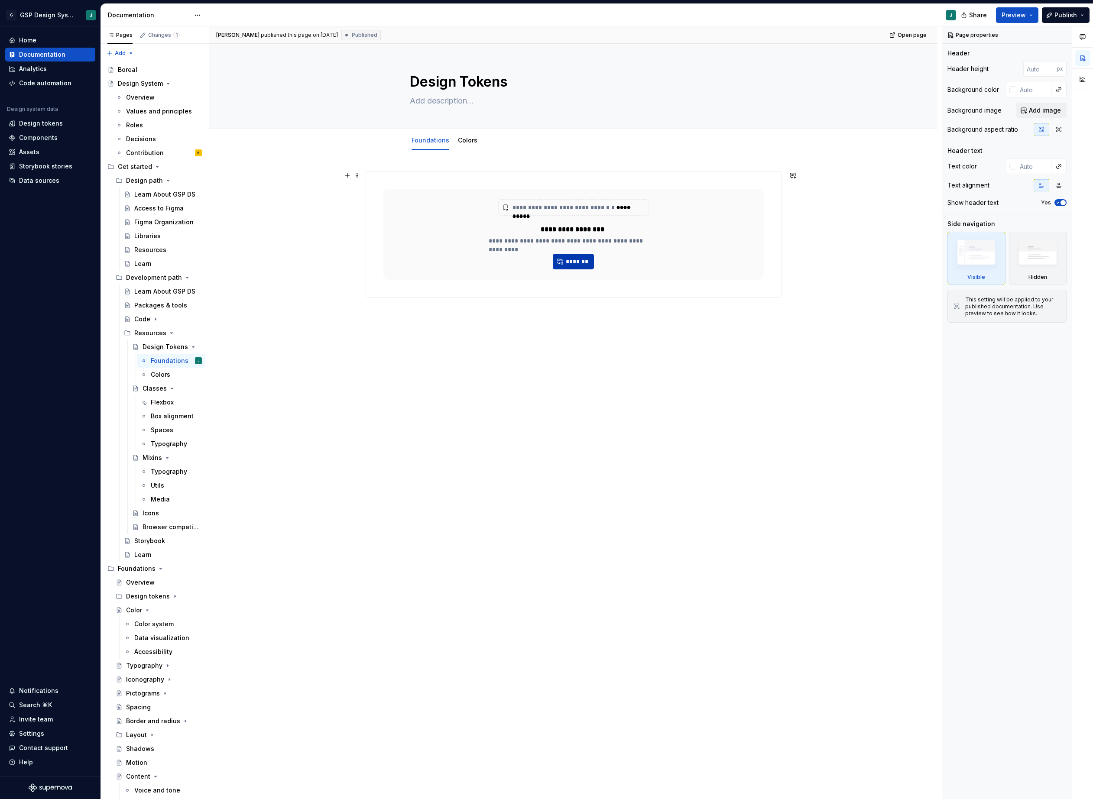
click at [587, 266] on span "*******" at bounding box center [576, 261] width 23 height 9
type textarea "*"
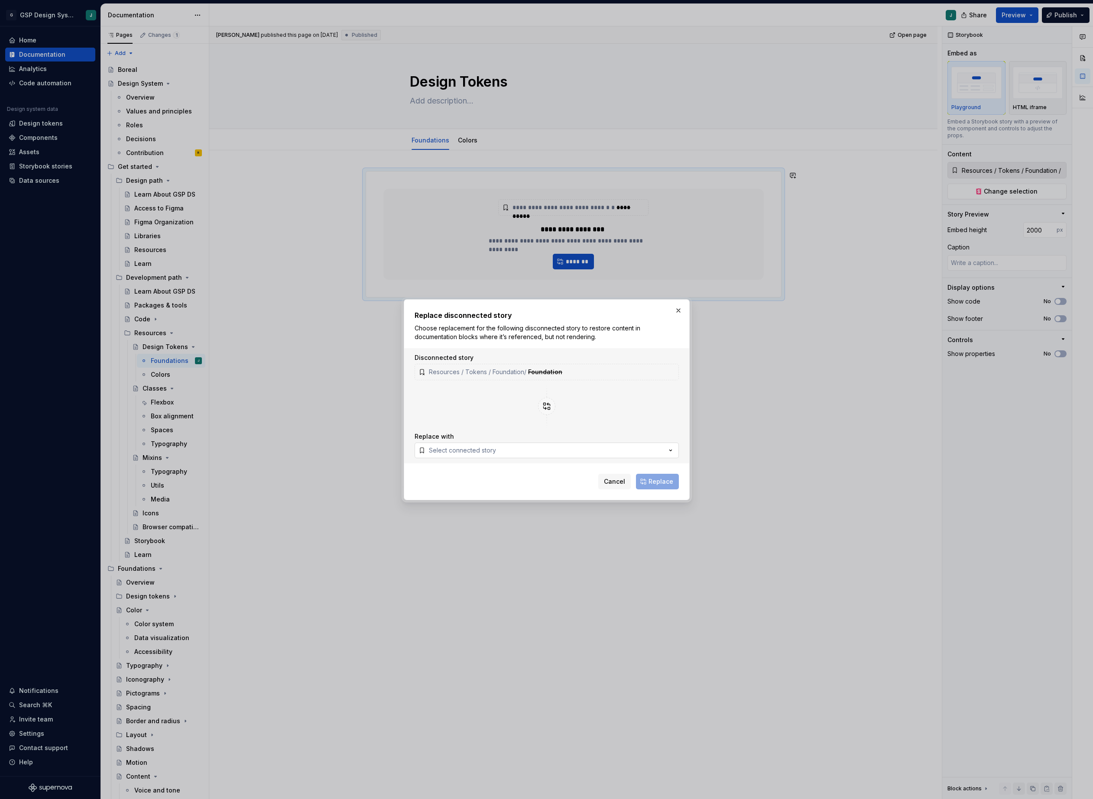
click at [523, 453] on button "Select connected story" at bounding box center [547, 451] width 264 height 16
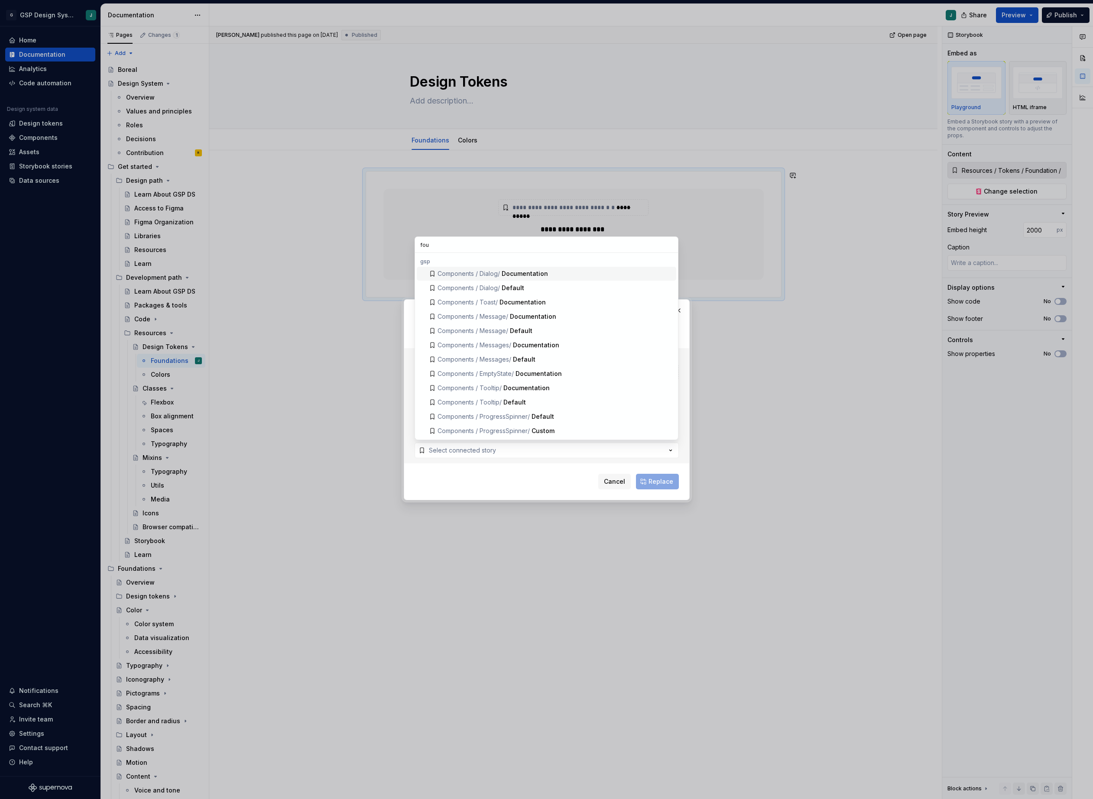
type input "fo"
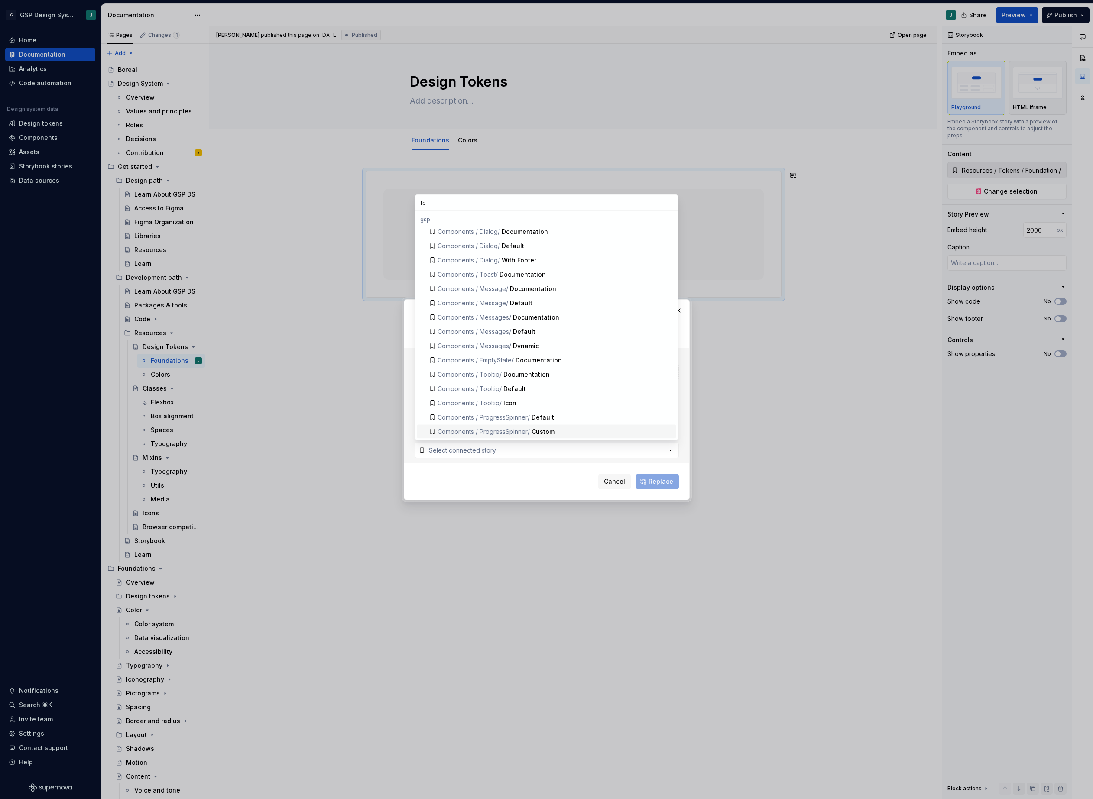
click at [479, 486] on div "Cancel Replace" at bounding box center [547, 480] width 264 height 19
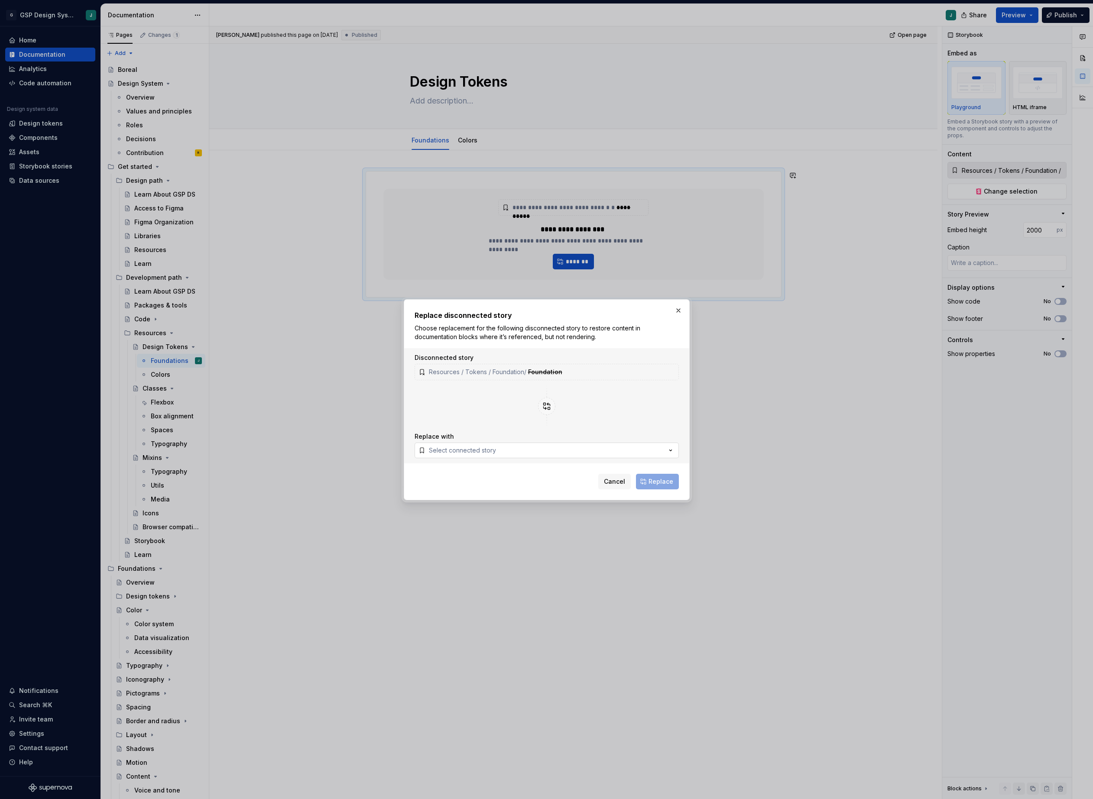
click at [547, 450] on button "Select connected story" at bounding box center [547, 451] width 264 height 16
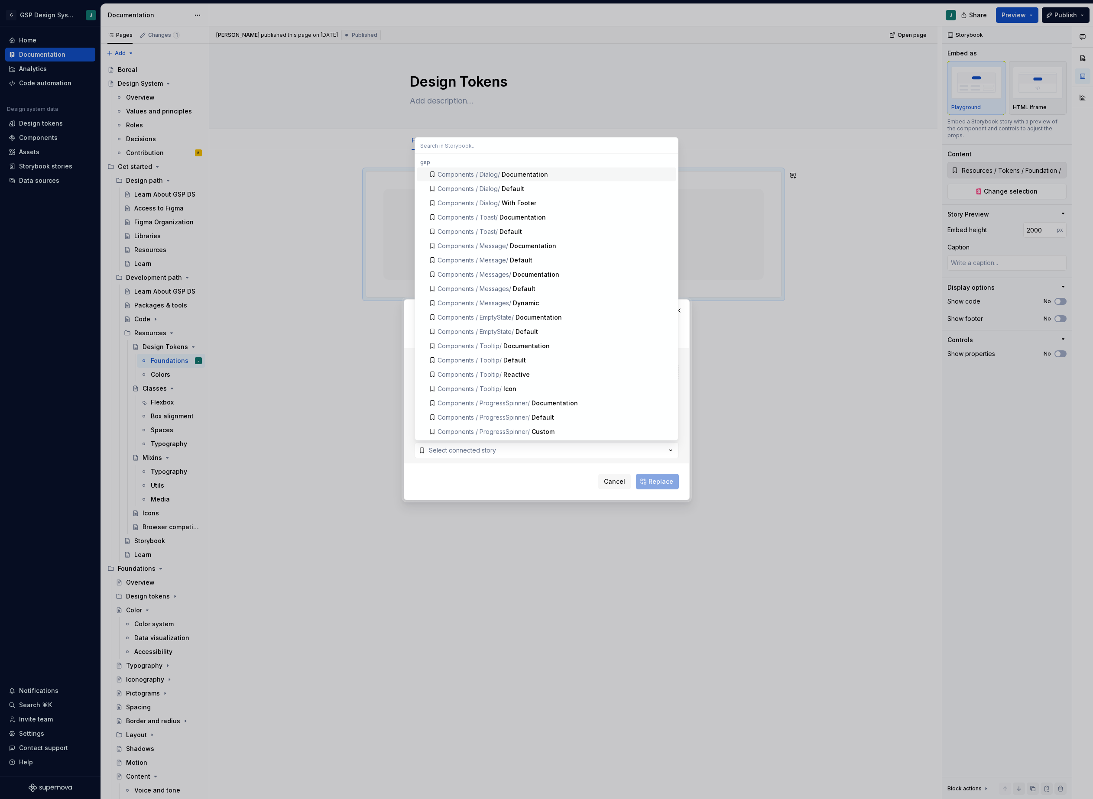
type input "f"
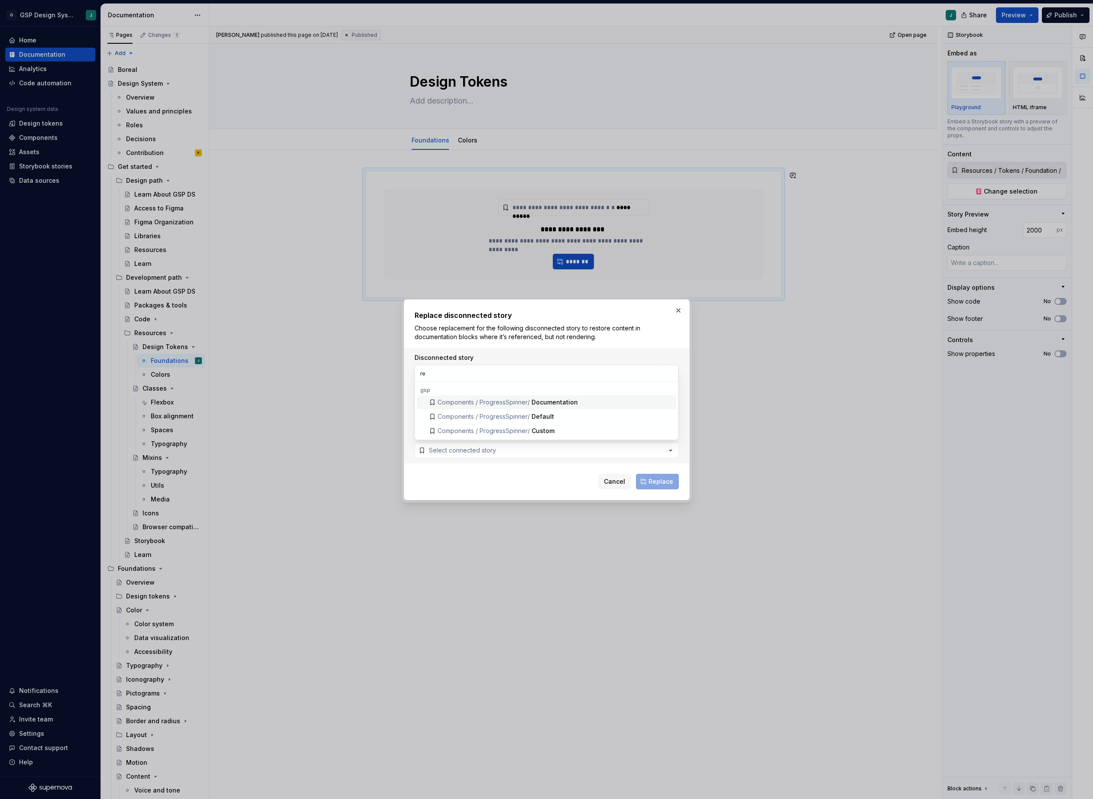
type input "r"
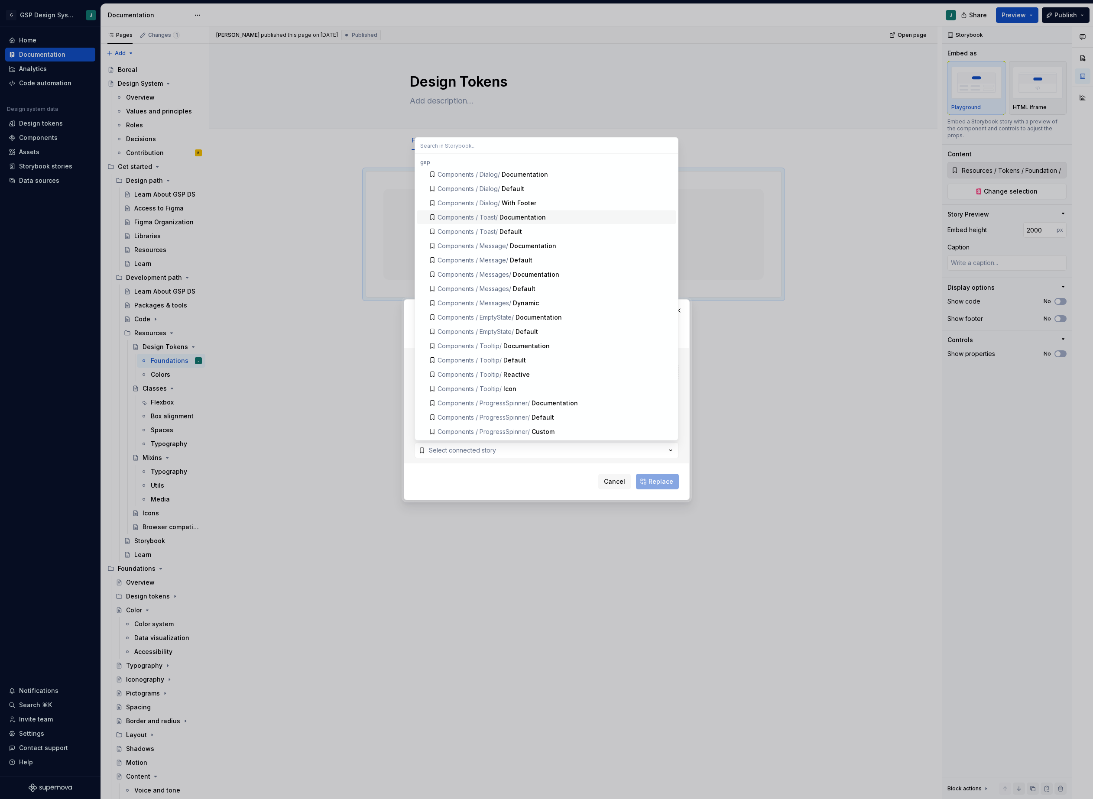
type textarea "*"
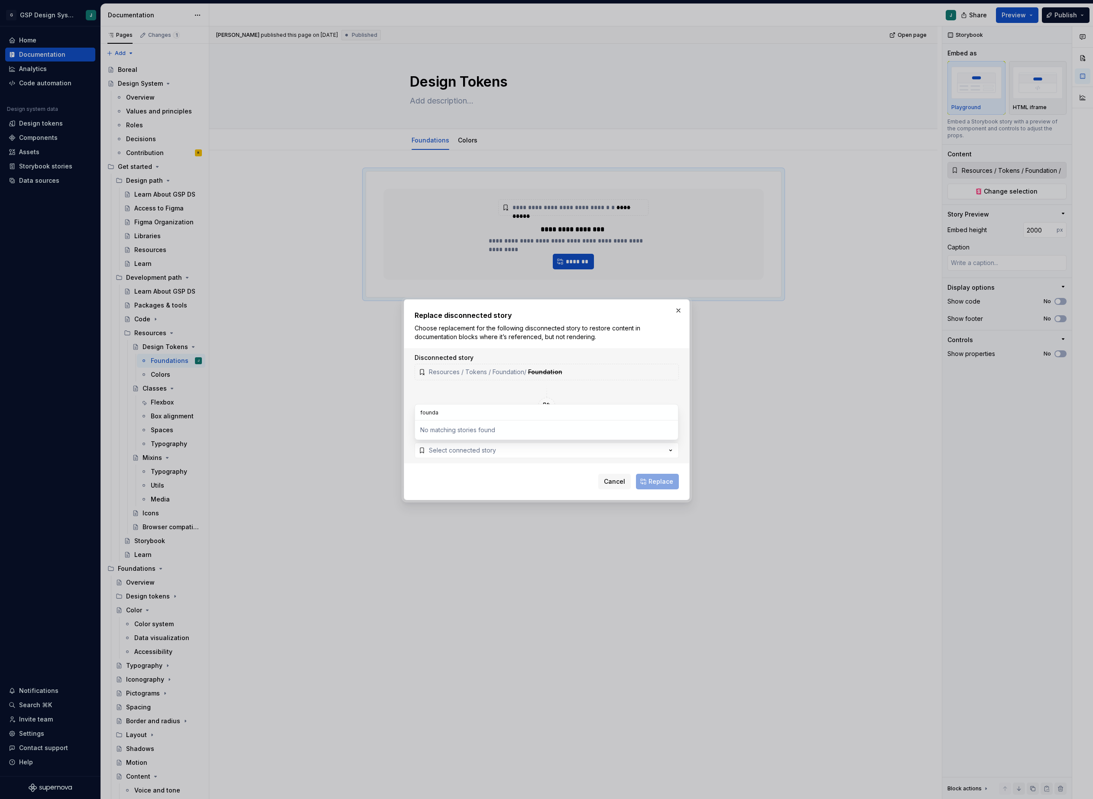
type input "founda"
type textarea "*"
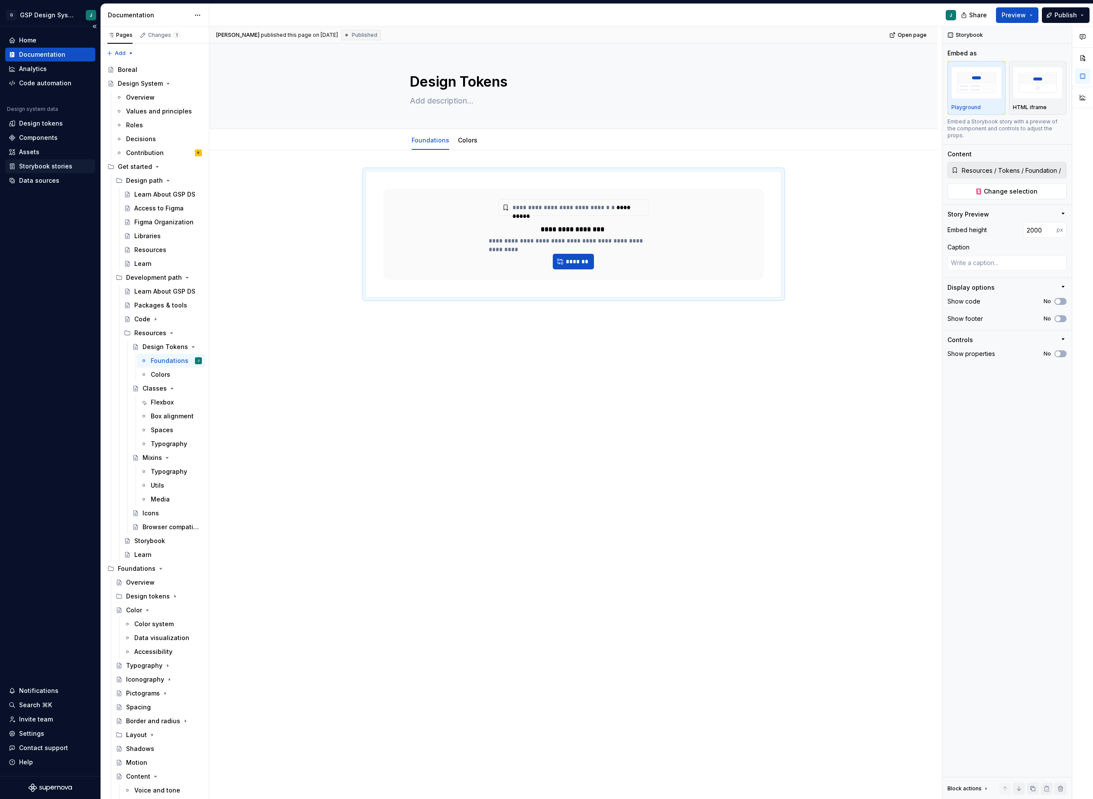
click at [42, 165] on div "Storybook stories" at bounding box center [45, 166] width 53 height 9
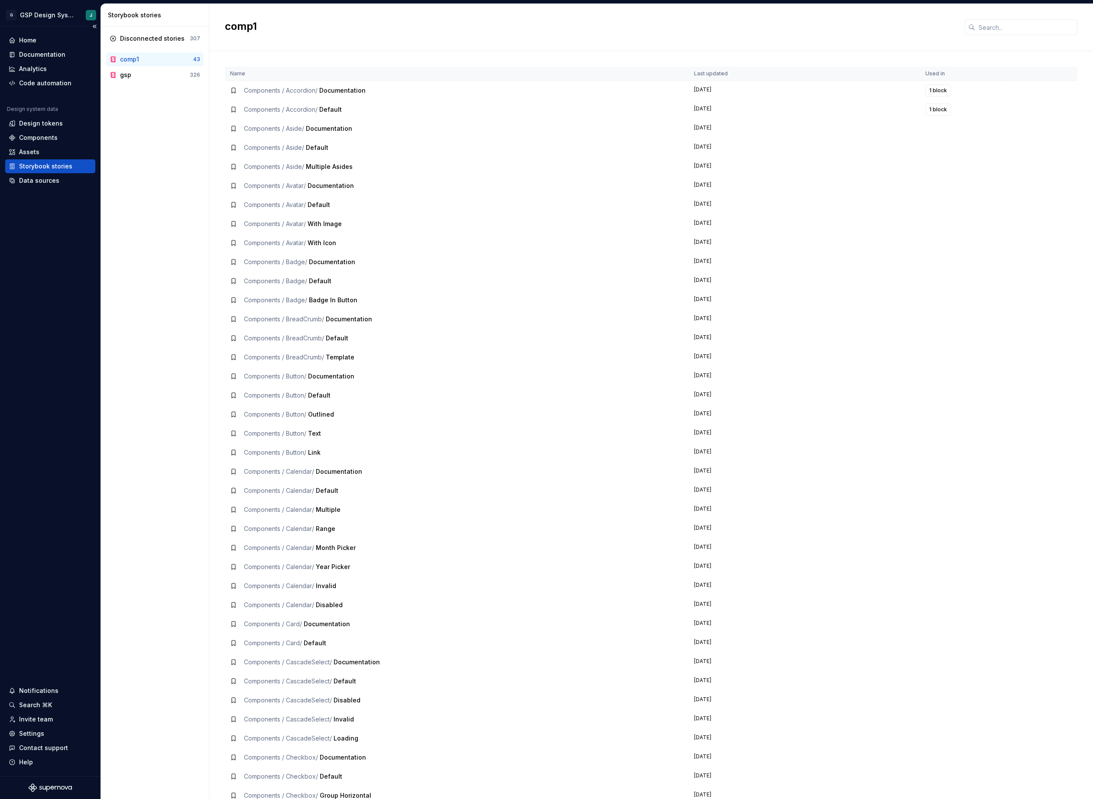
click at [64, 483] on div "Home Documentation Analytics Code automation Design system data Design tokens C…" at bounding box center [50, 401] width 101 height 750
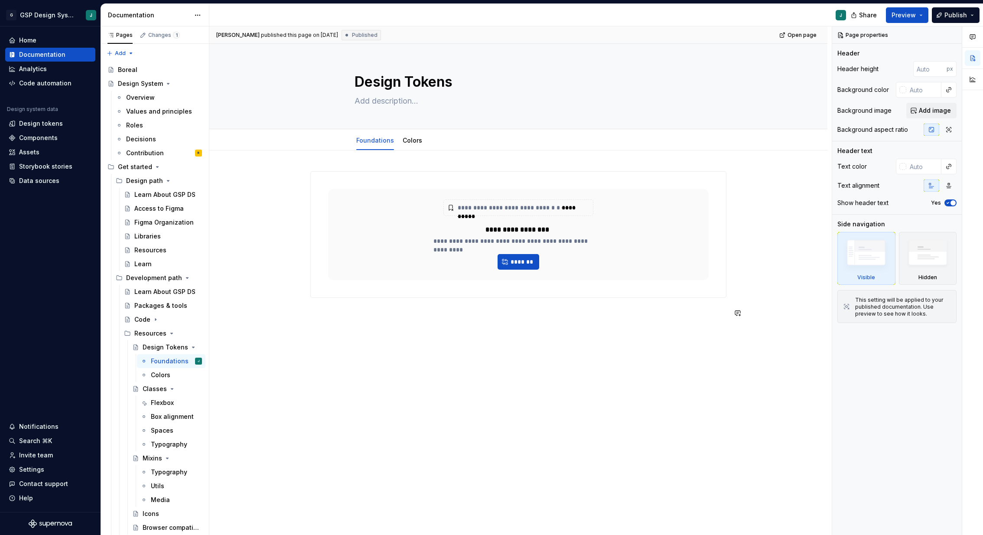
click at [493, 347] on div "**********" at bounding box center [518, 319] width 618 height 339
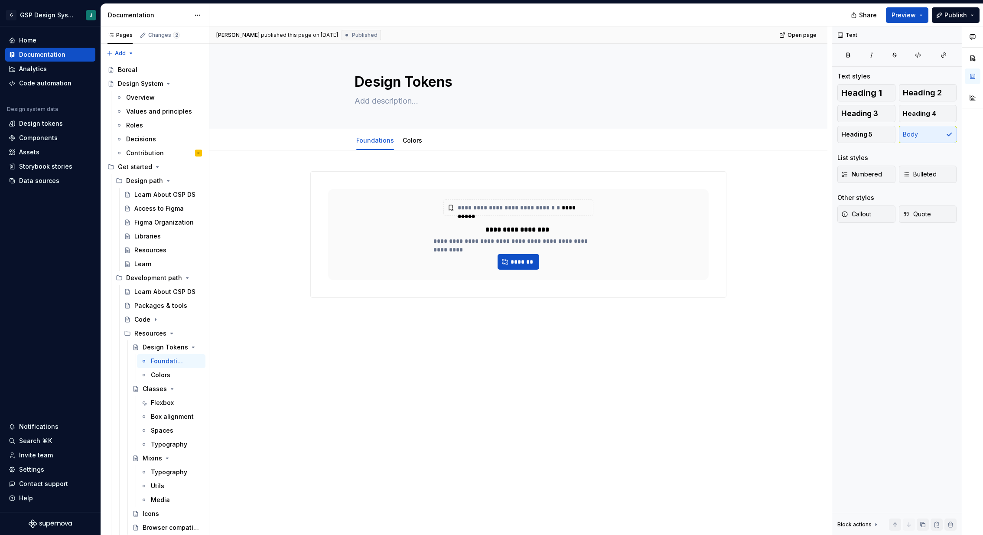
type textarea "*"
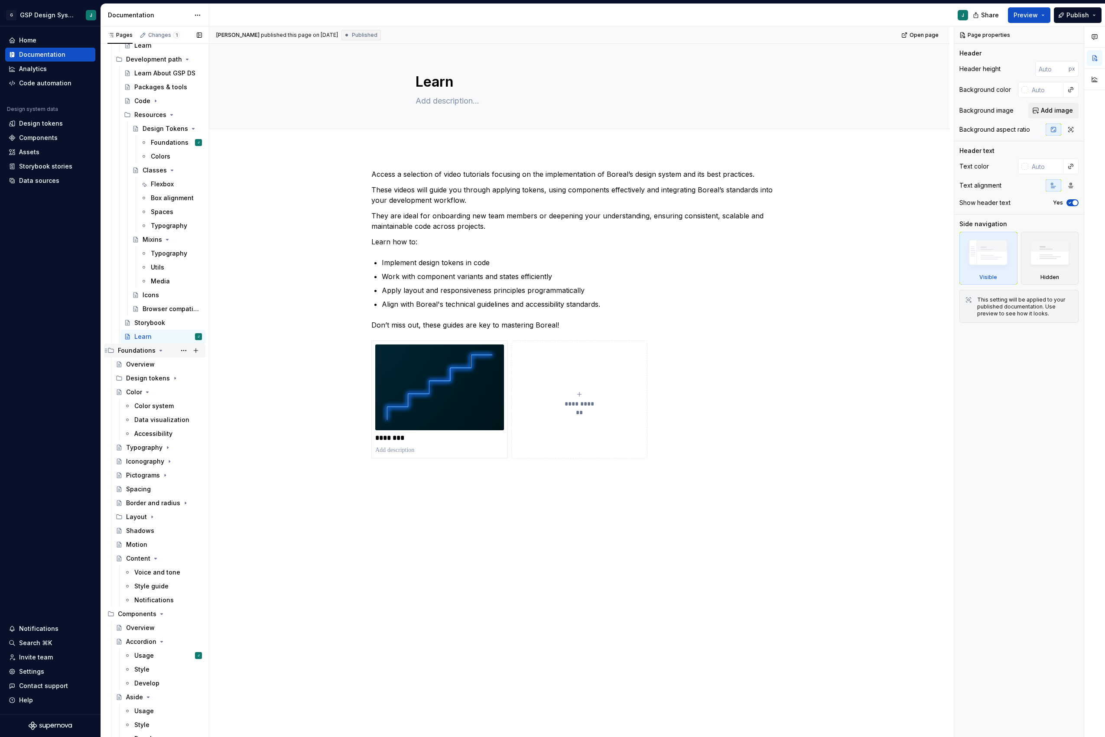
scroll to position [216, 0]
click at [146, 365] on div "Overview" at bounding box center [140, 366] width 29 height 9
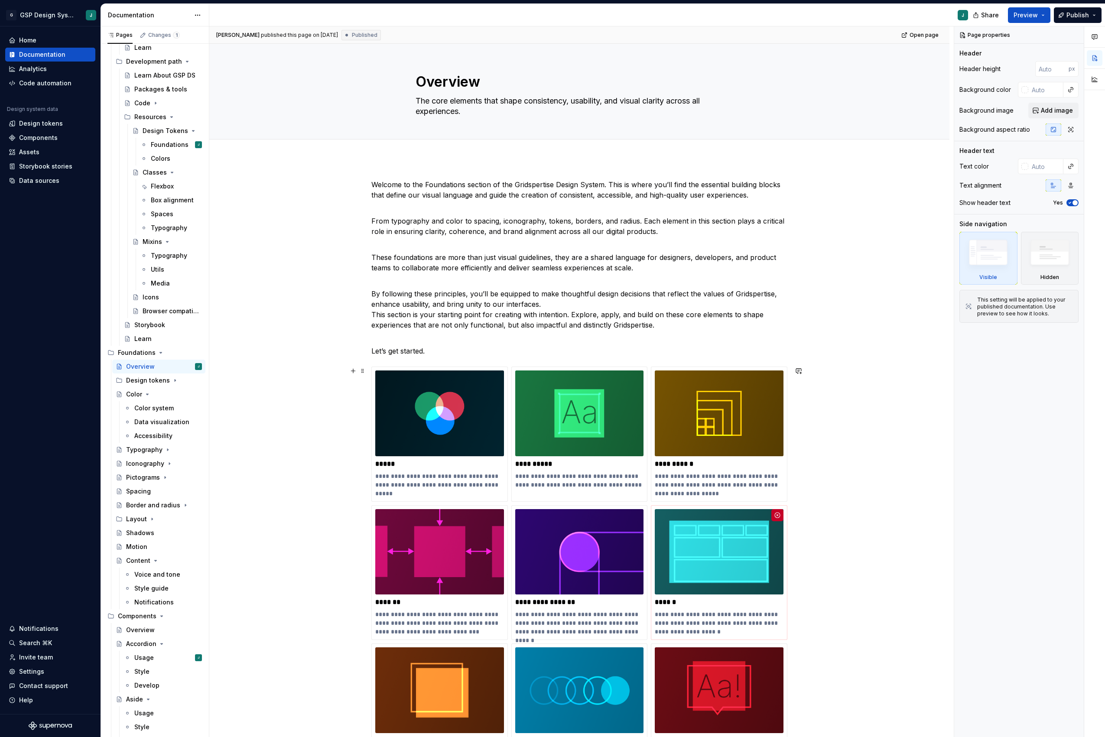
click at [839, 528] on div "**********" at bounding box center [579, 649] width 740 height 981
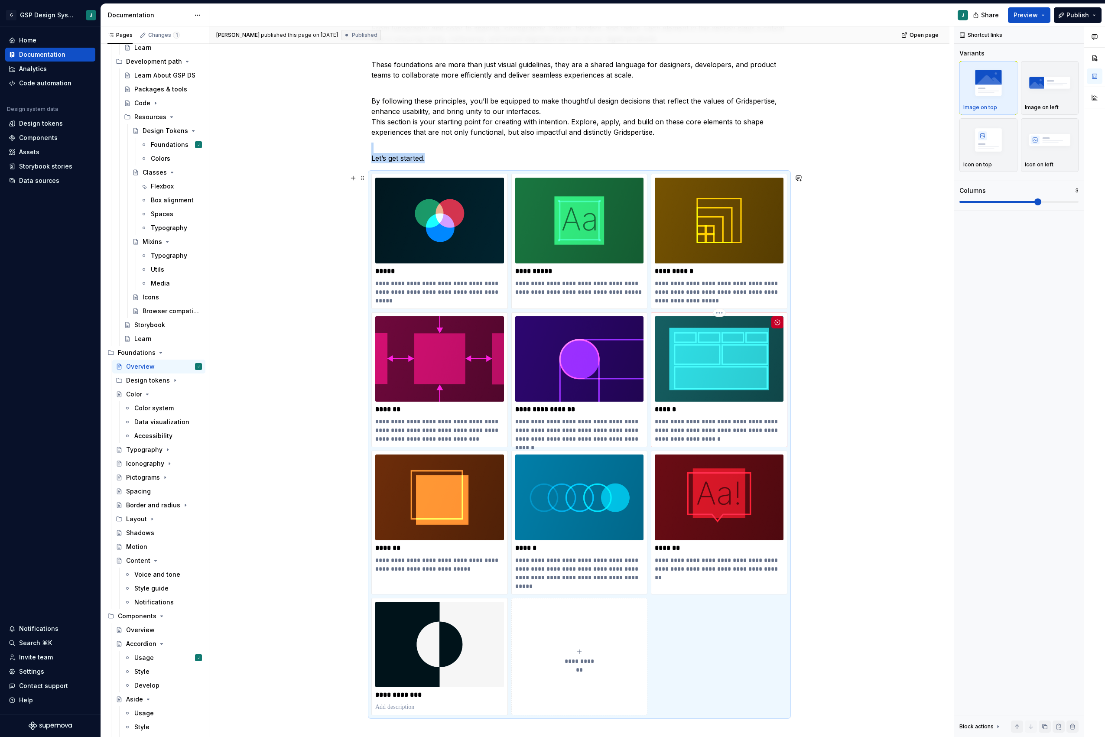
scroll to position [198, 0]
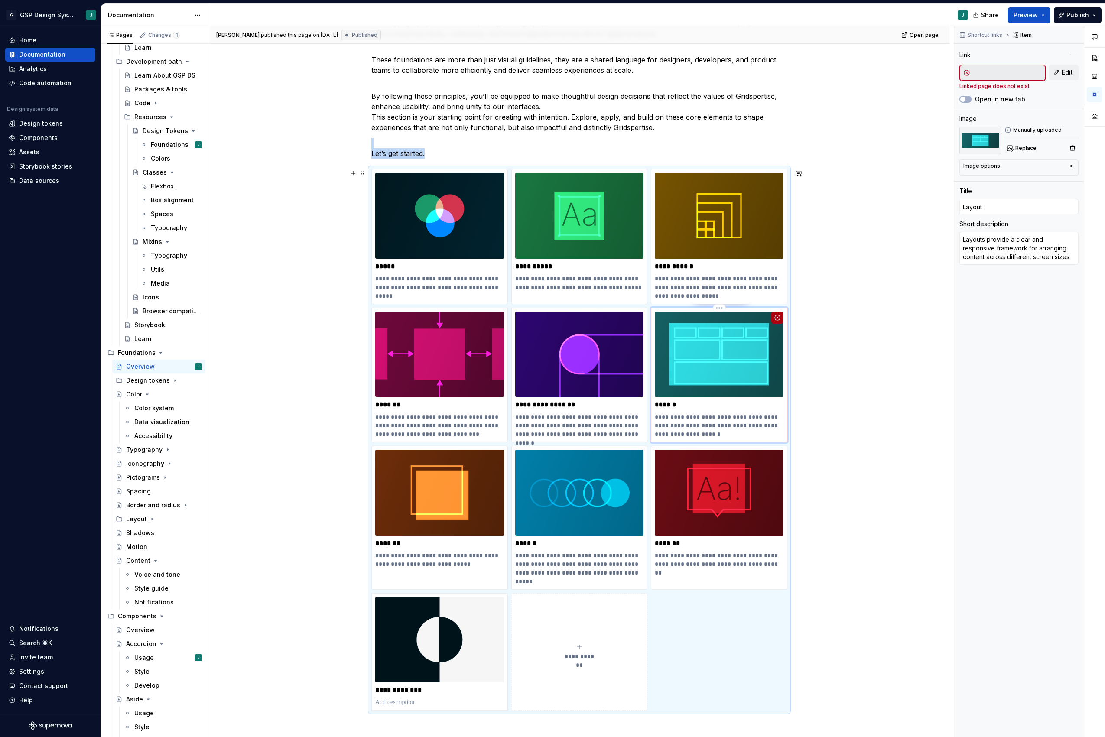
click at [779, 318] on button "button" at bounding box center [777, 318] width 12 height 12
type textarea "*"
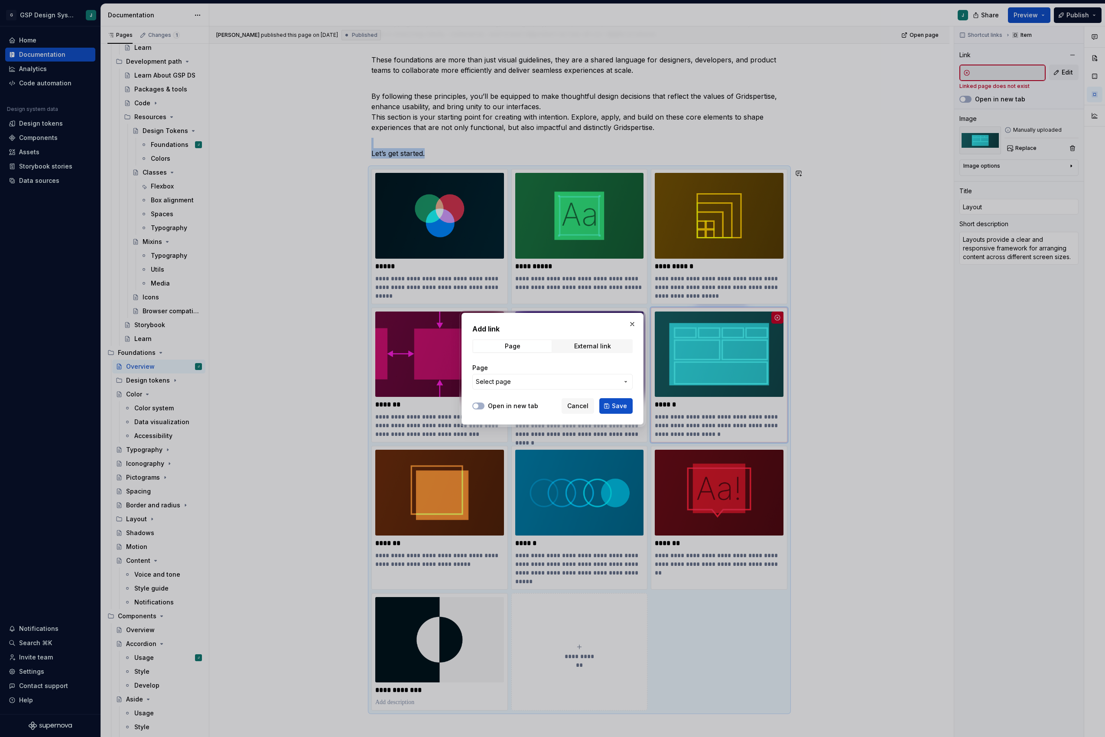
click at [545, 381] on span "Select page" at bounding box center [547, 381] width 143 height 9
type input "layo"
click at [513, 432] on mark "Layo" at bounding box center [508, 430] width 15 height 7
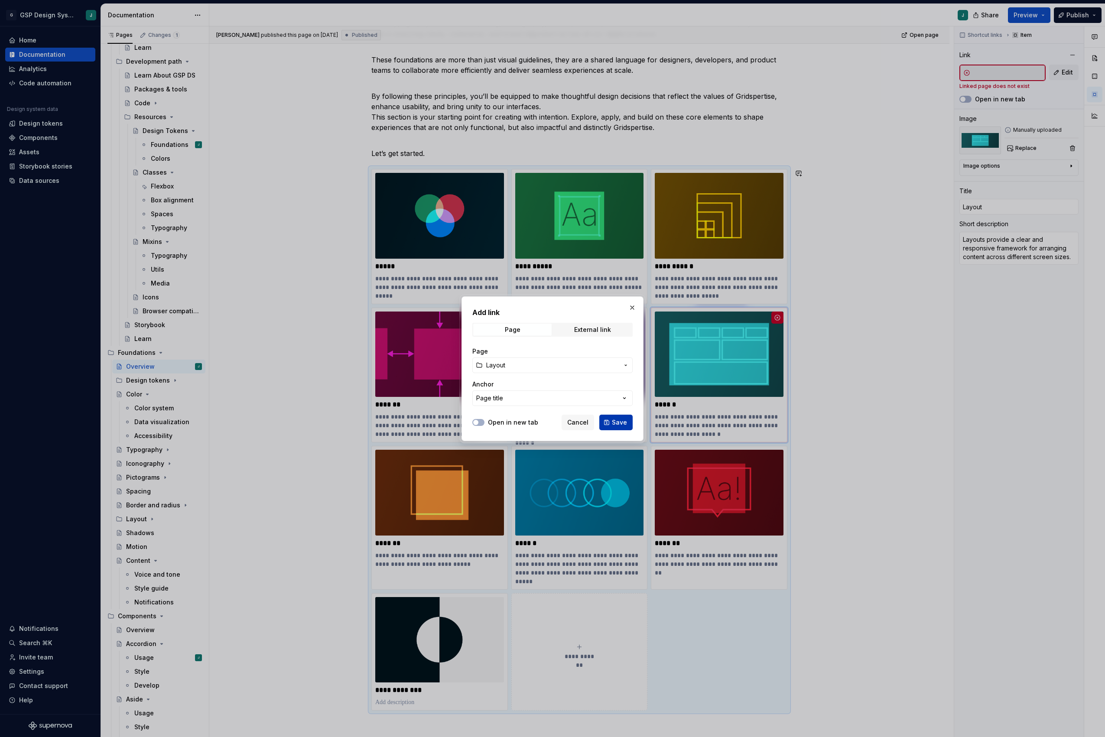
click at [611, 422] on button "Save" at bounding box center [615, 423] width 33 height 16
type textarea "*"
type input "Layout"
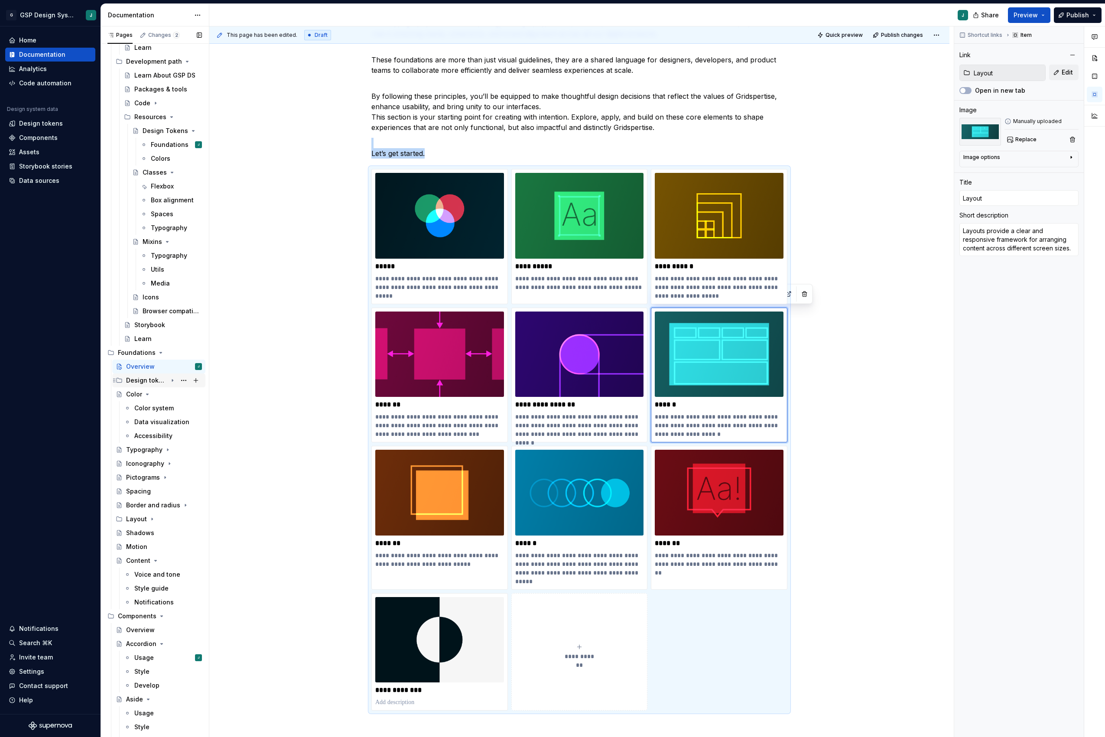
click at [155, 380] on div "Design tokens" at bounding box center [146, 380] width 41 height 9
click at [147, 394] on div "Color" at bounding box center [142, 394] width 16 height 9
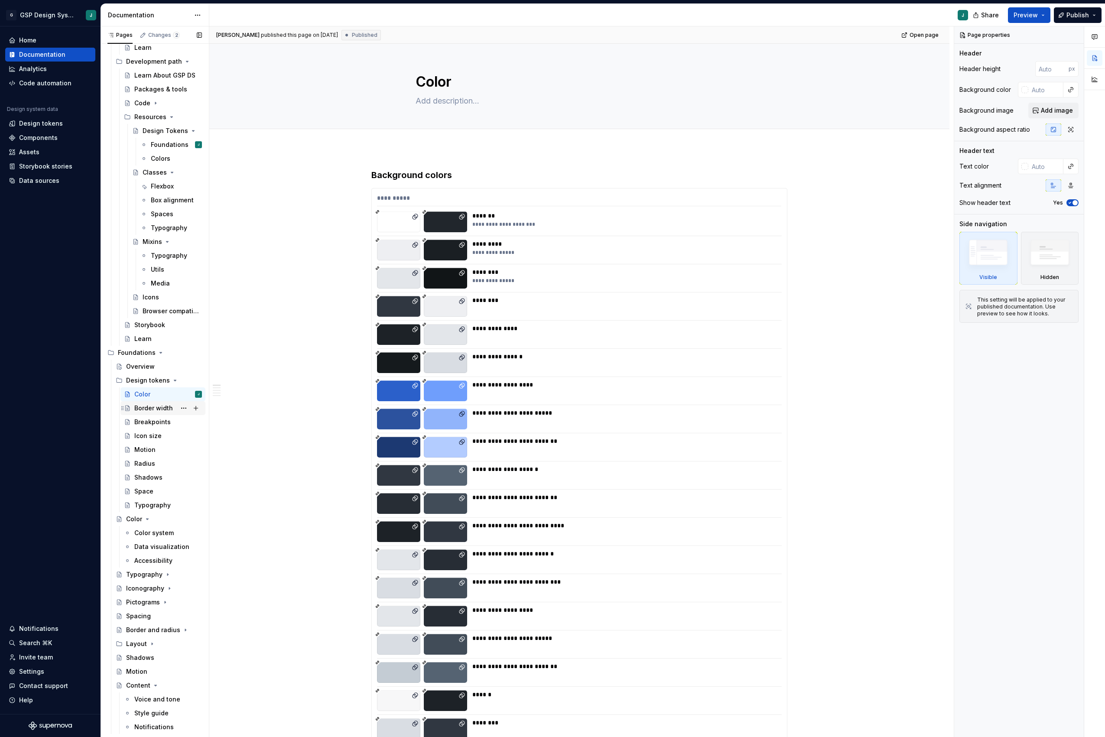
click at [174, 403] on div "Border width" at bounding box center [168, 408] width 68 height 12
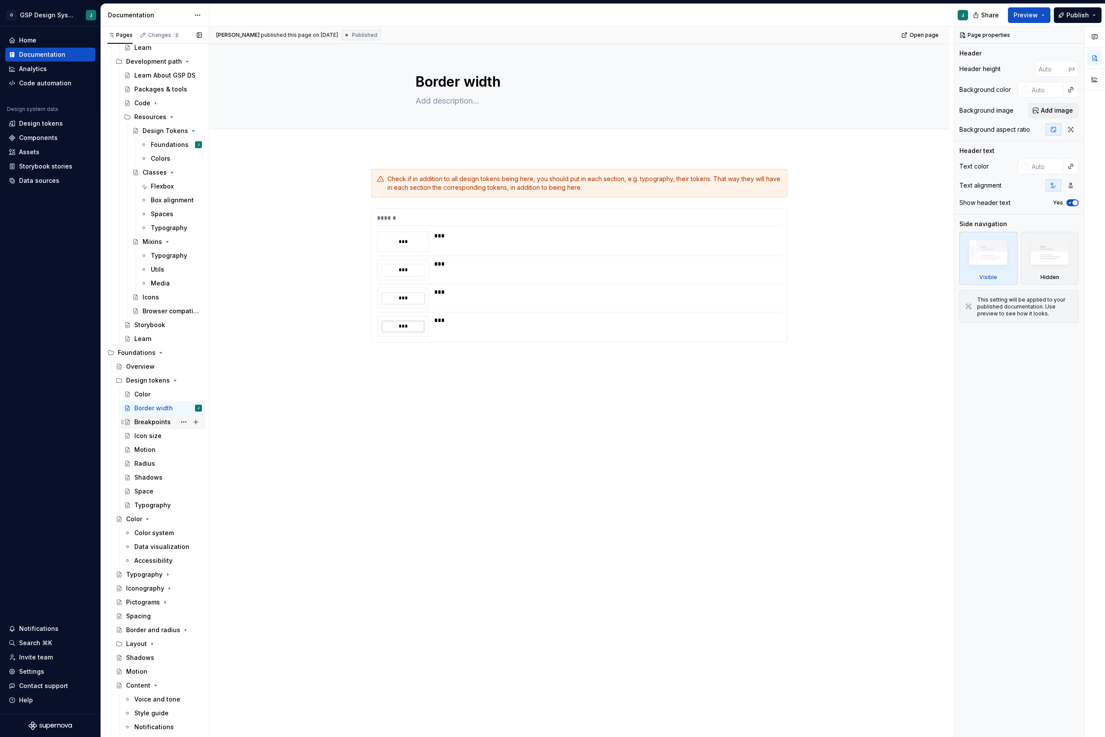
click at [159, 416] on div "Breakpoints" at bounding box center [168, 422] width 68 height 12
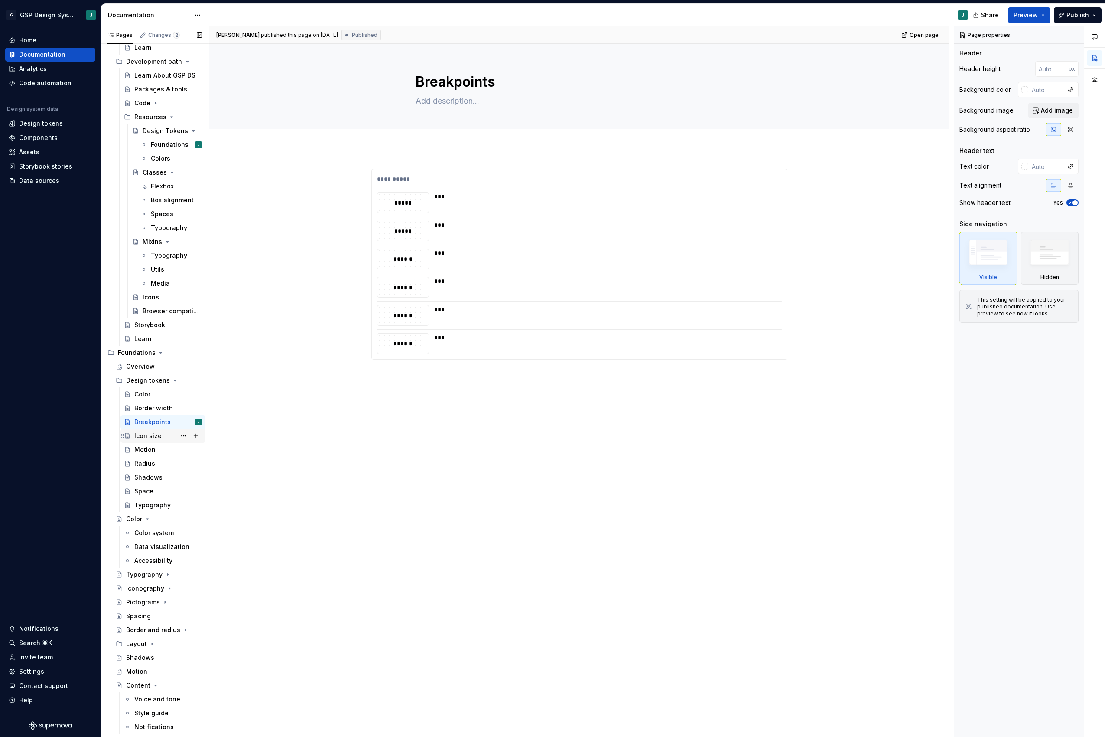
click at [146, 435] on div "Icon size" at bounding box center [147, 436] width 27 height 9
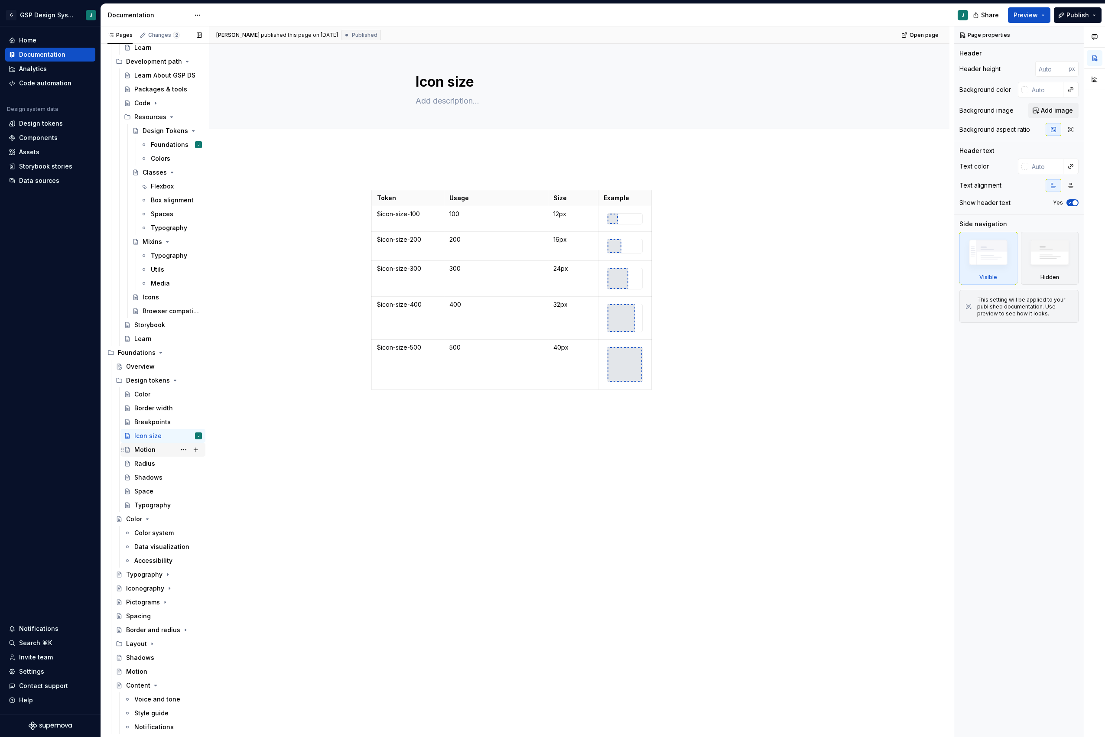
click at [156, 438] on div "Icon size" at bounding box center [147, 436] width 27 height 9
click at [151, 448] on div "Motion" at bounding box center [144, 449] width 21 height 9
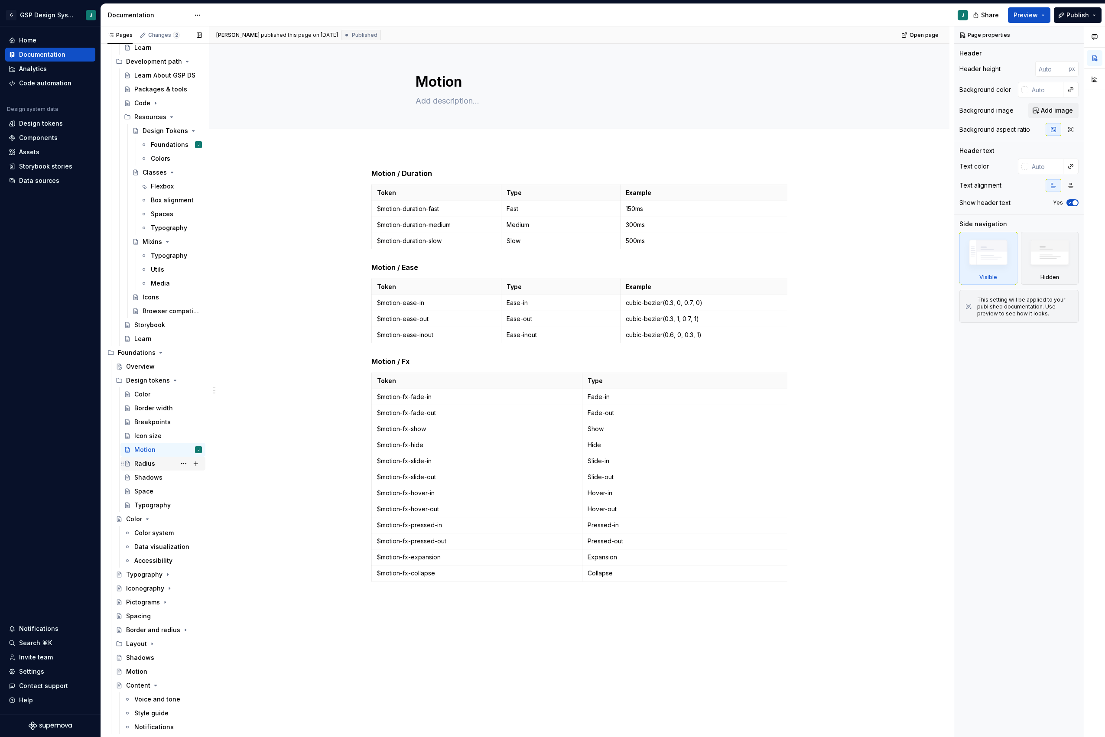
click at [142, 464] on div "Radius" at bounding box center [144, 463] width 21 height 9
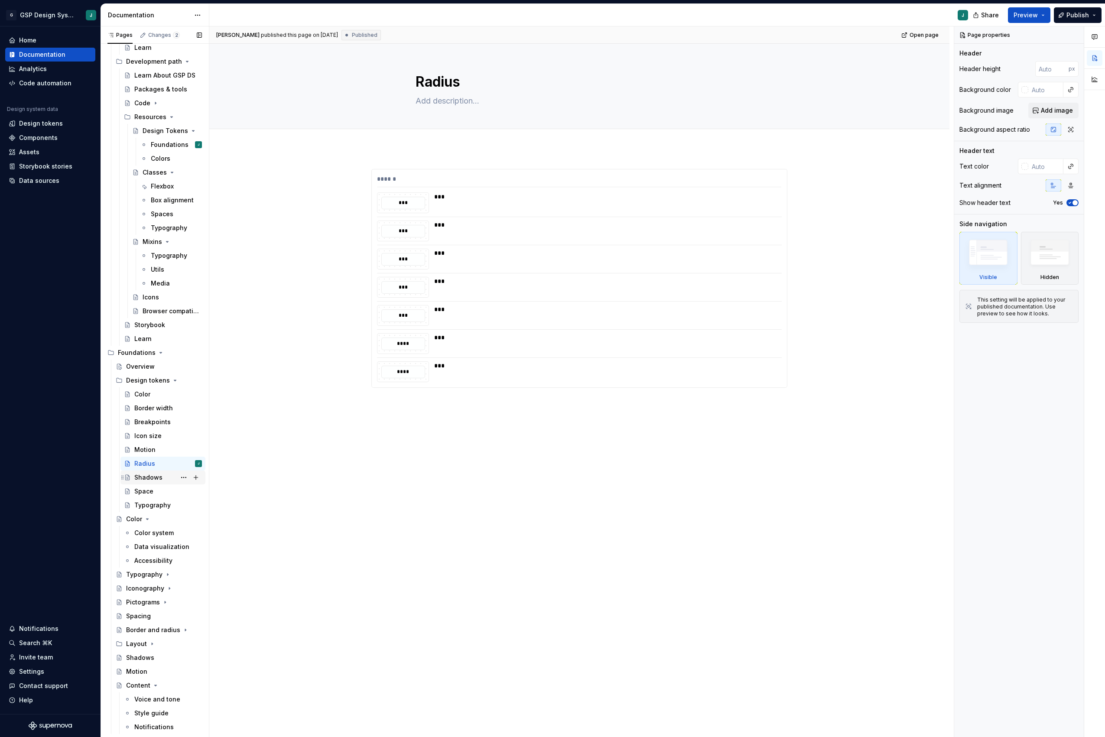
click at [143, 480] on div "Shadows" at bounding box center [148, 477] width 28 height 9
click at [151, 494] on div "Space" at bounding box center [143, 491] width 19 height 9
click at [163, 507] on div "Typography" at bounding box center [152, 505] width 36 height 9
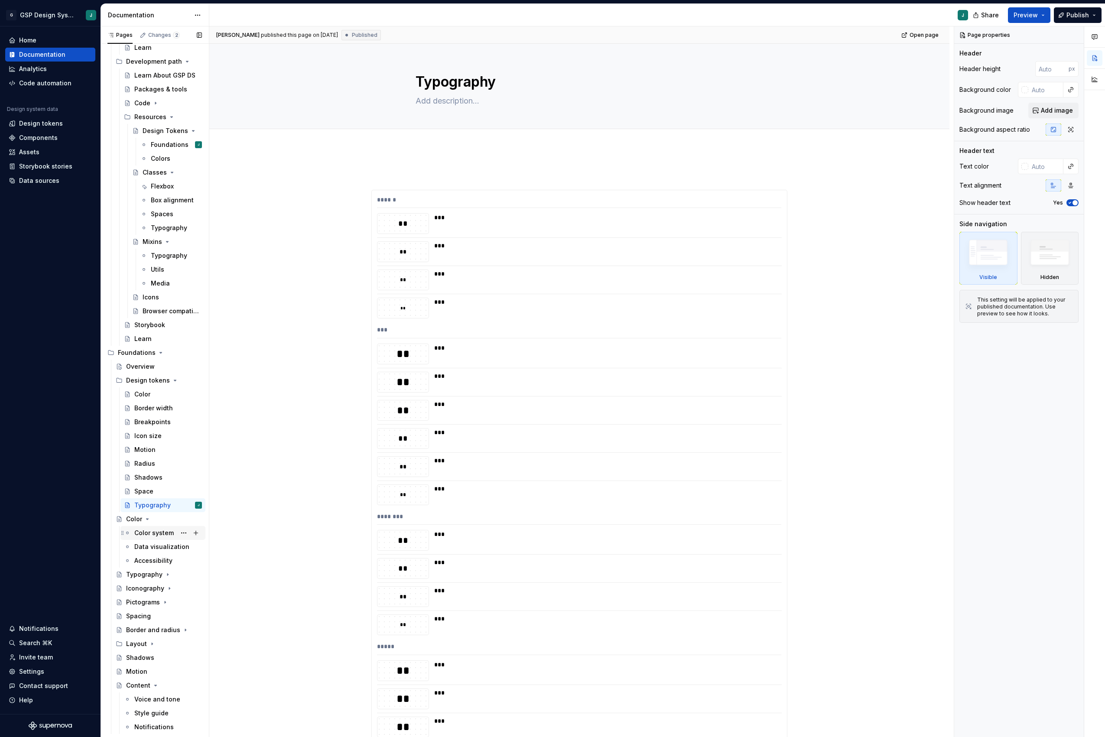
click at [149, 532] on div "Color system" at bounding box center [153, 533] width 39 height 9
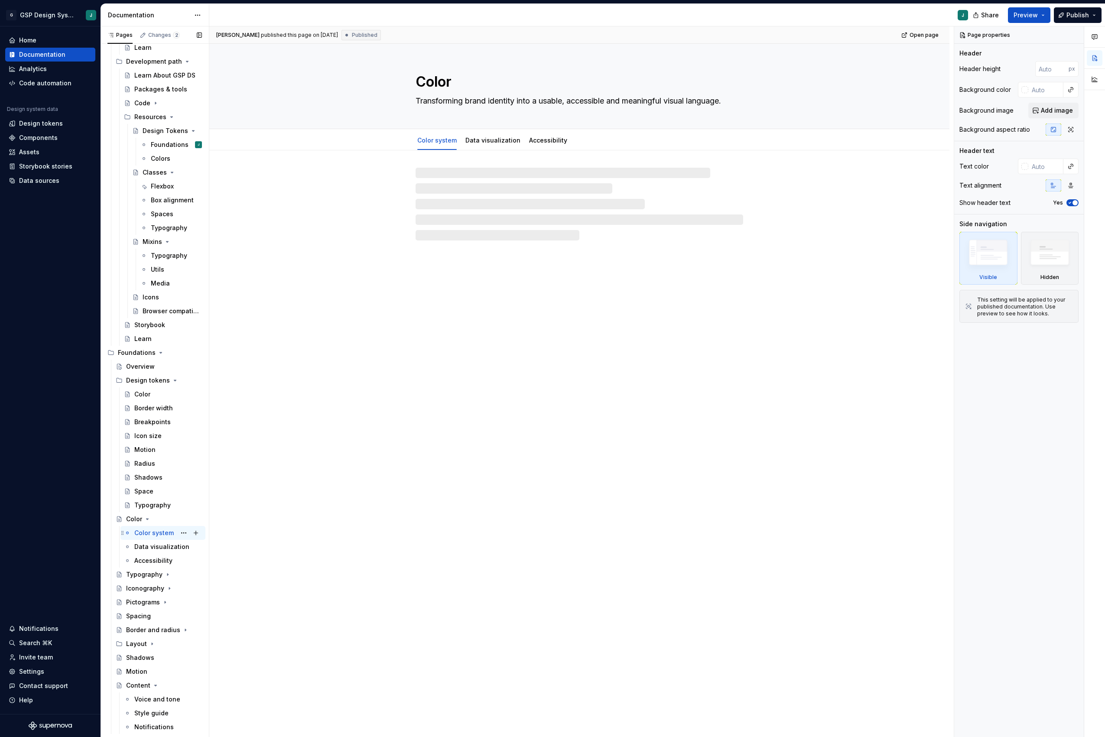
click at [149, 532] on div "Color system" at bounding box center [153, 533] width 39 height 9
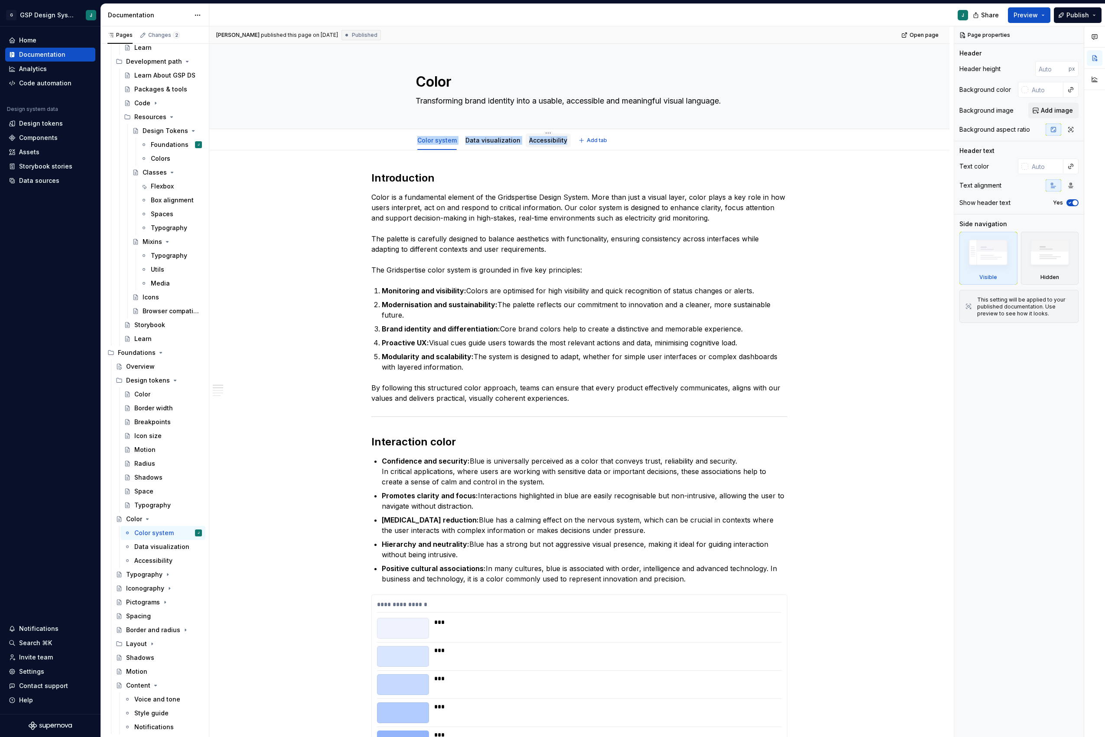
drag, startPoint x: 425, startPoint y: 139, endPoint x: 563, endPoint y: 140, distance: 138.7
click at [563, 140] on div "Color system Data visualization Accessibility Add tab" at bounding box center [579, 140] width 671 height 19
click at [143, 534] on div "Typography" at bounding box center [144, 574] width 36 height 9
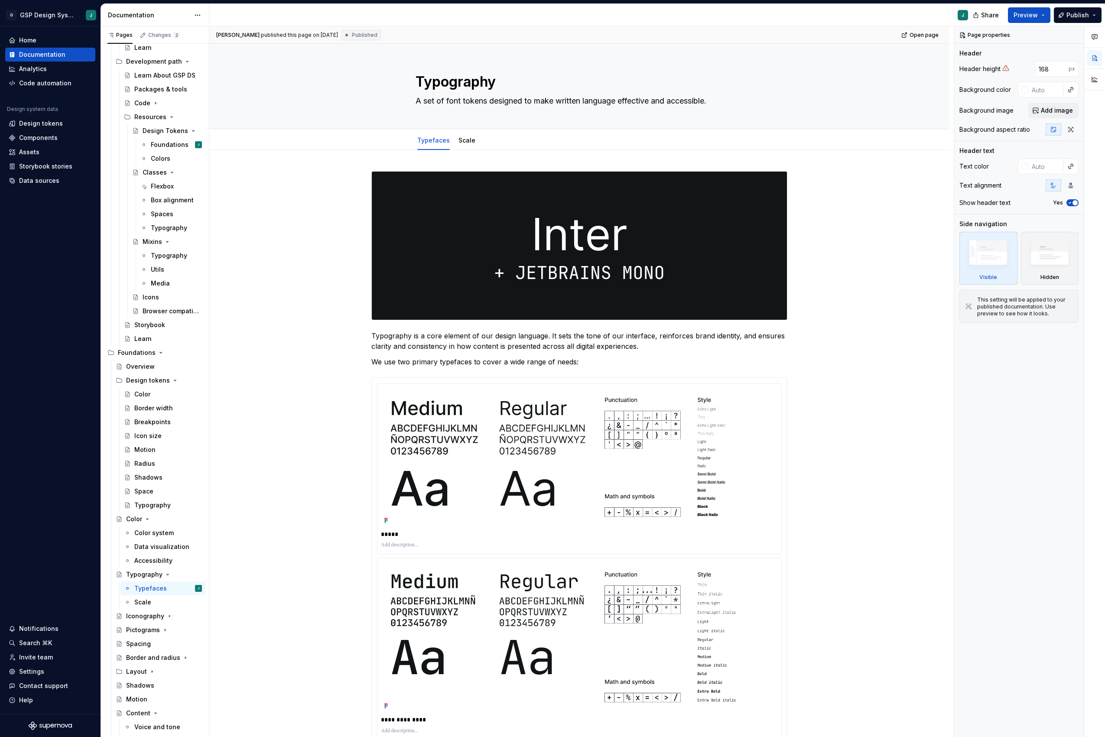
click at [344, 141] on div "Typefaces Scale" at bounding box center [579, 140] width 671 height 19
drag, startPoint x: 361, startPoint y: 141, endPoint x: 534, endPoint y: 140, distance: 173.8
click at [534, 140] on div "Typefaces Scale Add tab" at bounding box center [579, 140] width 671 height 19
drag, startPoint x: 391, startPoint y: 141, endPoint x: 565, endPoint y: 147, distance: 174.7
click at [565, 147] on div "Typefaces Scale Add tab" at bounding box center [579, 140] width 671 height 19
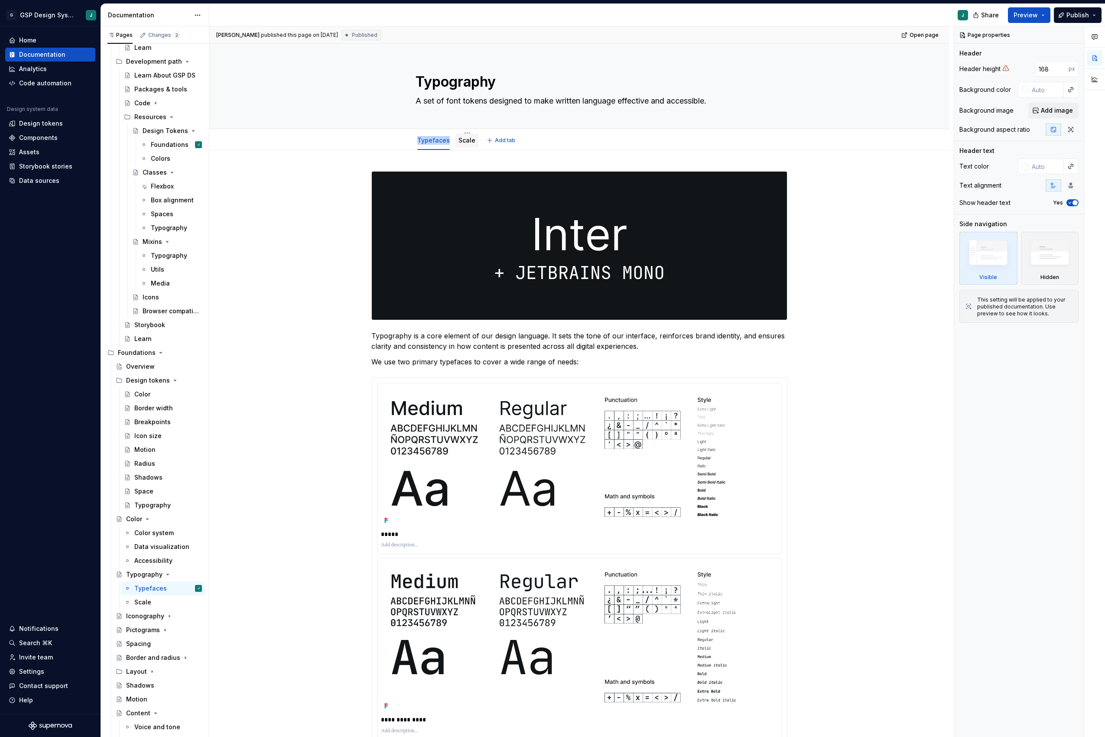
click at [473, 140] on link "Scale" at bounding box center [466, 139] width 17 height 7
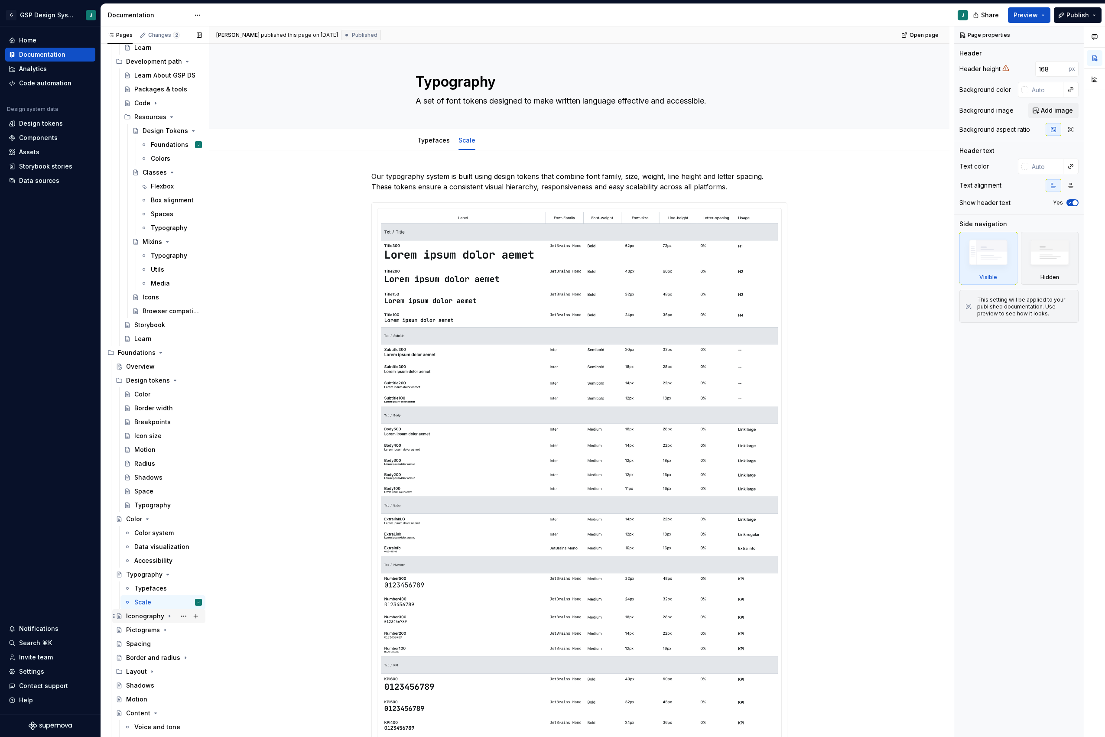
click at [139, 534] on div "Iconography" at bounding box center [145, 616] width 38 height 9
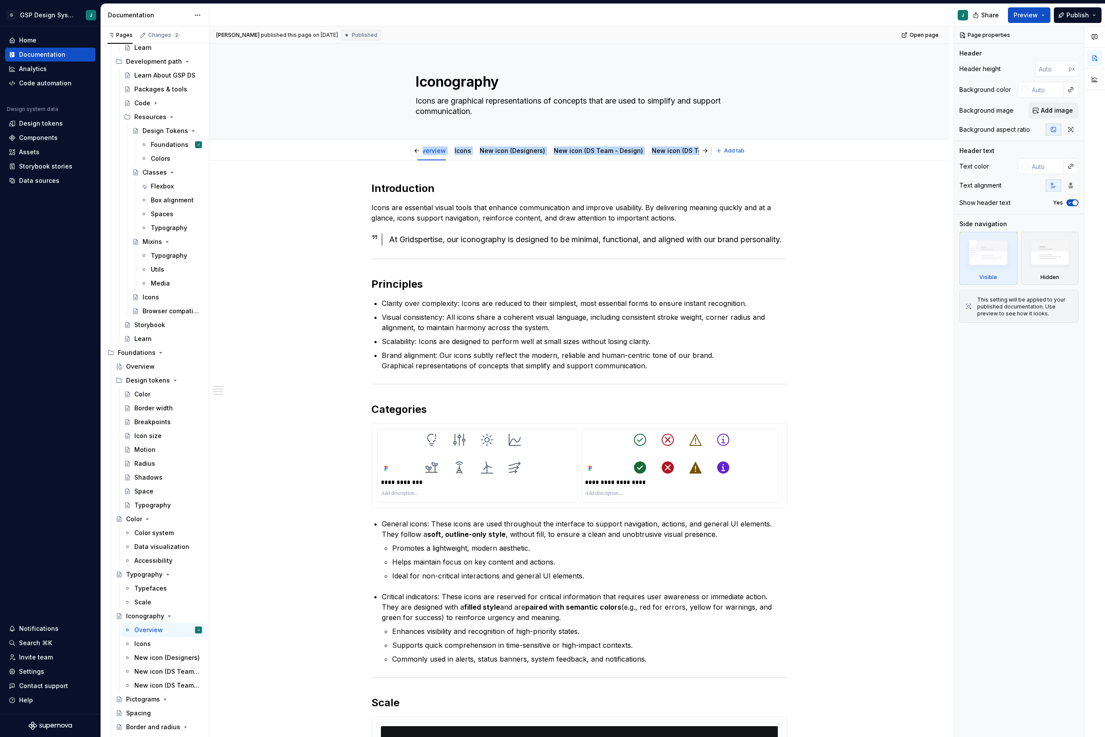
scroll to position [0, 17]
drag, startPoint x: 402, startPoint y: 147, endPoint x: 780, endPoint y: 147, distance: 377.8
click at [780, 147] on div "Overview Icons New icon (Designers) New icon (DS Team - Design) New icon (DS Te…" at bounding box center [579, 150] width 671 height 19
copy div "Overview Icons New icon (Designers) New icon (DS Team - Design) New icon (DS Te…"
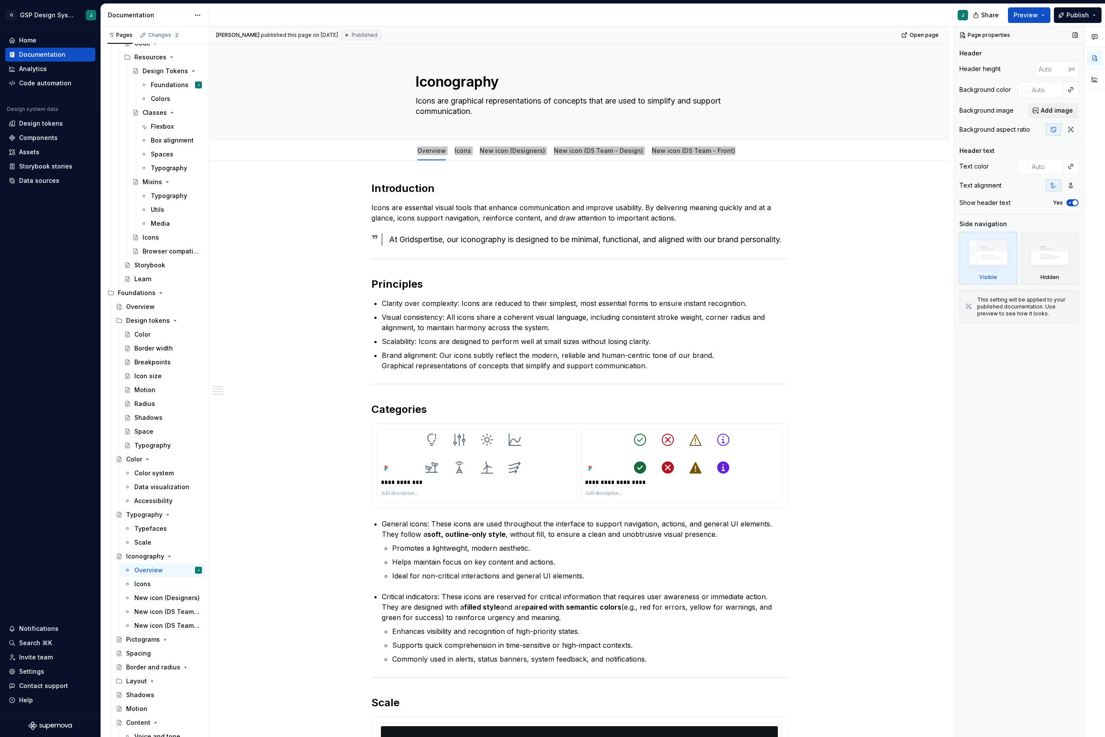
scroll to position [286, 0]
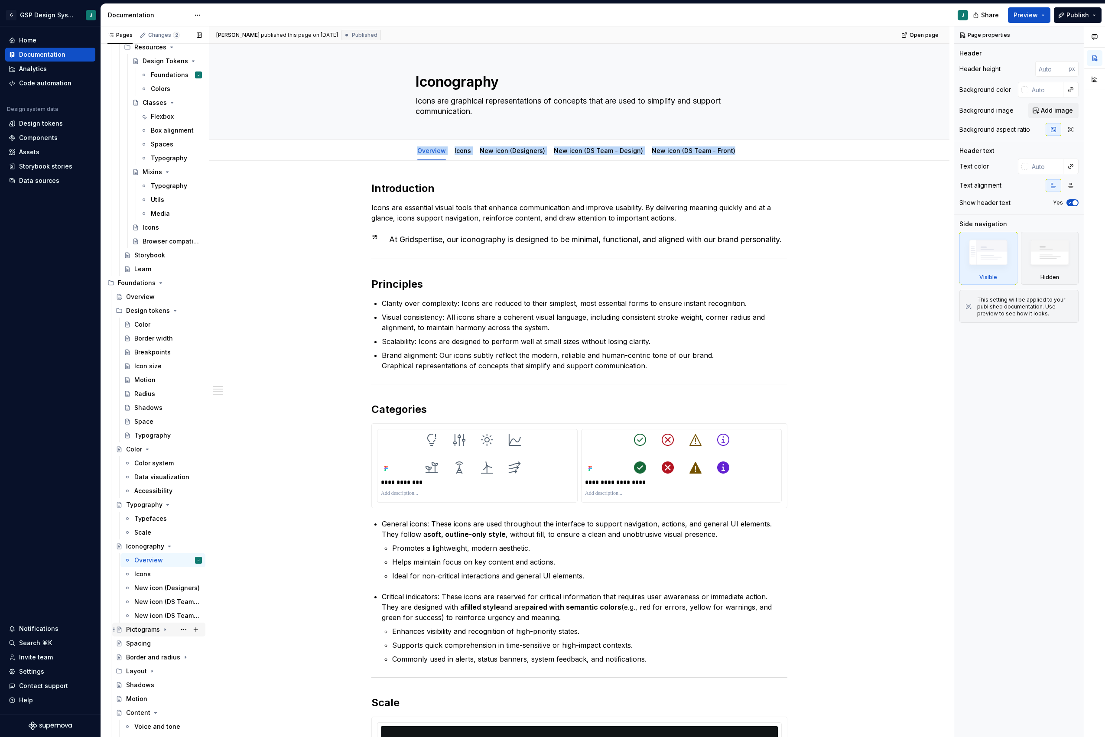
click at [155, 534] on div "Pictograms" at bounding box center [143, 629] width 34 height 9
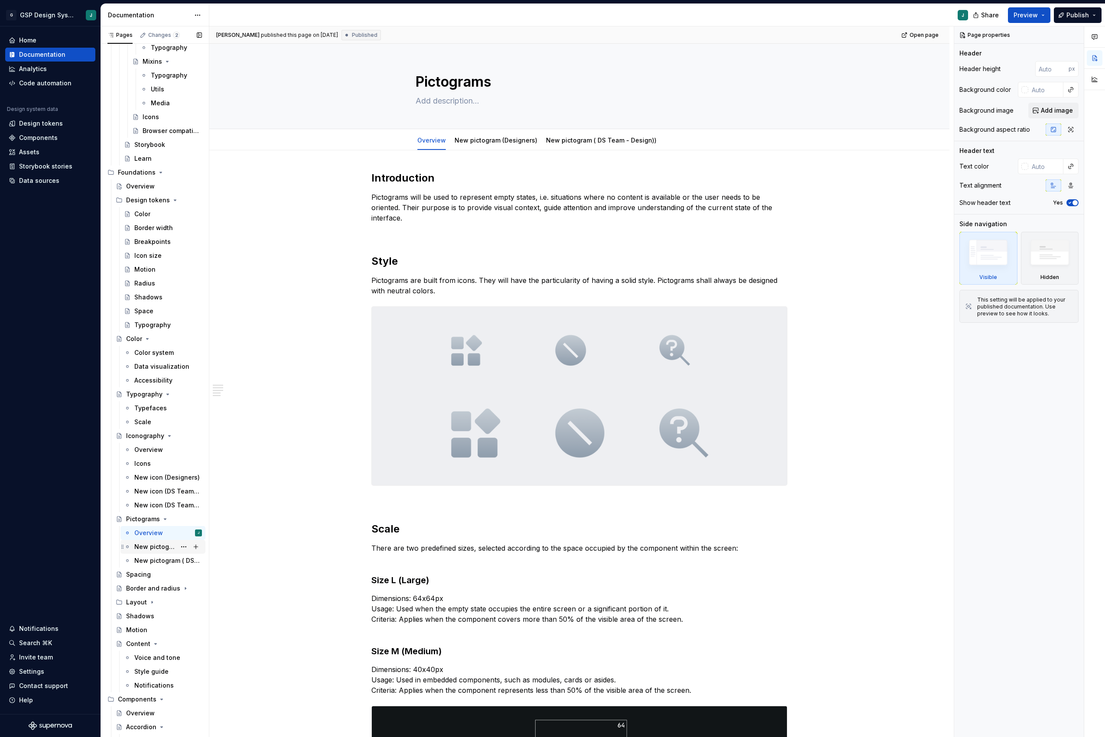
scroll to position [407, 0]
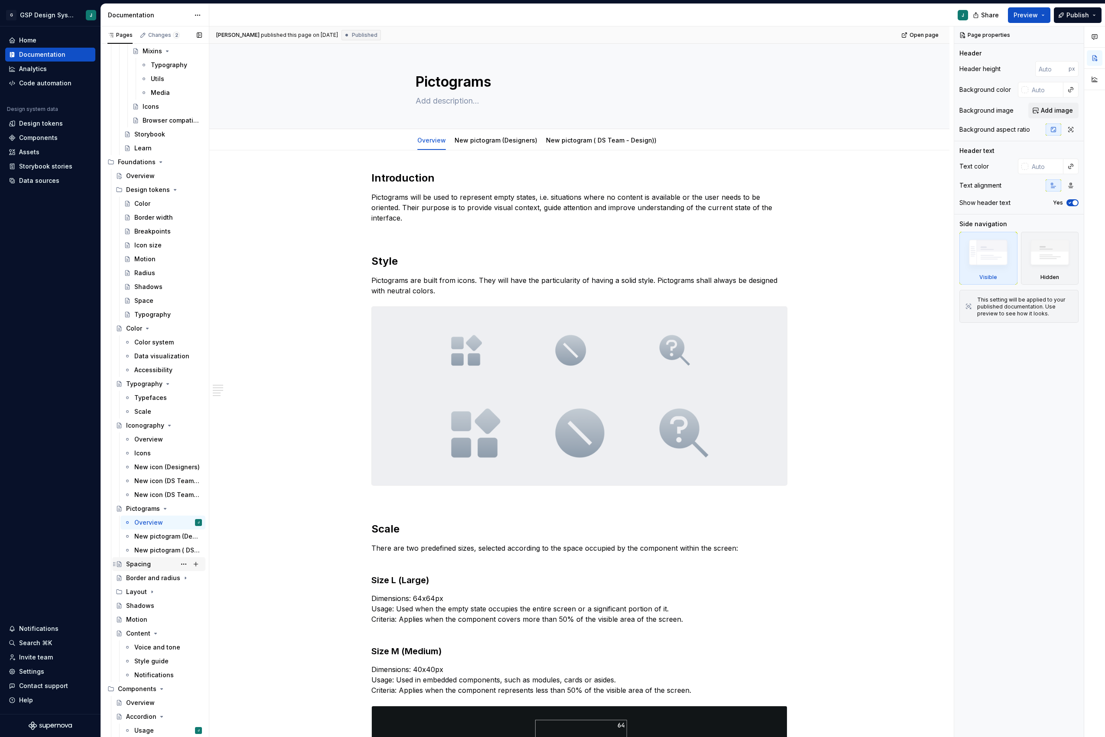
click at [140, 534] on div "Spacing" at bounding box center [138, 564] width 25 height 9
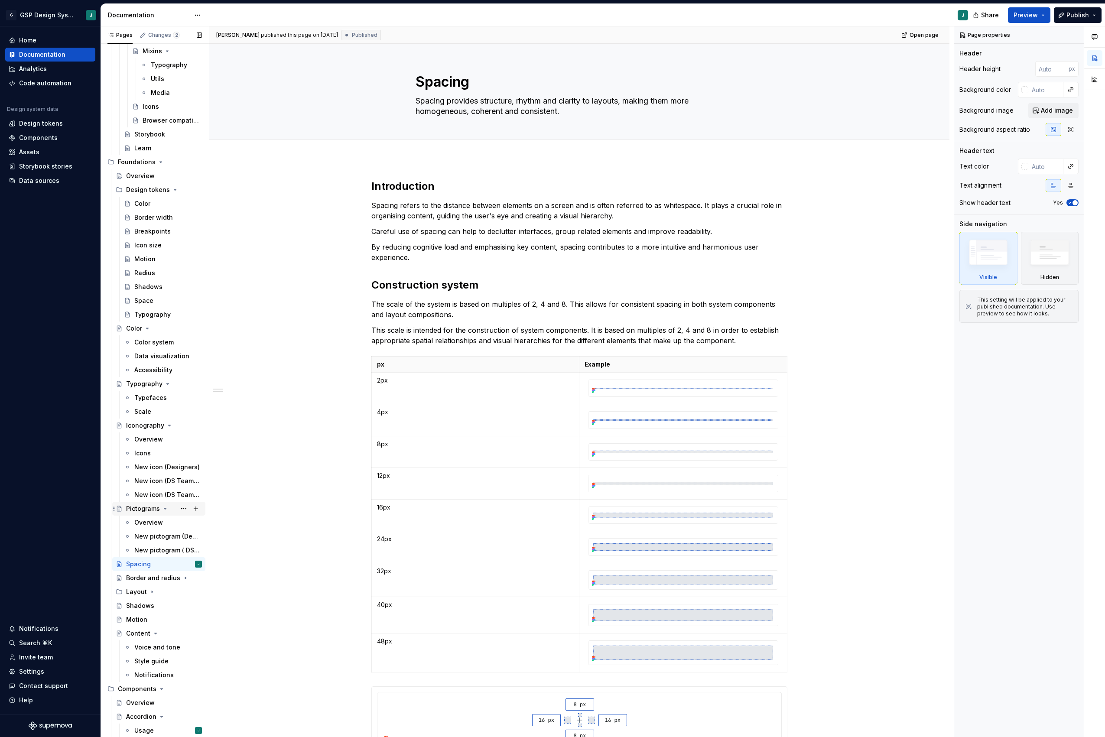
click at [141, 507] on div "Pictograms" at bounding box center [143, 508] width 34 height 9
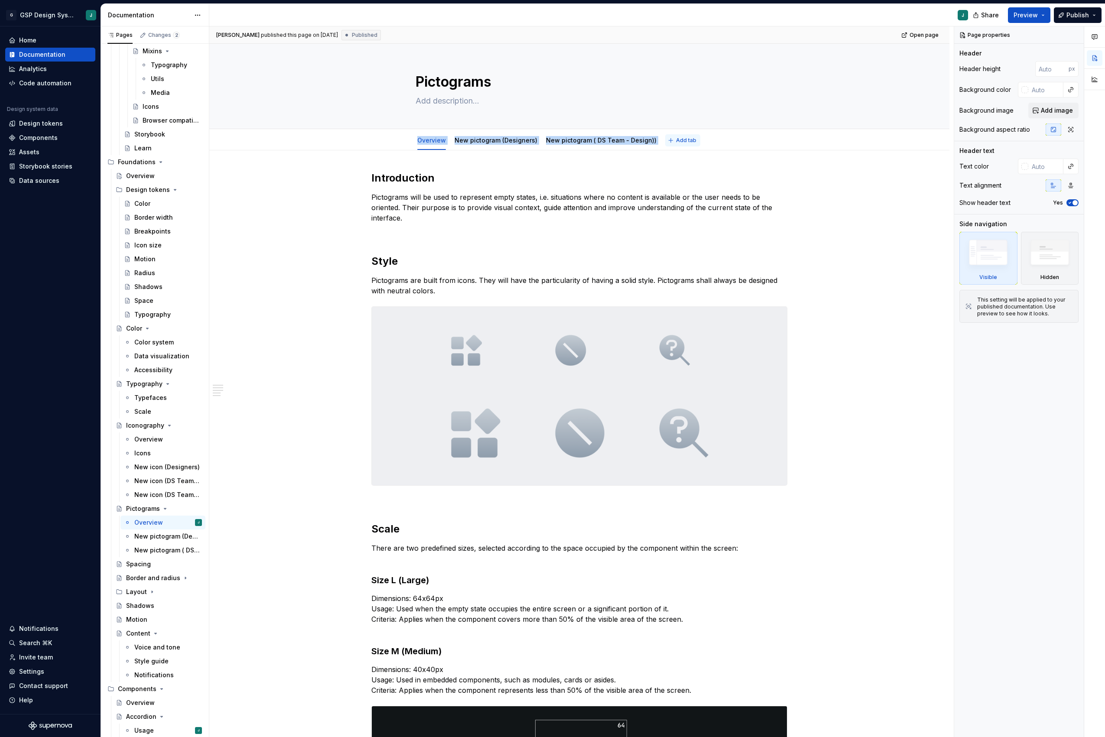
drag, startPoint x: 370, startPoint y: 145, endPoint x: 677, endPoint y: 146, distance: 306.3
click at [677, 146] on div "Overview New pictogram (Designers) New pictogram ( DS Team - Design)) Add tab" at bounding box center [579, 140] width 671 height 19
copy div "Overview New pictogram (Designers) New pictogram ( DS Team - Design)) Add tab"
click at [153, 436] on div "Overview" at bounding box center [148, 439] width 29 height 9
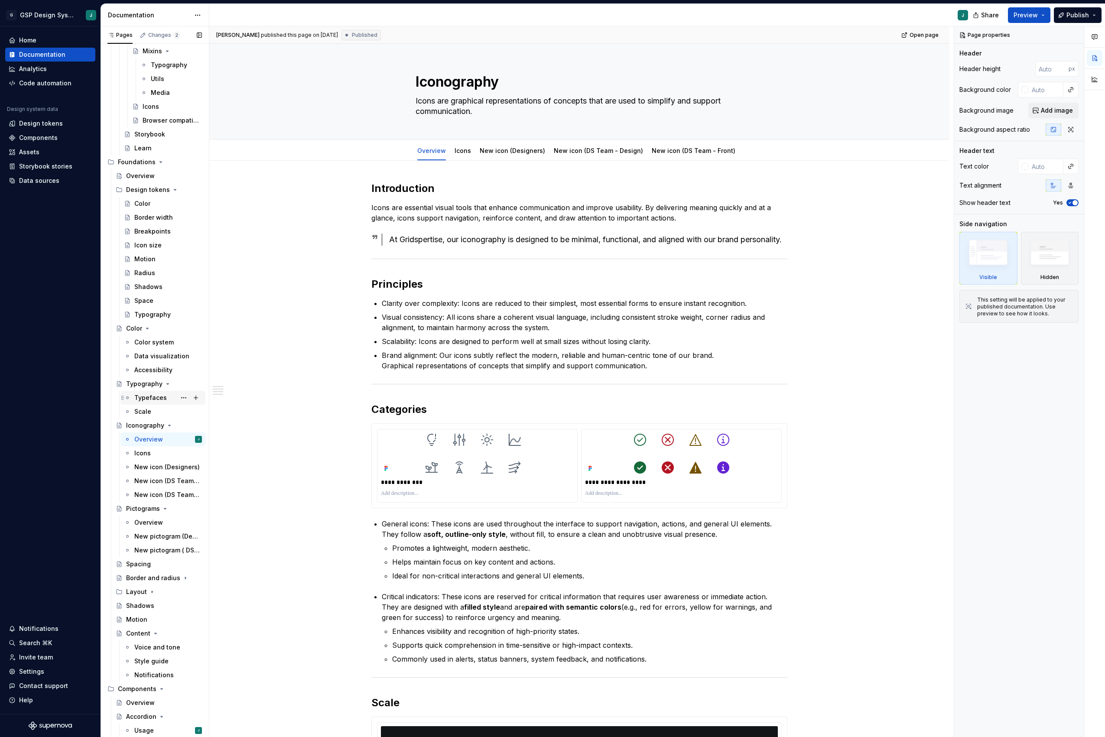
click at [157, 397] on div "Typefaces" at bounding box center [150, 397] width 32 height 9
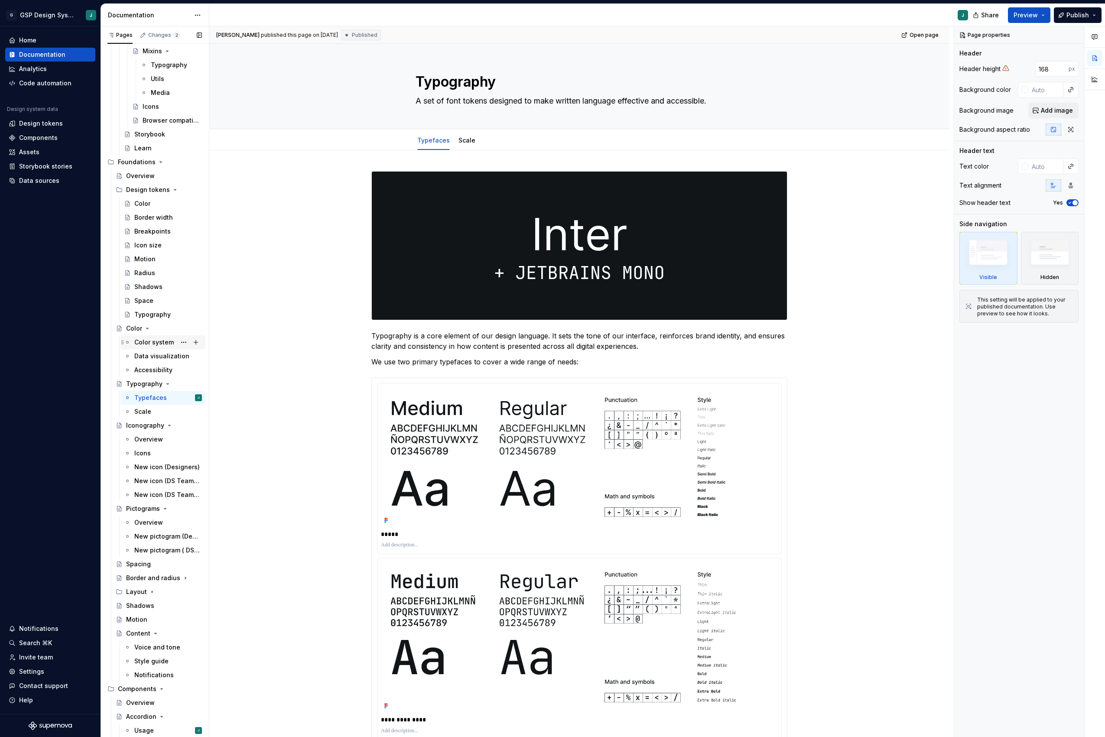
click at [151, 345] on div "Color system" at bounding box center [153, 342] width 39 height 9
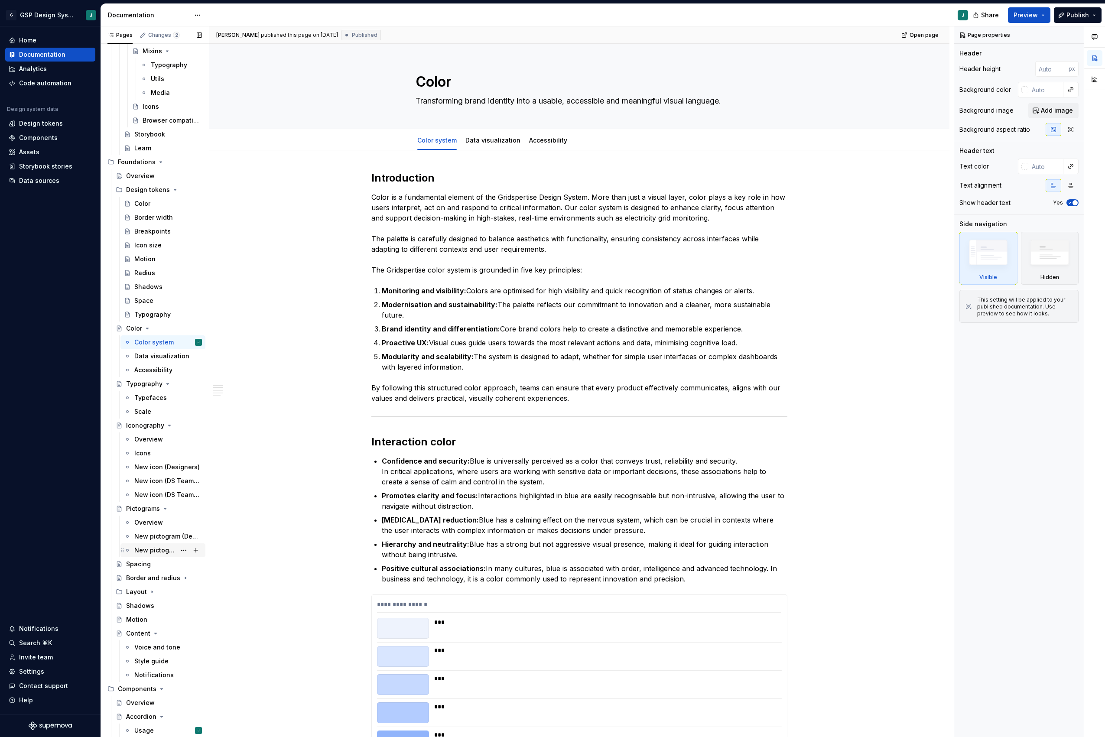
click at [159, 534] on div "New pictogram ( DS Team - Design))" at bounding box center [168, 550] width 68 height 12
click at [153, 534] on div "Spacing" at bounding box center [164, 564] width 76 height 12
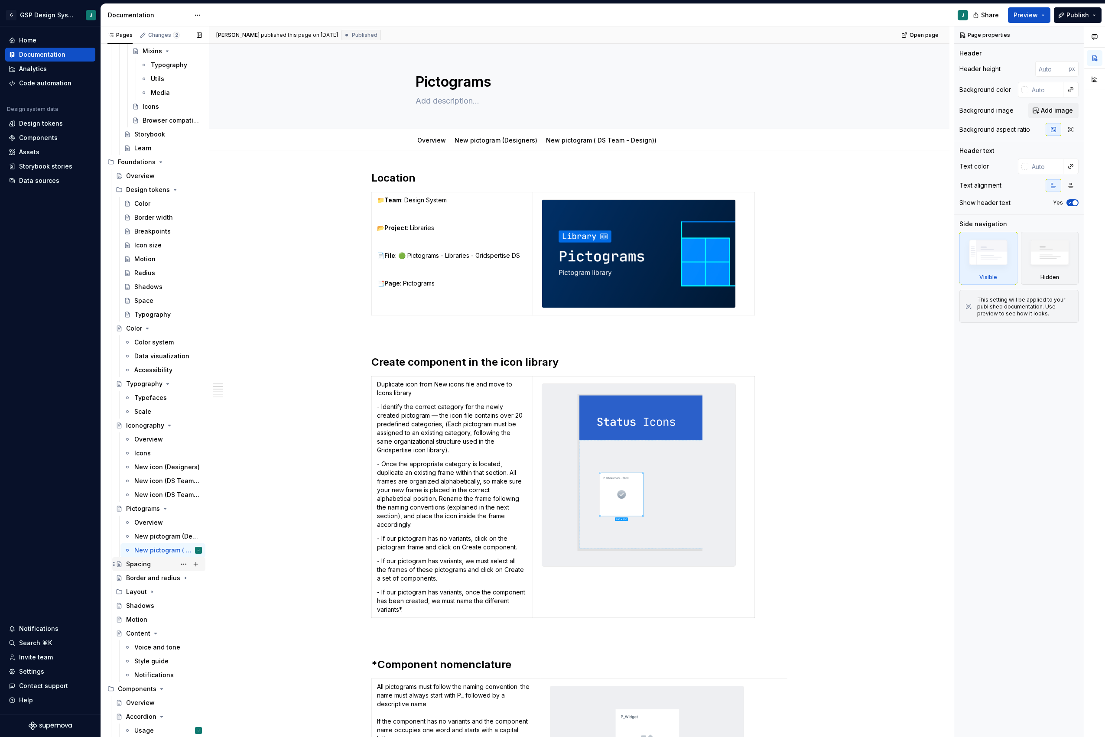
click at [149, 534] on div "Spacing" at bounding box center [138, 564] width 25 height 9
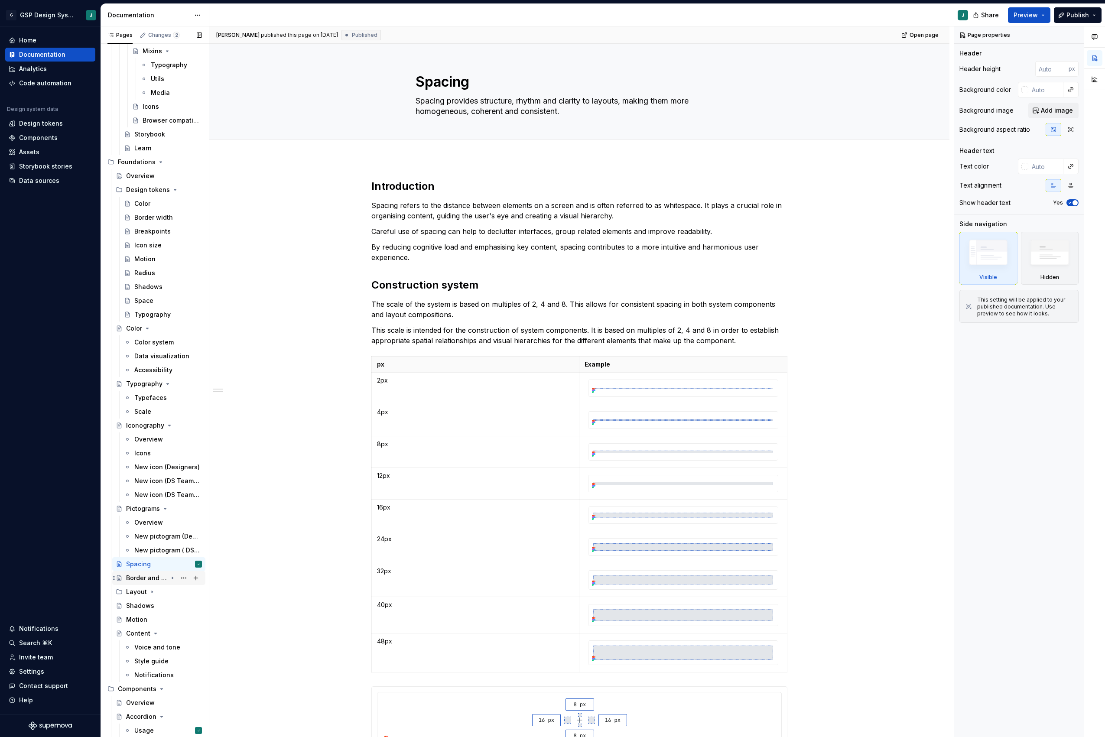
click at [158, 534] on div "Border and radius" at bounding box center [146, 578] width 41 height 9
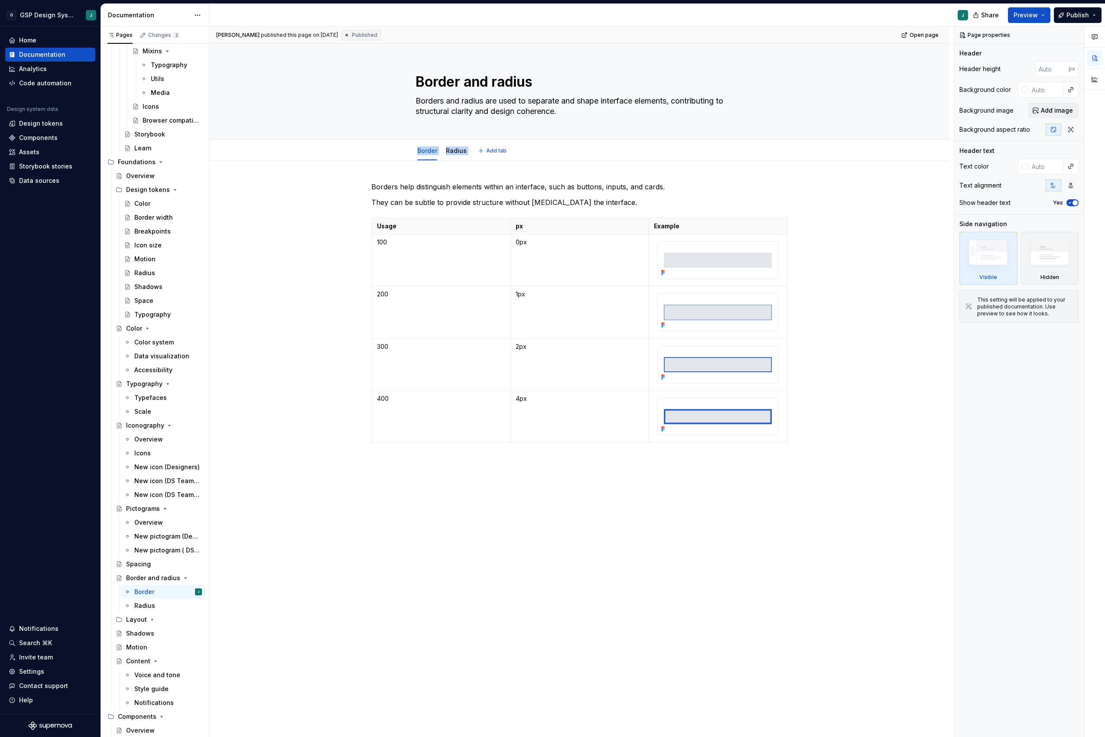
drag, startPoint x: 390, startPoint y: 150, endPoint x: 534, endPoint y: 150, distance: 143.9
click at [534, 150] on div "Border Radius Add tab" at bounding box center [579, 150] width 671 height 19
copy div "Border Radius Add tab"
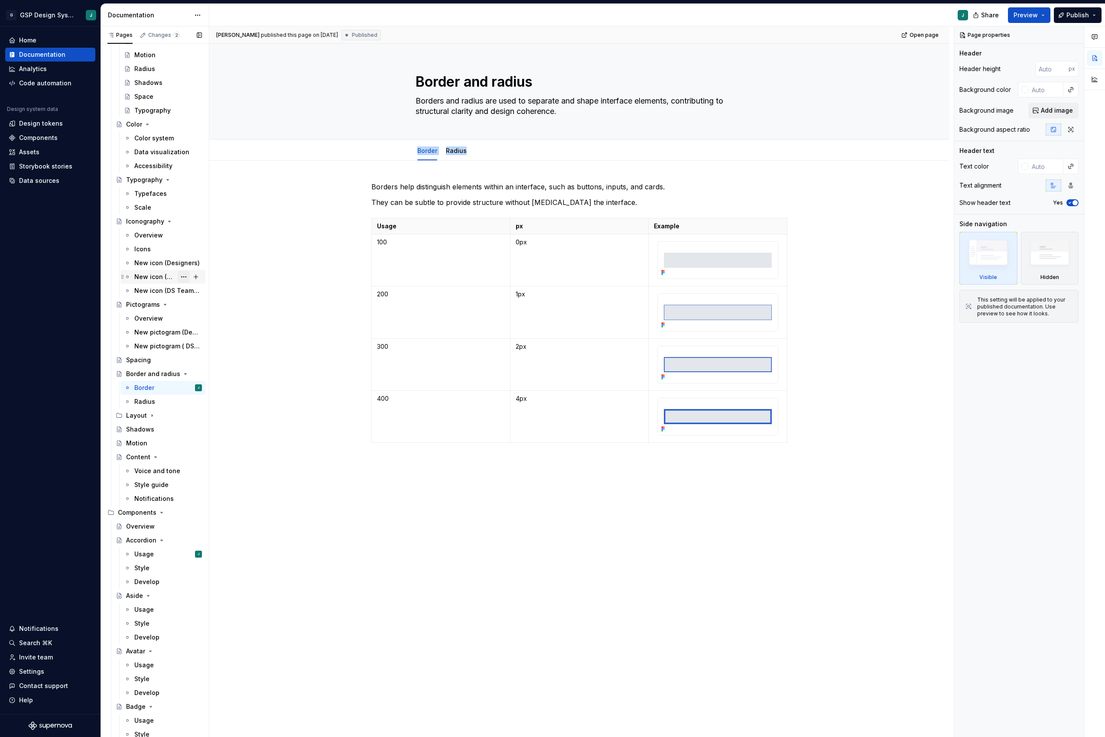
scroll to position [619, 0]
click at [155, 449] on icon "Page tree" at bounding box center [156, 448] width 2 height 1
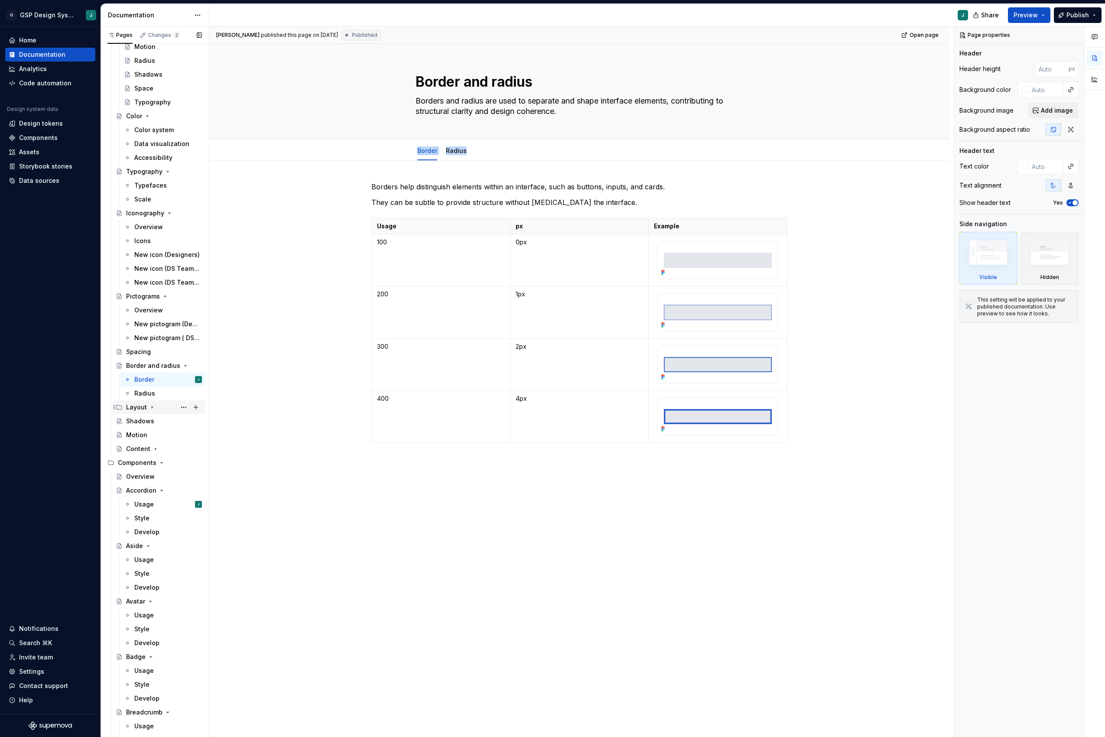
click at [149, 405] on icon "Page tree" at bounding box center [152, 407] width 7 height 7
click at [185, 503] on button "Page tree" at bounding box center [184, 504] width 12 height 12
click at [185, 503] on div "Pages Changes 2 Add Accessibility guide for tree Page tree. Navigate the tree w…" at bounding box center [155, 383] width 108 height 715
click at [169, 503] on icon "Page tree" at bounding box center [172, 504] width 7 height 7
click at [152, 448] on icon "Page tree" at bounding box center [152, 448] width 7 height 7
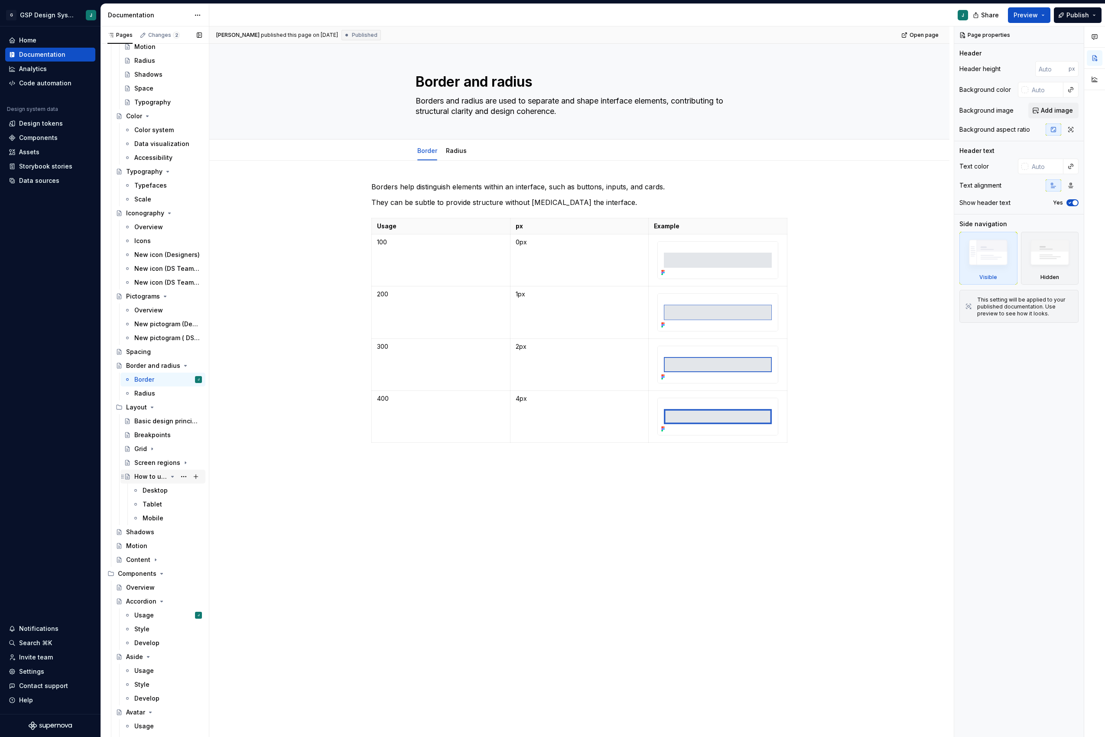
click at [171, 477] on icon "Page tree" at bounding box center [172, 476] width 7 height 7
click at [167, 212] on icon "Page tree" at bounding box center [169, 213] width 7 height 7
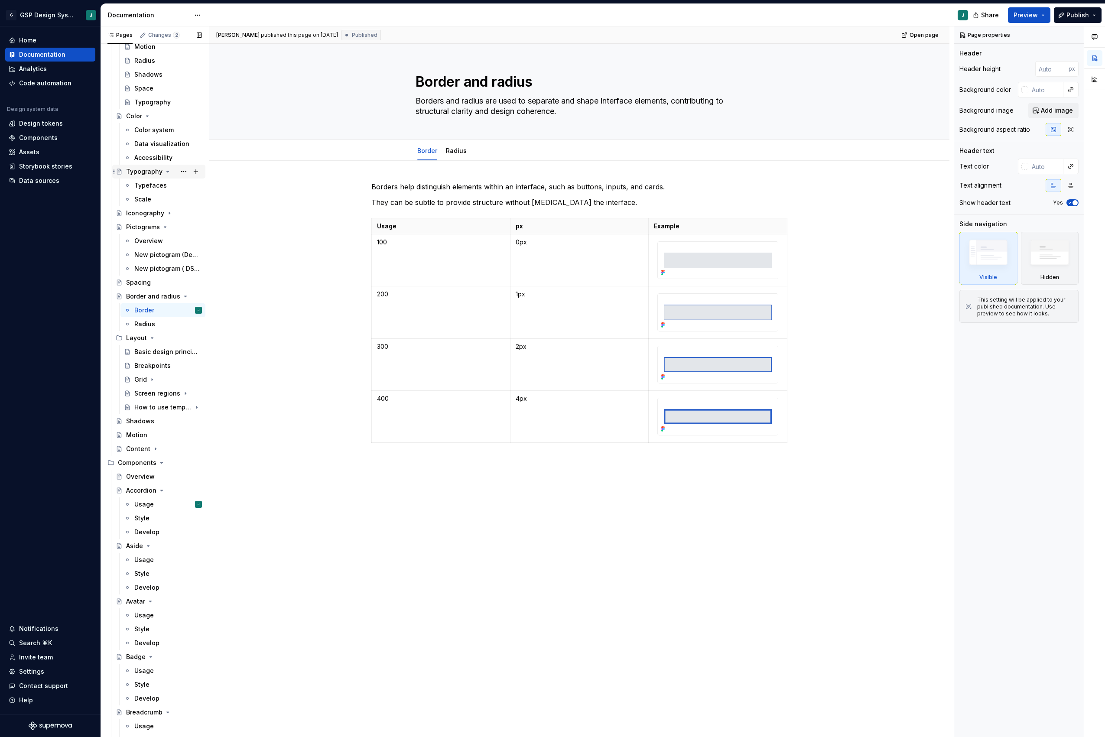
click at [166, 169] on icon "Page tree" at bounding box center [167, 171] width 7 height 7
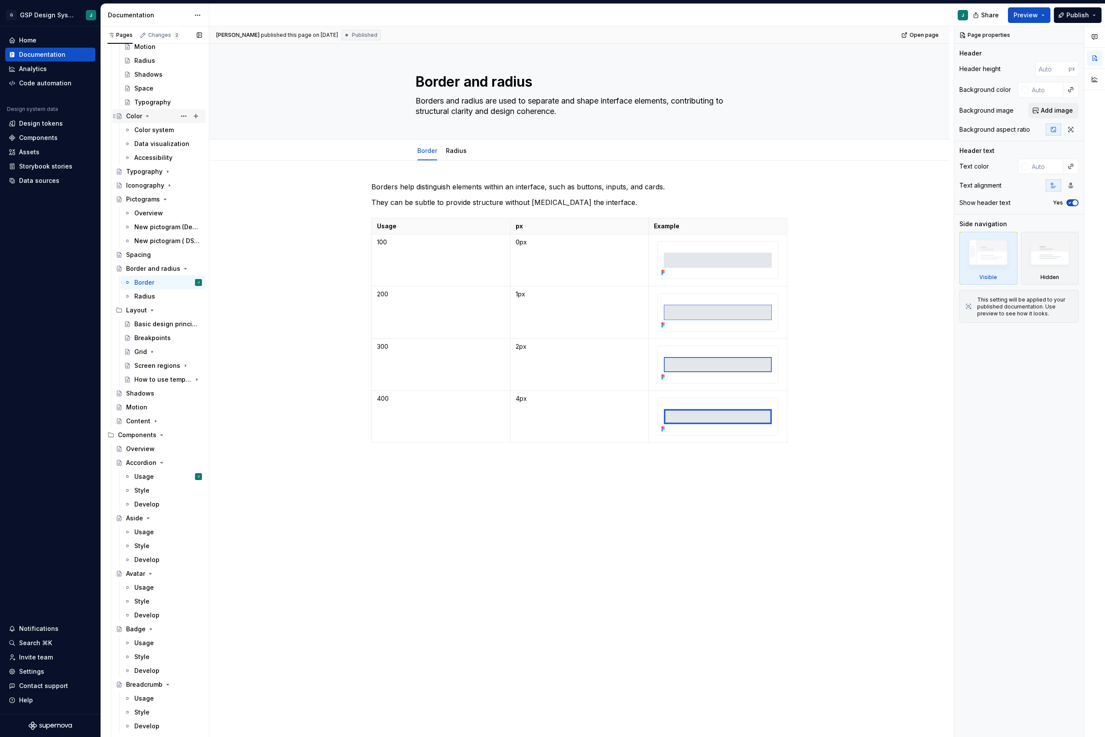
click at [149, 111] on div "Color" at bounding box center [164, 116] width 76 height 12
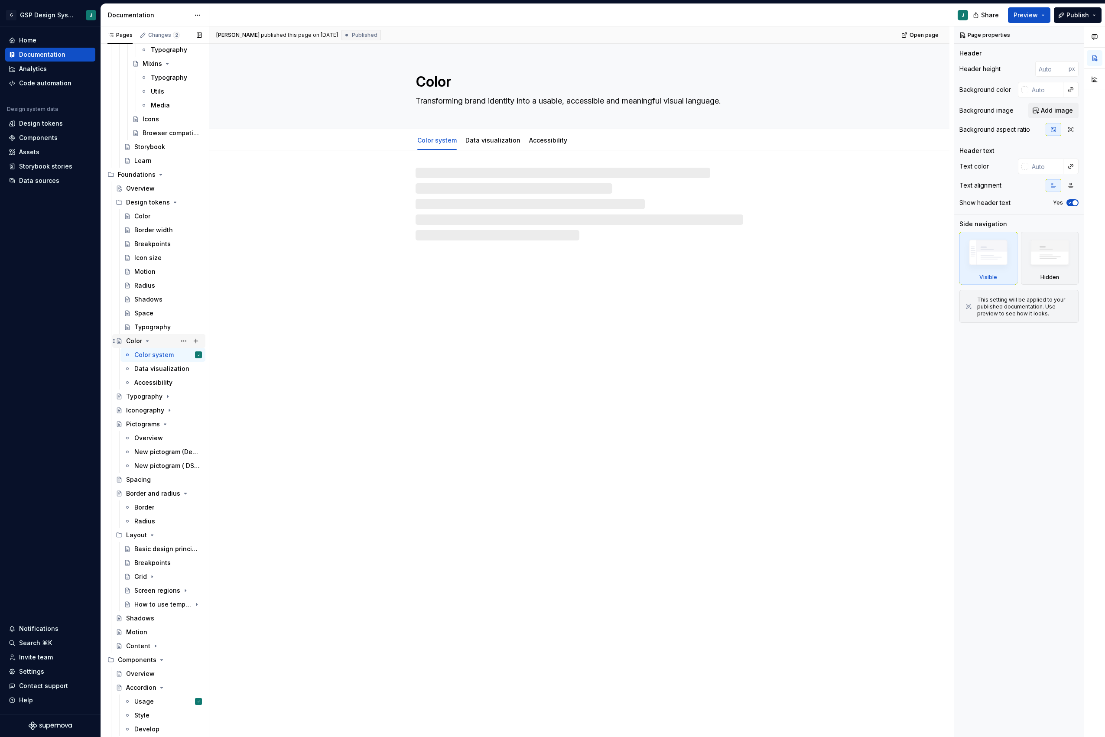
scroll to position [337, 0]
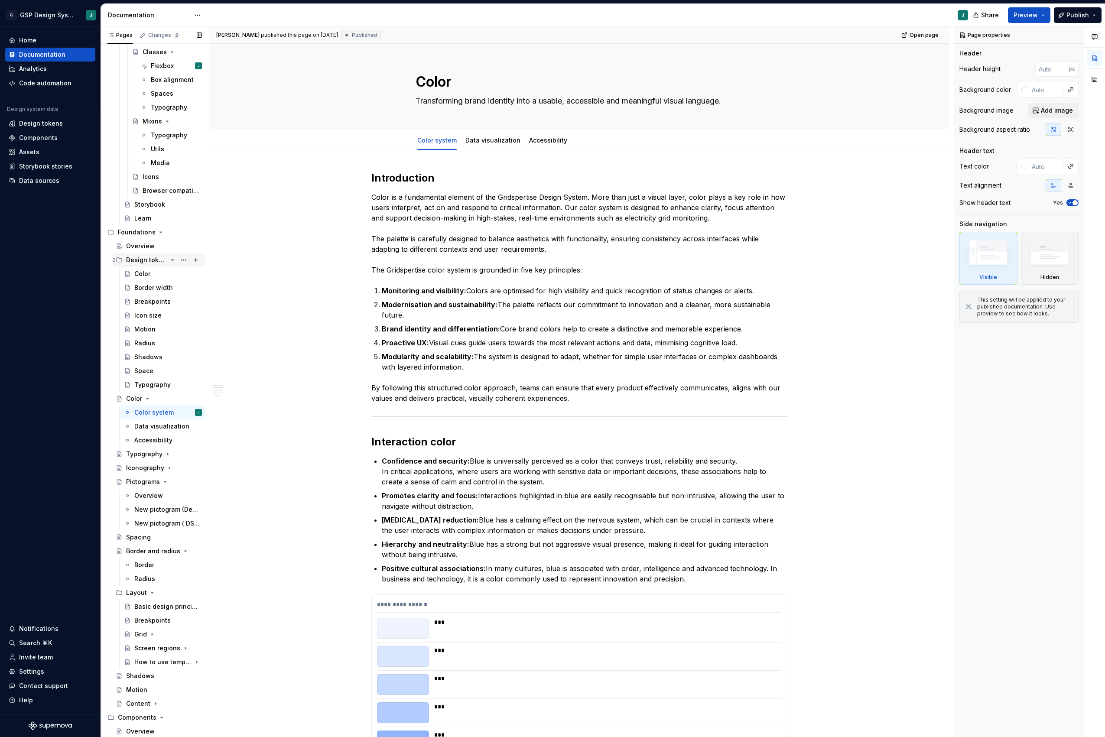
click at [173, 259] on icon "Page tree" at bounding box center [172, 260] width 7 height 7
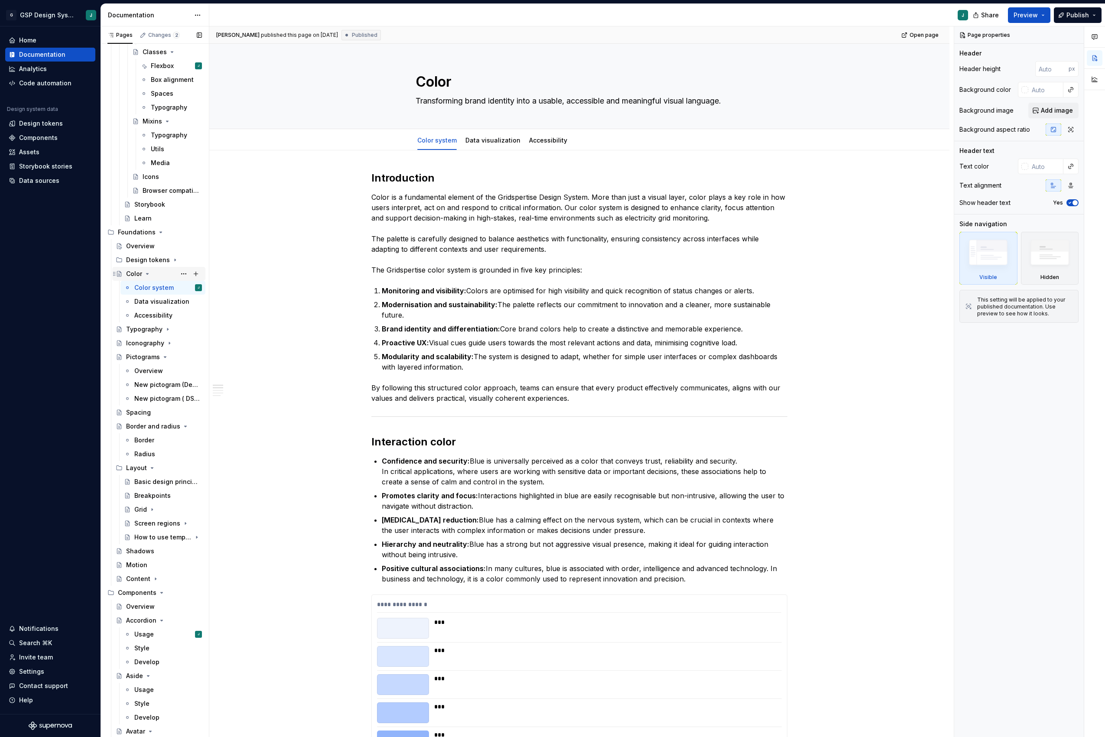
click at [147, 272] on icon "Page tree" at bounding box center [147, 273] width 7 height 7
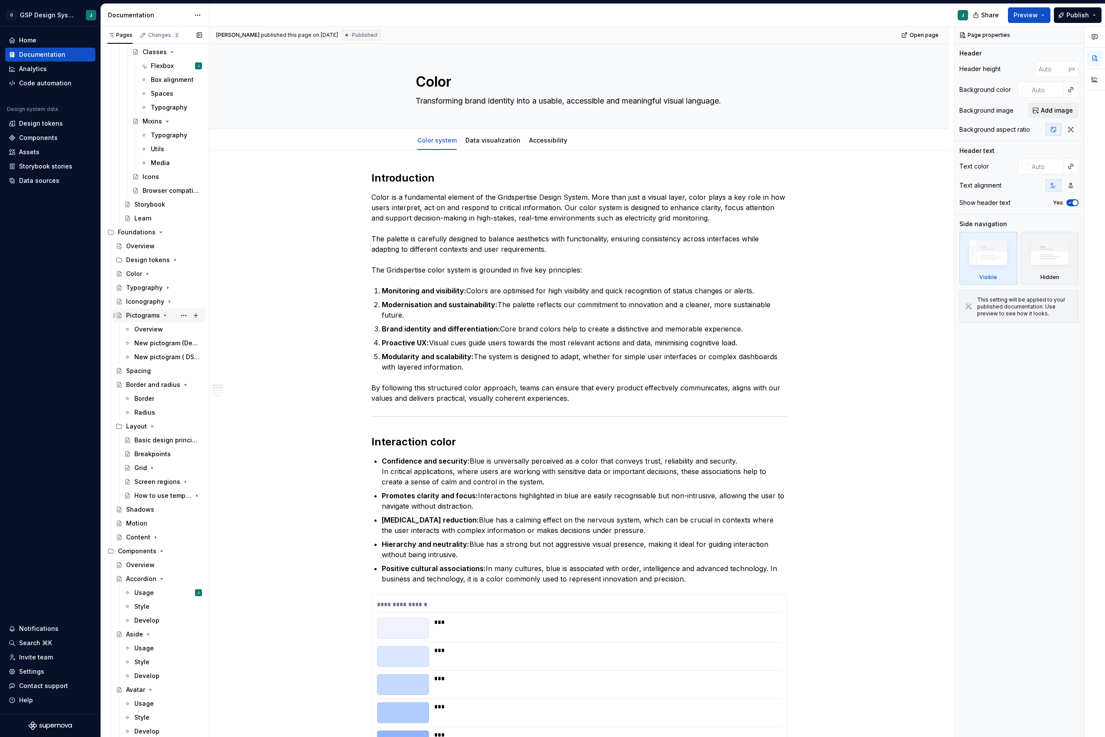
click at [164, 316] on icon "Page tree" at bounding box center [165, 315] width 2 height 1
click at [173, 344] on icon "Page tree" at bounding box center [172, 343] width 7 height 7
click at [145, 370] on div "Basic design principles" at bounding box center [155, 371] width 42 height 9
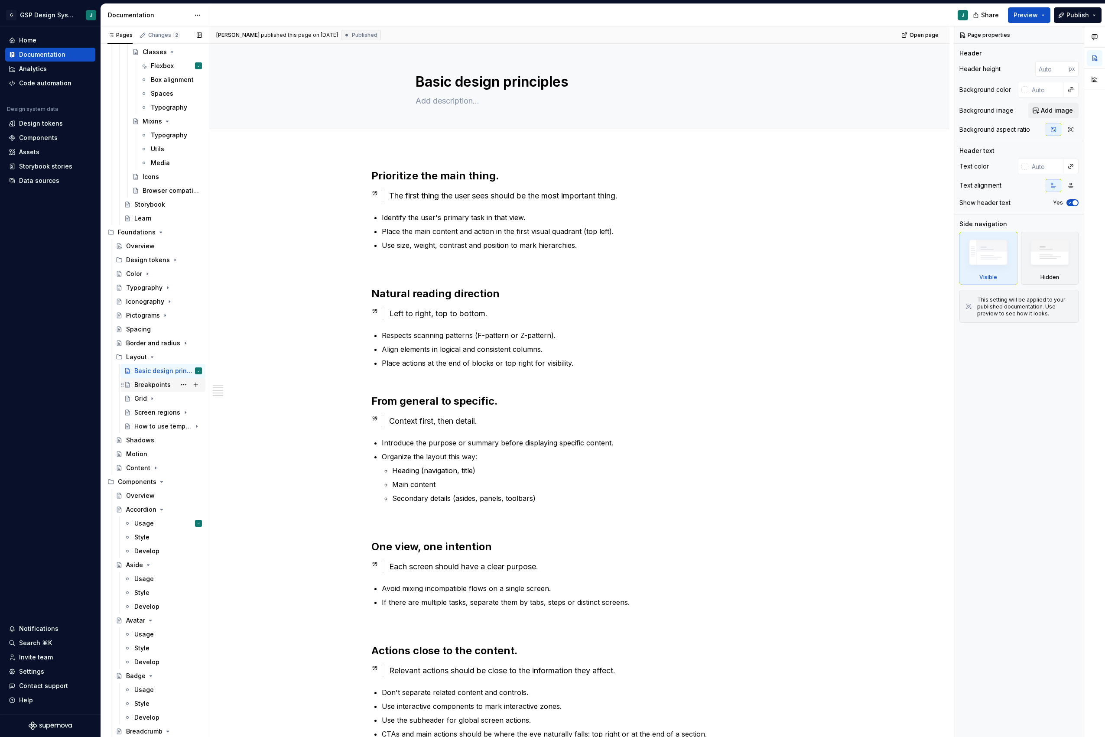
click at [152, 381] on div "Breakpoints" at bounding box center [152, 384] width 36 height 9
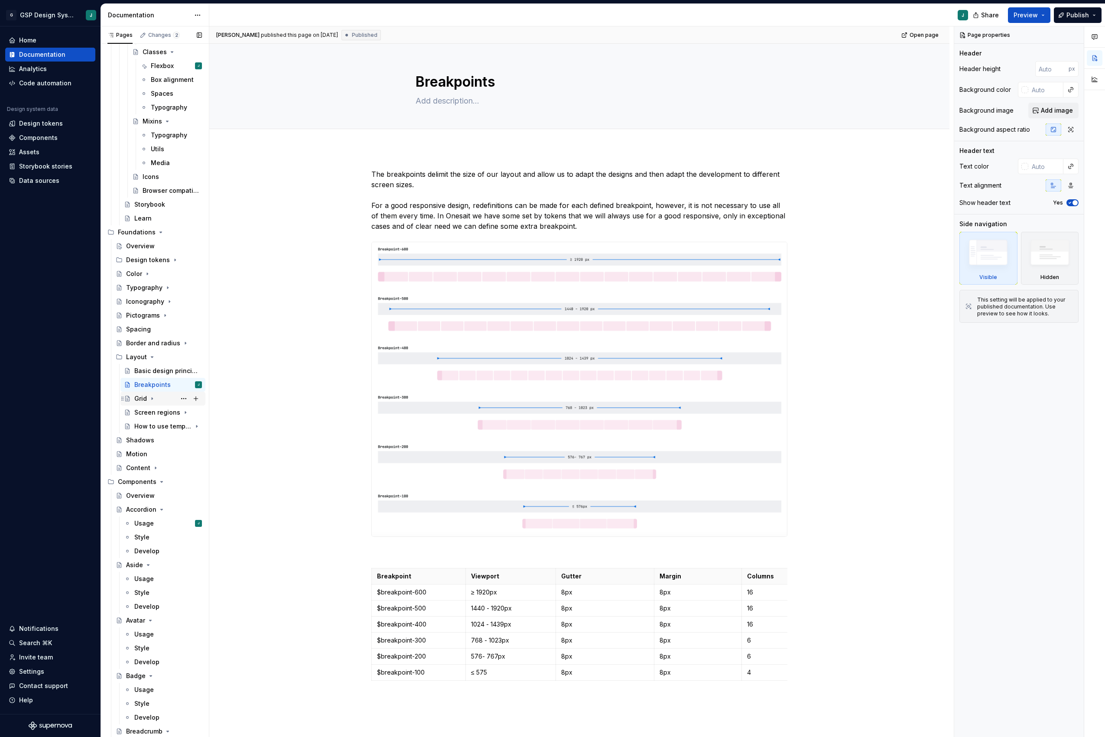
click at [146, 401] on div "Grid" at bounding box center [140, 398] width 13 height 9
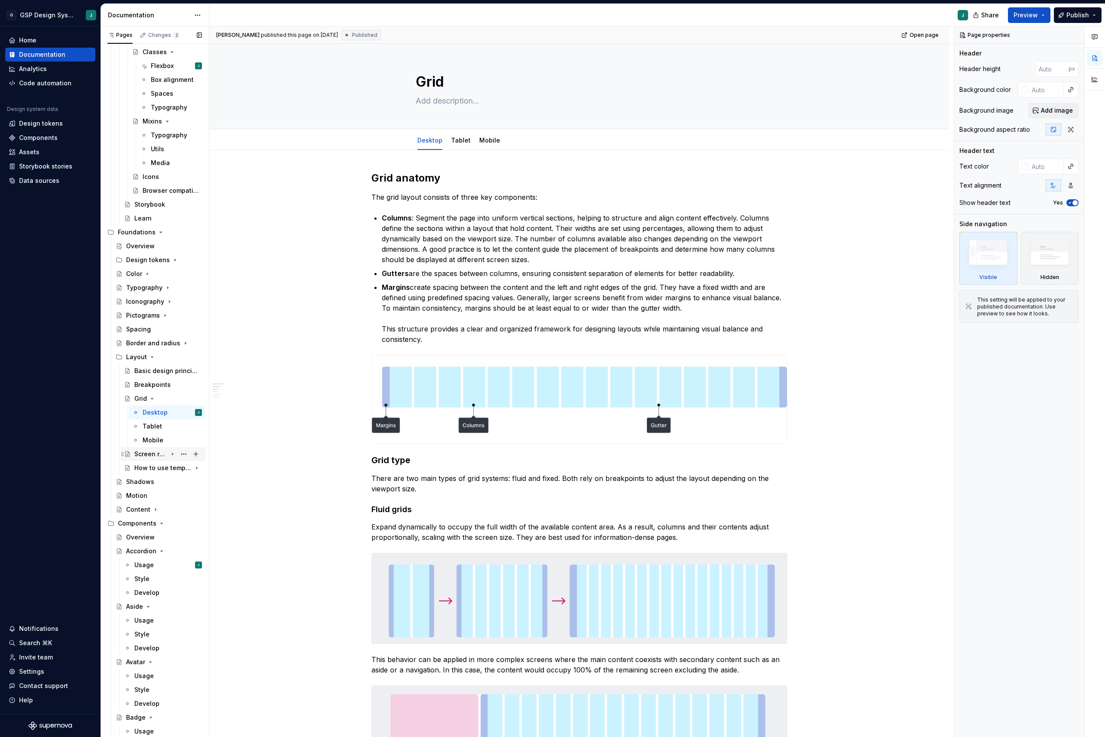
click at [150, 453] on div "Screen regions" at bounding box center [150, 454] width 33 height 9
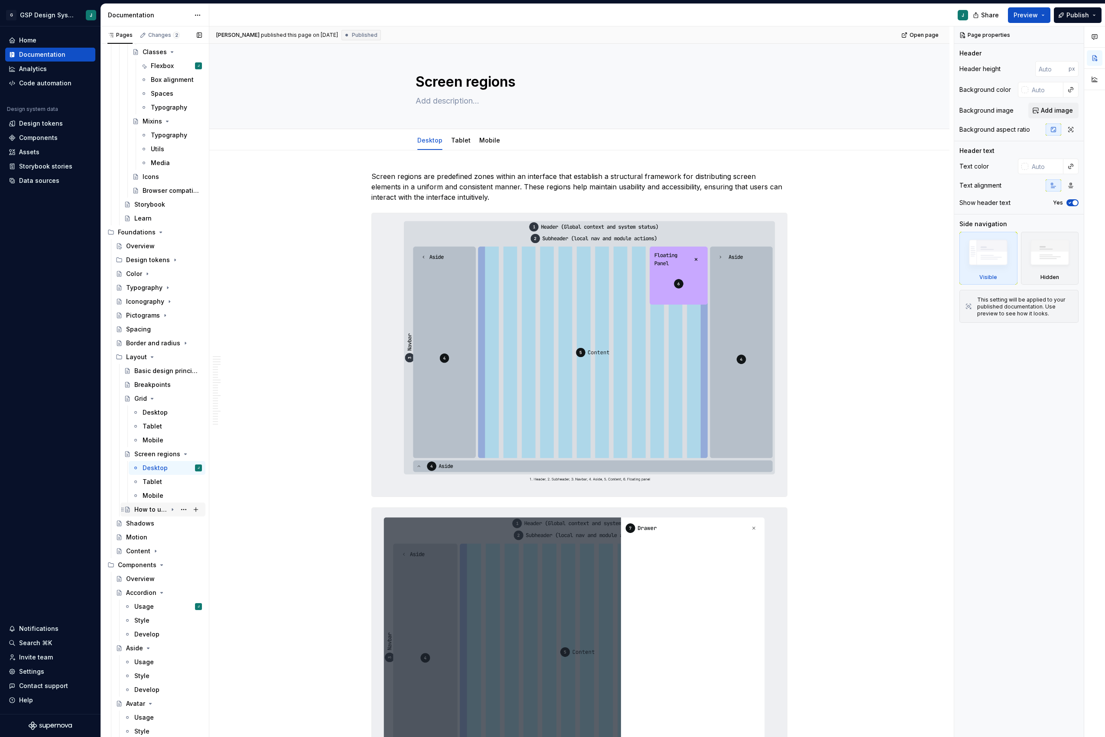
click at [149, 512] on div "How to use template component" at bounding box center [150, 509] width 33 height 9
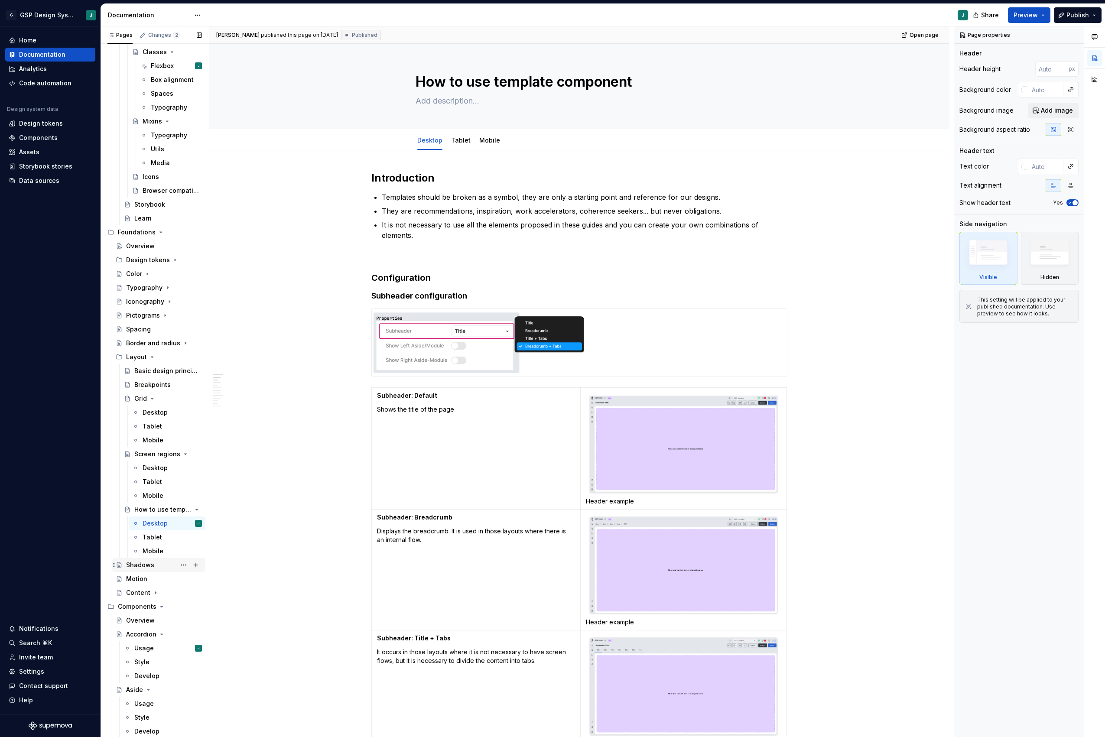
click at [155, 534] on div "Shadows" at bounding box center [164, 565] width 76 height 12
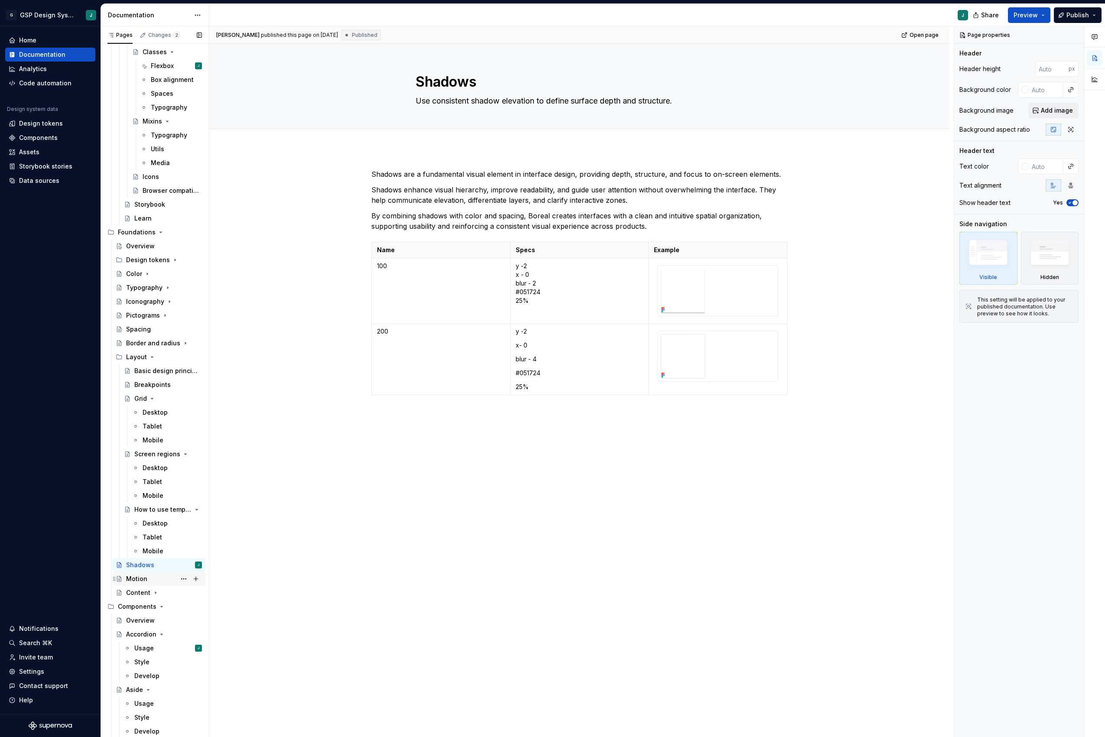
click at [144, 534] on div "Motion" at bounding box center [136, 579] width 21 height 9
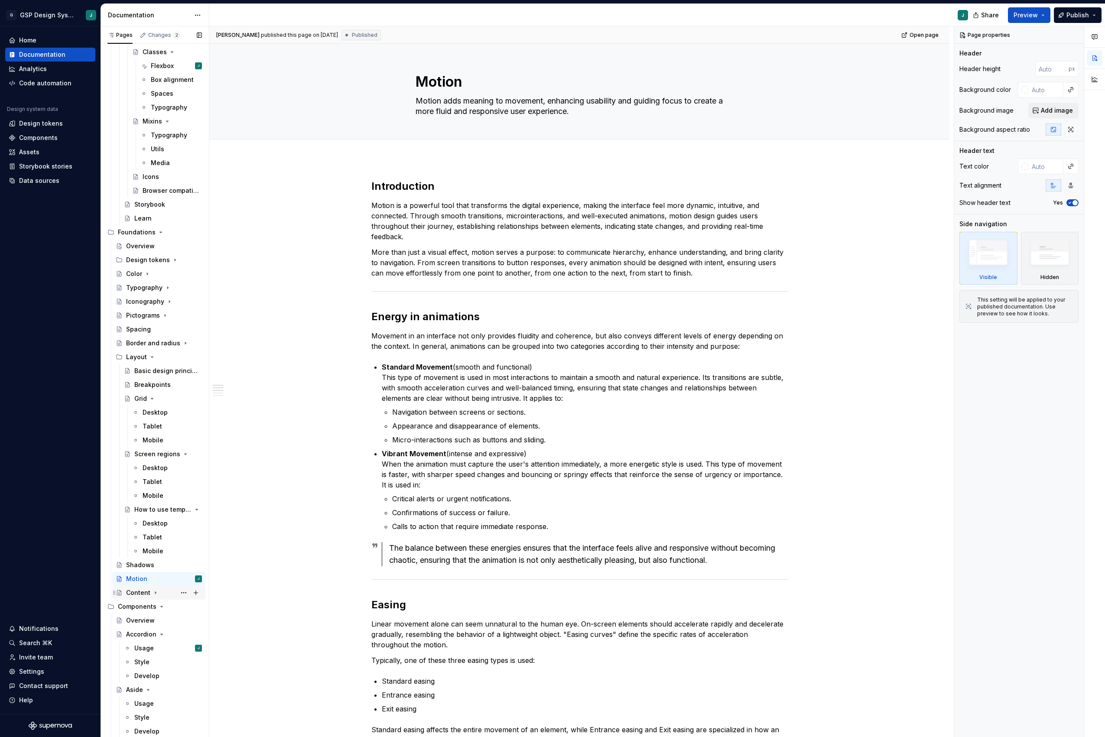
click at [144, 534] on div "Content" at bounding box center [138, 592] width 24 height 9
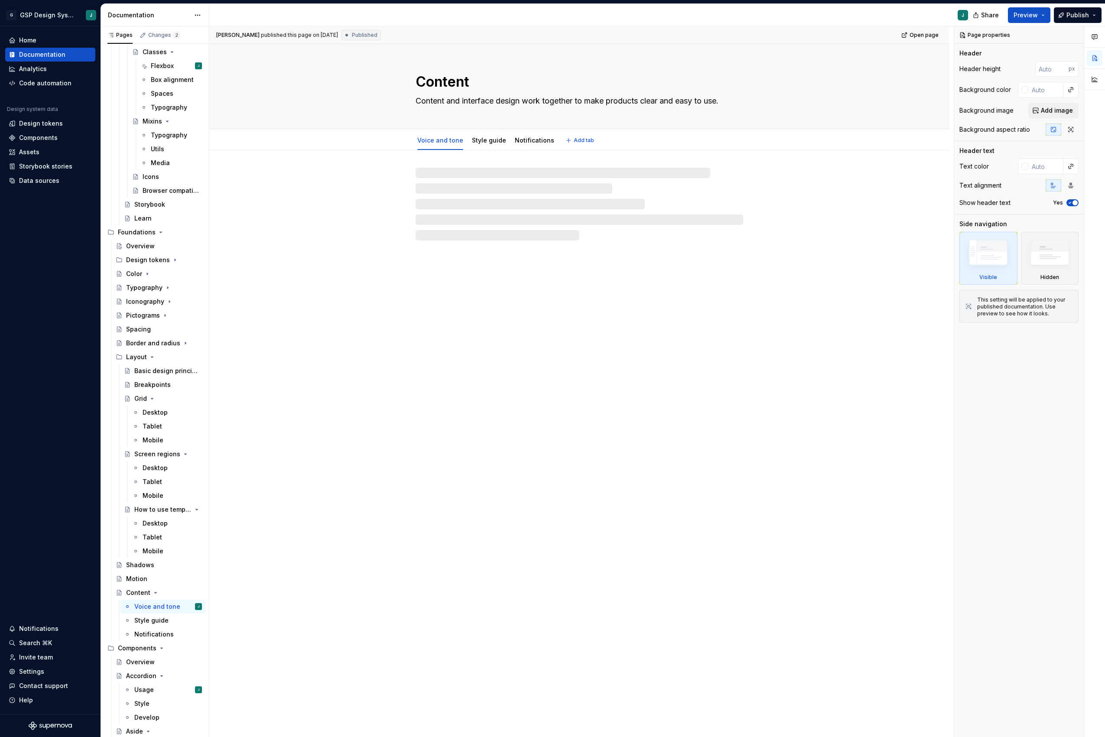
click at [456, 84] on textarea "Content" at bounding box center [578, 81] width 328 height 21
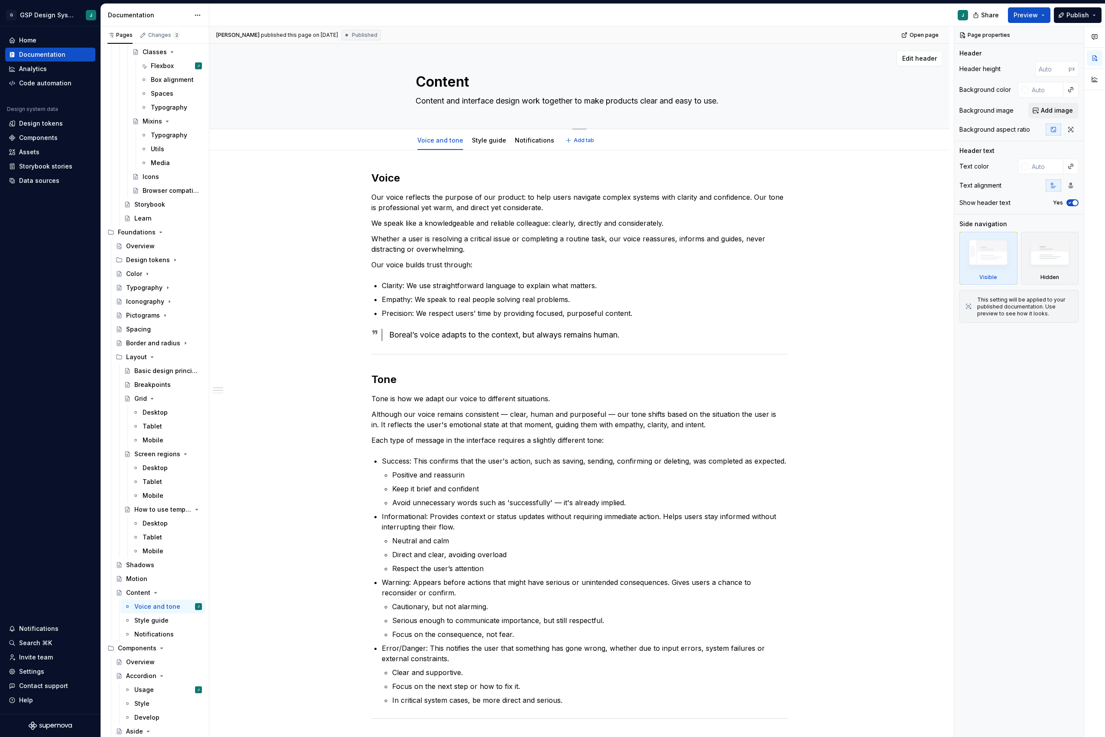
click at [456, 84] on textarea "Content" at bounding box center [578, 81] width 328 height 21
click at [482, 139] on link "Style guide" at bounding box center [489, 139] width 34 height 7
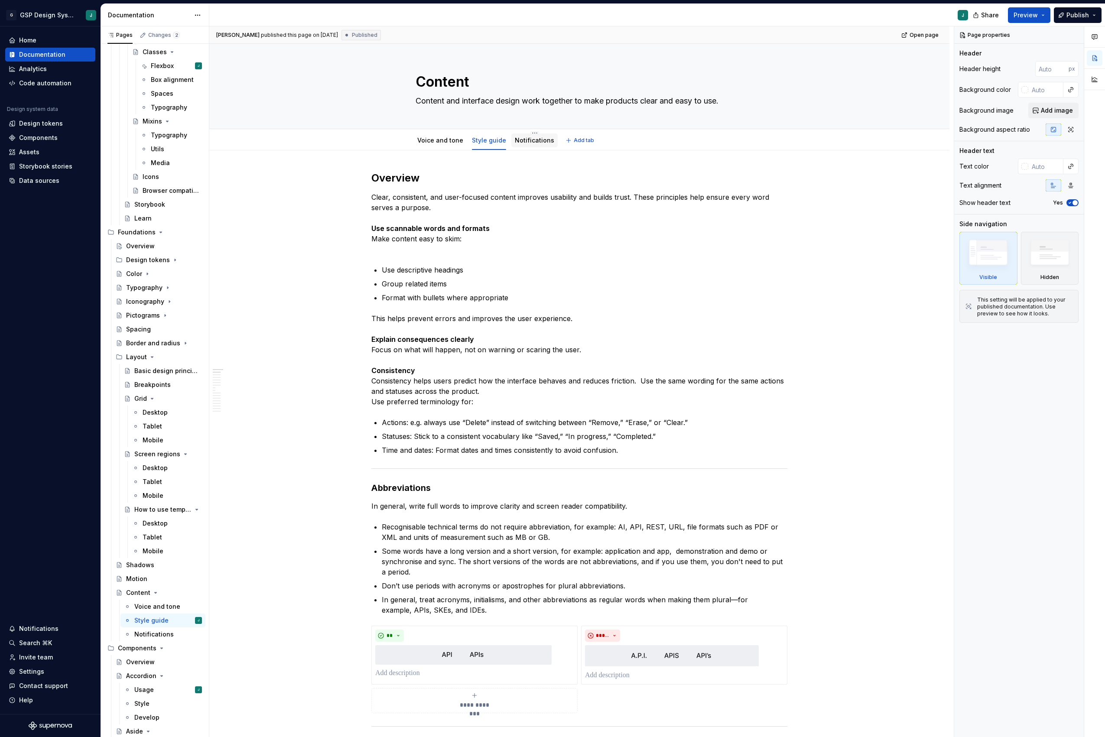
click at [547, 136] on div "Notifications" at bounding box center [534, 140] width 39 height 10
click at [525, 134] on div "Notifications" at bounding box center [534, 140] width 46 height 14
click at [522, 143] on link "Notifications" at bounding box center [534, 139] width 39 height 7
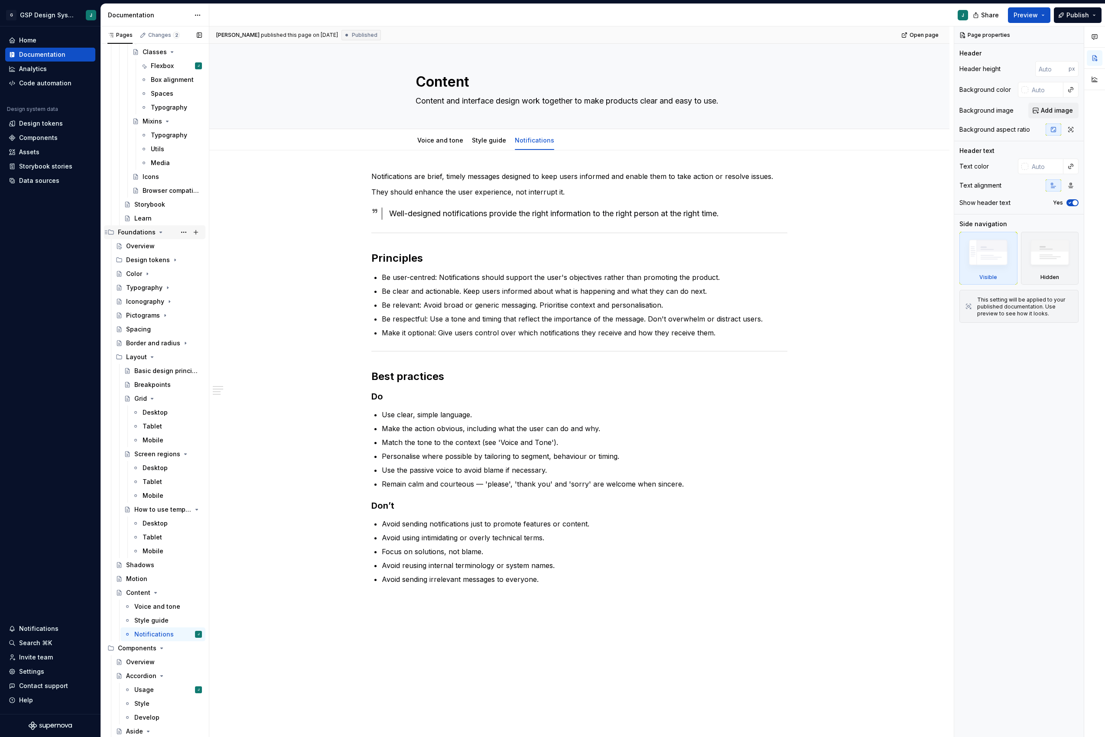
click at [160, 232] on icon "Page tree" at bounding box center [161, 232] width 2 height 1
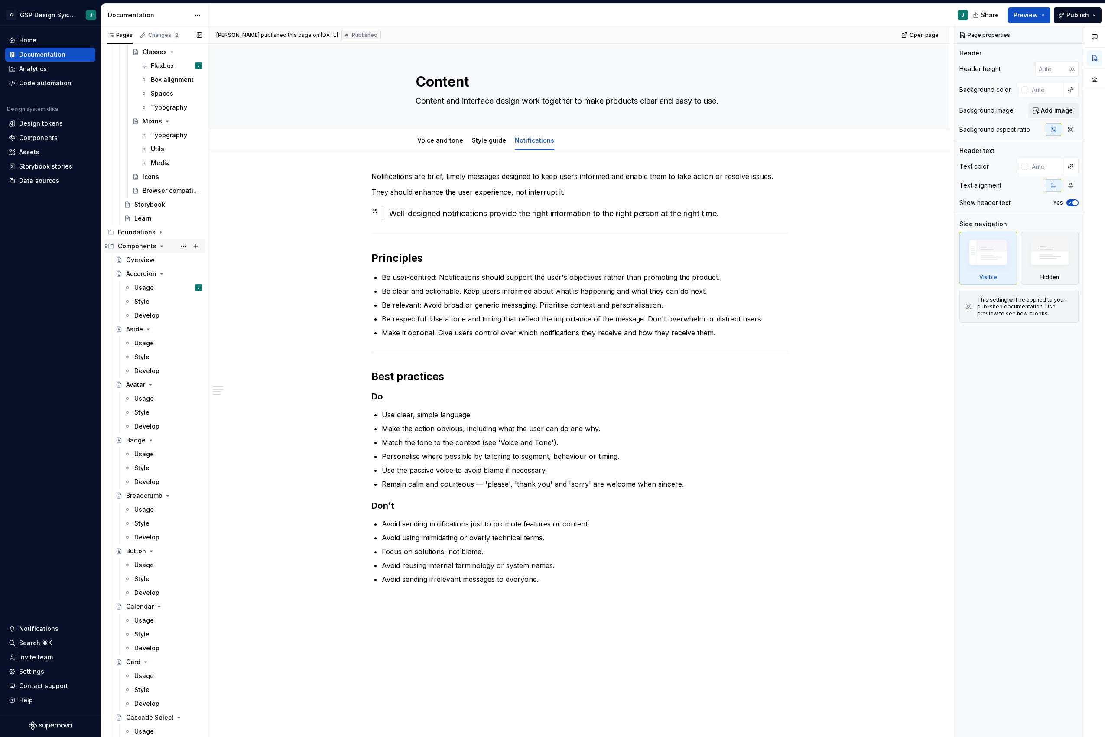
click at [158, 243] on icon "Page tree" at bounding box center [161, 246] width 7 height 7
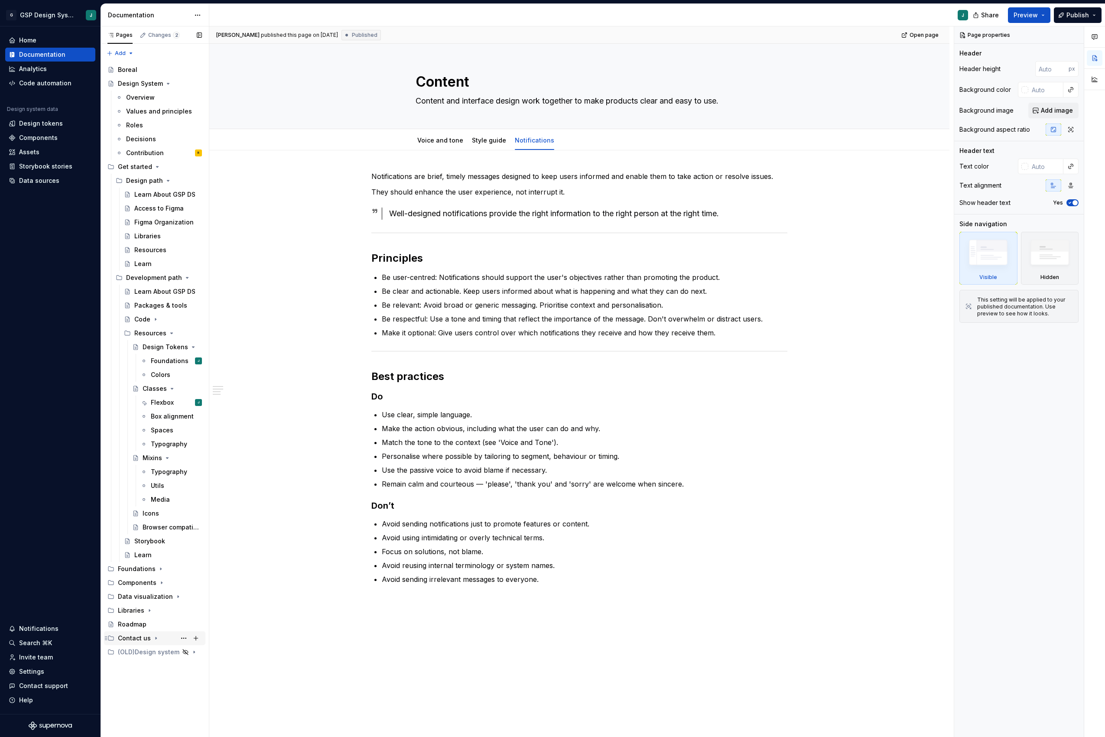
click at [156, 534] on icon "Page tree" at bounding box center [156, 638] width 7 height 7
click at [144, 534] on div "Mail" at bounding box center [164, 694] width 76 height 12
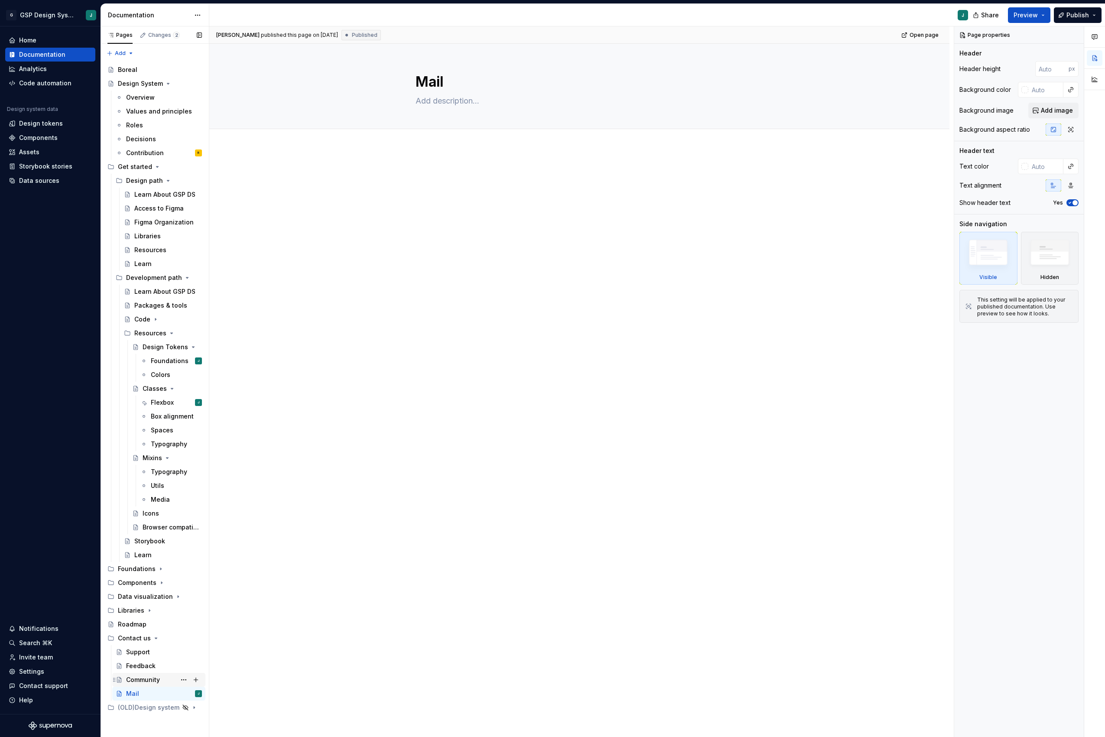
click at [152, 534] on div "Community" at bounding box center [143, 680] width 34 height 9
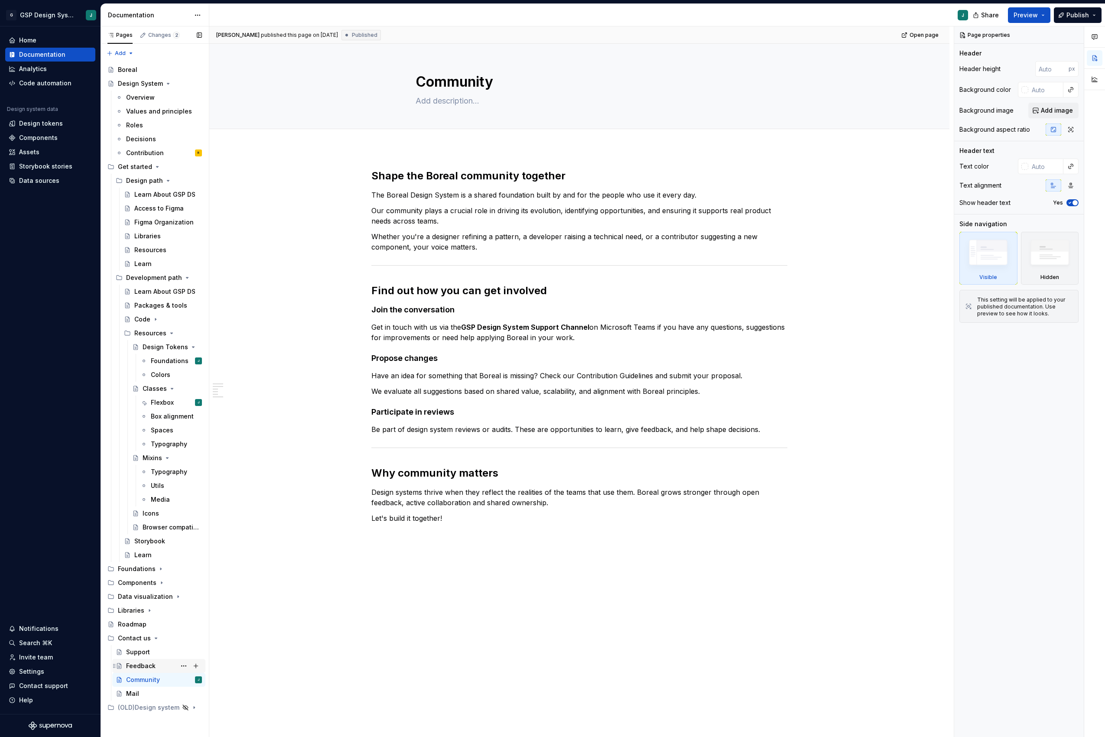
click at [155, 534] on div "Feedback" at bounding box center [164, 666] width 76 height 12
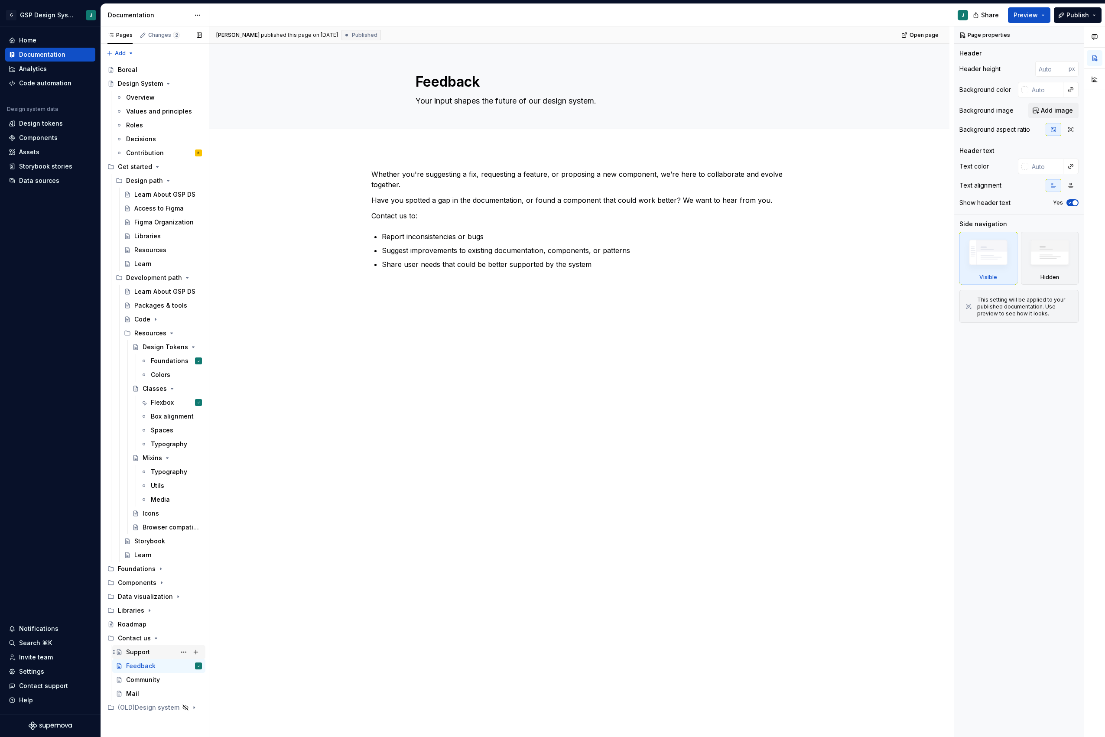
click at [144, 534] on div "Support" at bounding box center [164, 652] width 76 height 12
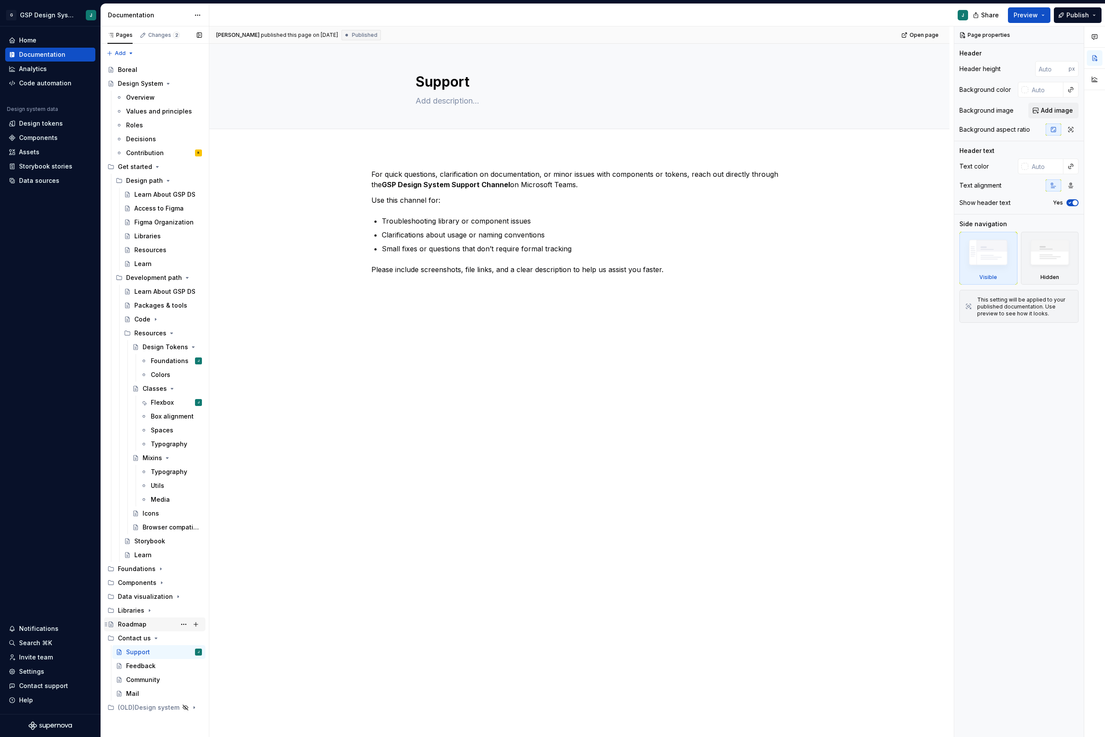
click at [136, 534] on div "Roadmap" at bounding box center [132, 624] width 29 height 9
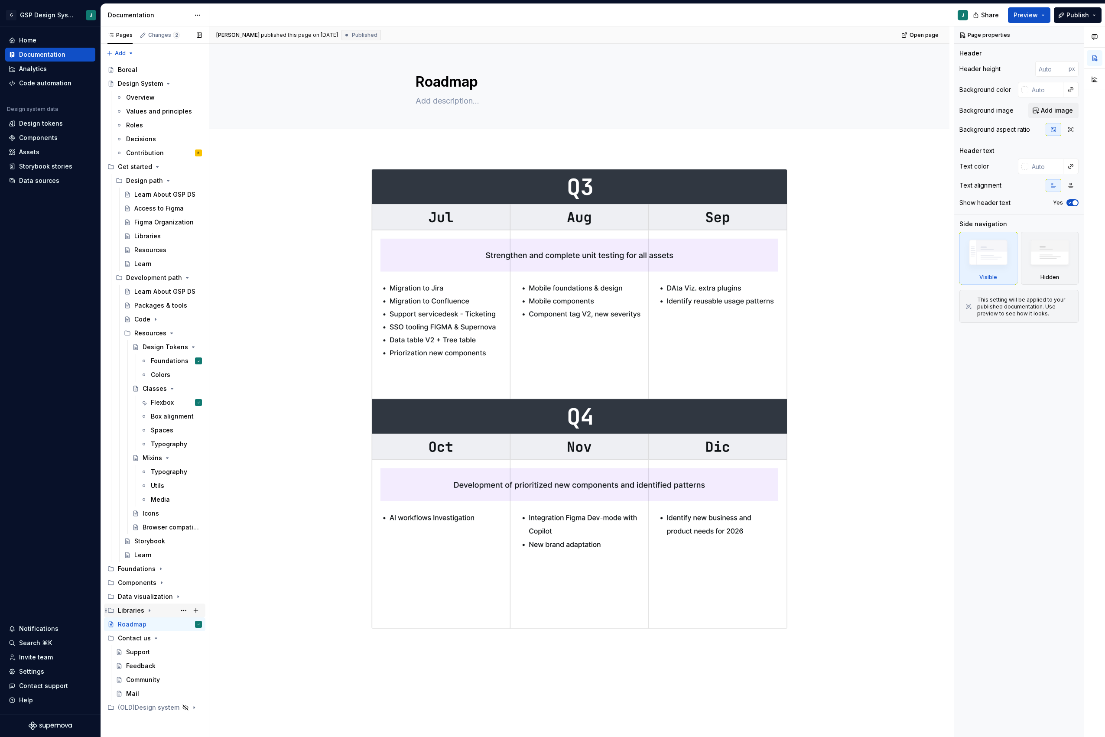
click at [125, 534] on div "Libraries" at bounding box center [131, 610] width 26 height 9
click at [170, 534] on icon "Page tree" at bounding box center [172, 638] width 7 height 7
click at [168, 534] on icon "Page tree" at bounding box center [168, 652] width 7 height 7
click at [146, 534] on icon "Page tree" at bounding box center [148, 666] width 7 height 7
click at [169, 534] on icon "Page tree" at bounding box center [170, 679] width 7 height 7
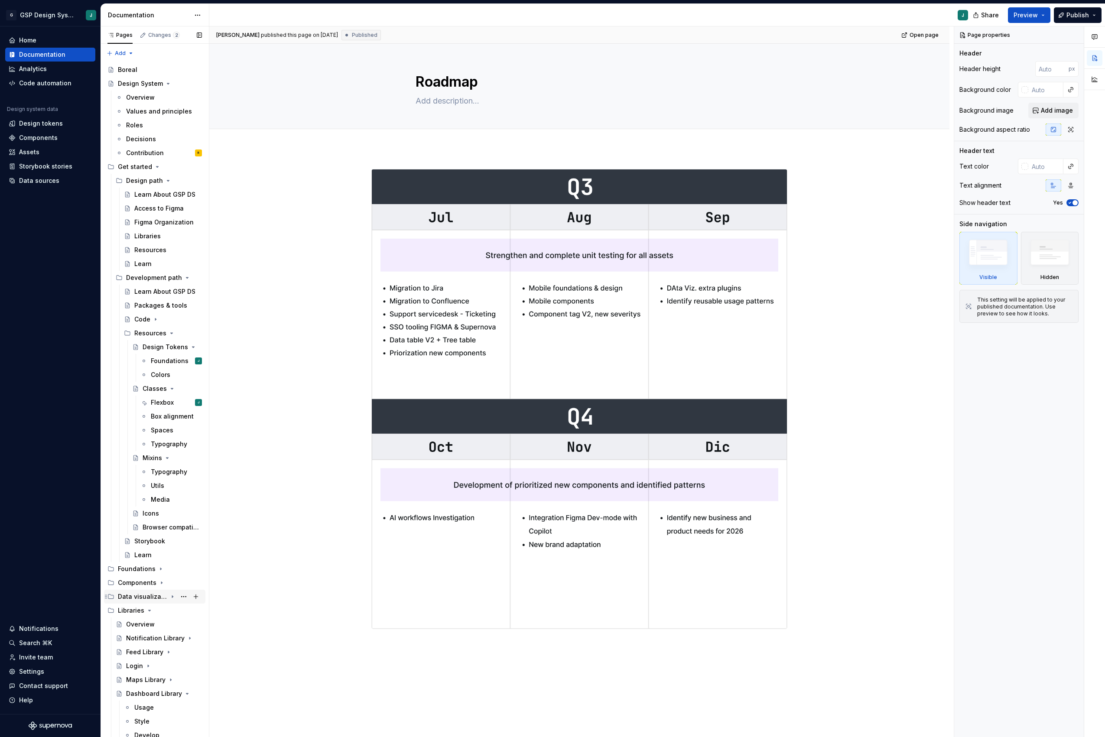
click at [140, 534] on div "Data visualization" at bounding box center [160, 597] width 84 height 12
click at [138, 534] on div "Data visualization" at bounding box center [142, 596] width 49 height 9
click at [136, 534] on div "Overview" at bounding box center [140, 624] width 29 height 9
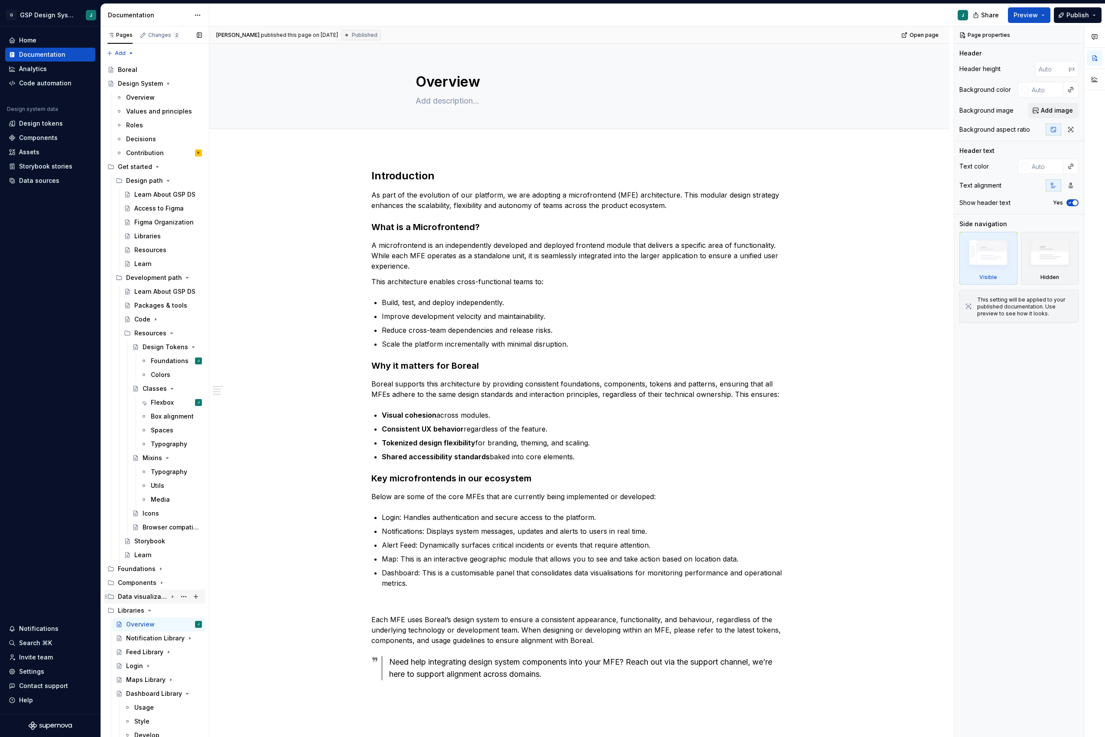
click at [158, 534] on div "Data visualization" at bounding box center [142, 596] width 49 height 9
click at [149, 534] on div "Overview" at bounding box center [140, 610] width 29 height 9
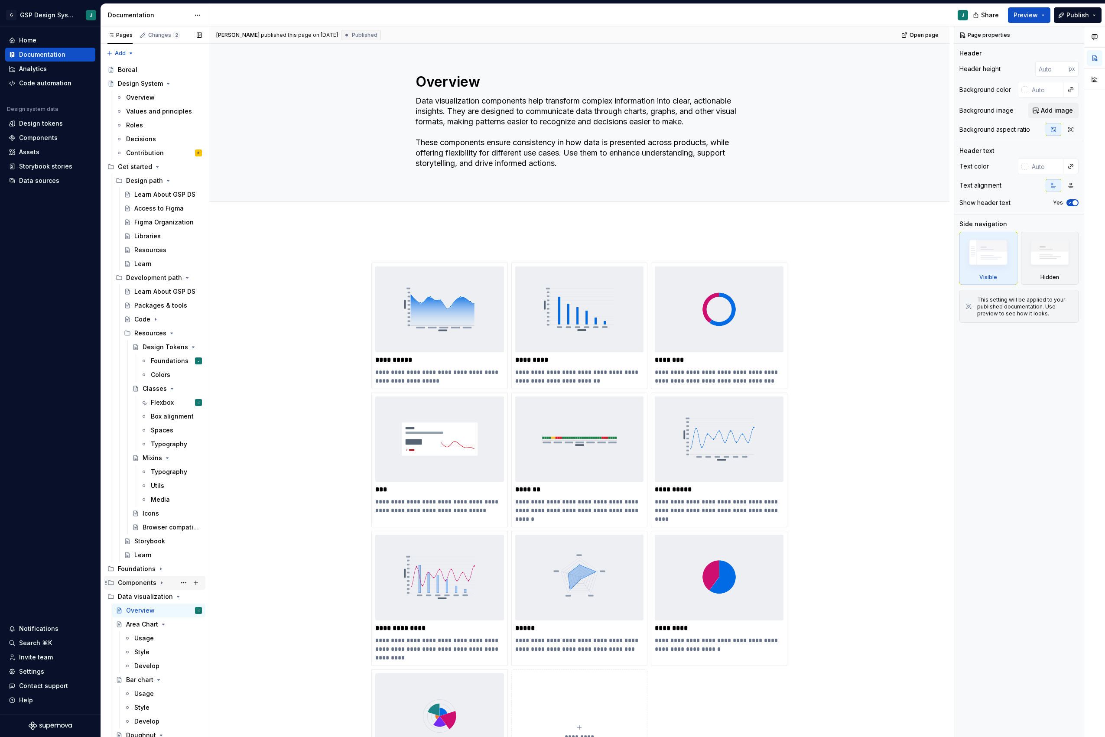
click at [158, 534] on icon "Page tree" at bounding box center [161, 582] width 7 height 7
click at [149, 534] on div "Overview" at bounding box center [140, 596] width 29 height 9
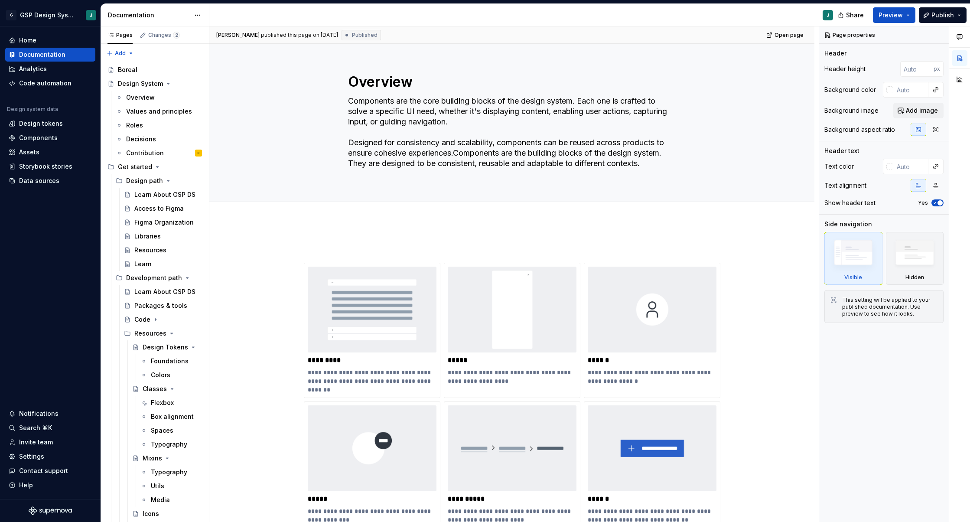
type textarea "*"
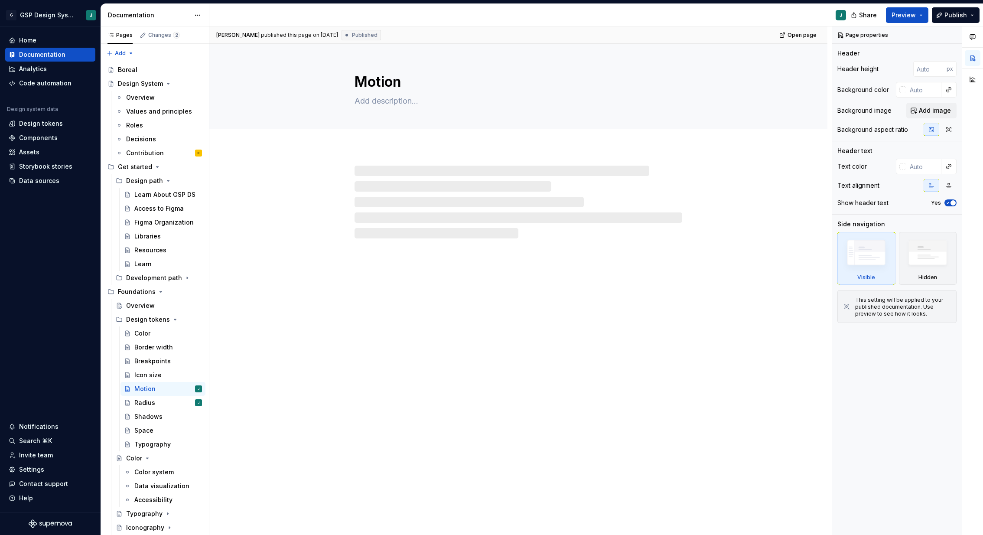
type textarea "*"
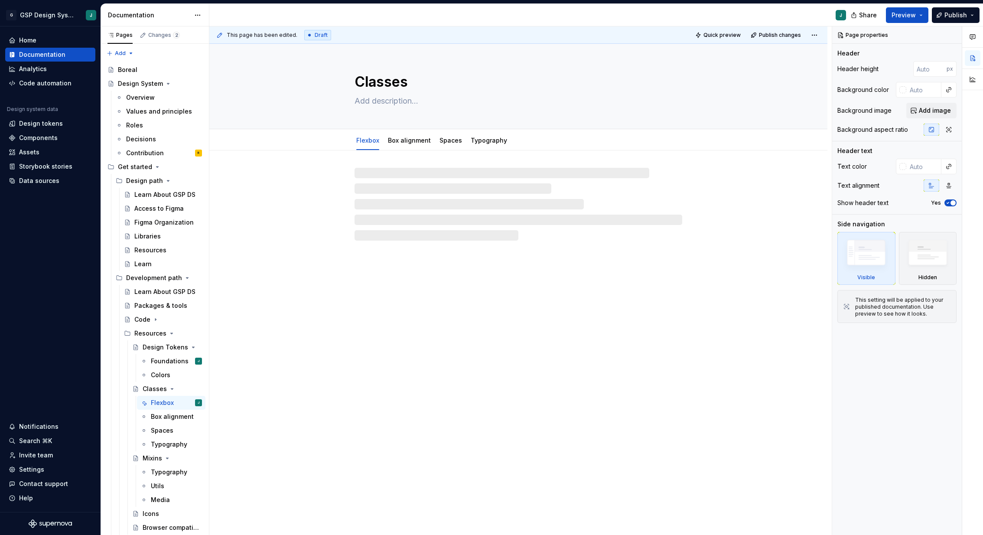
type textarea "*"
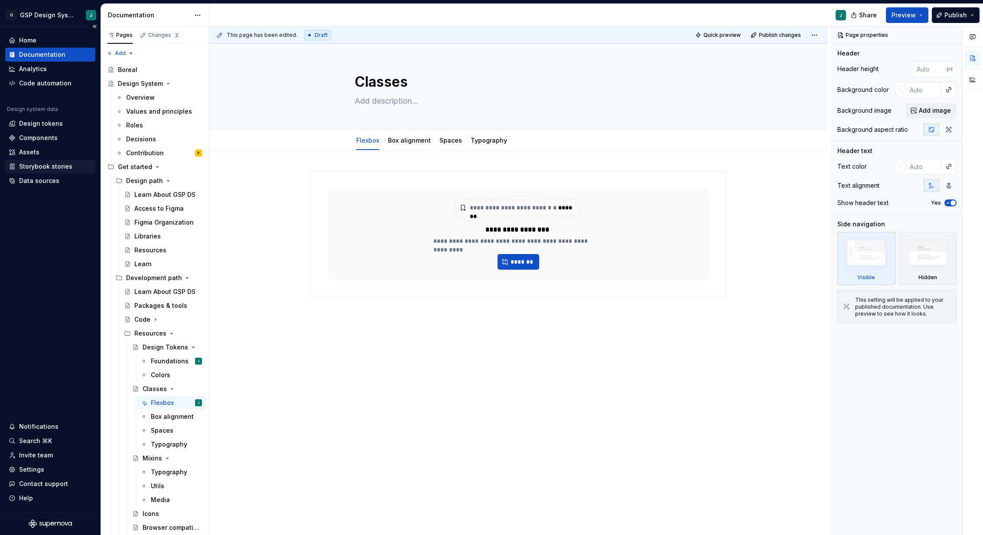
click at [44, 167] on div "Storybook stories" at bounding box center [45, 166] width 53 height 9
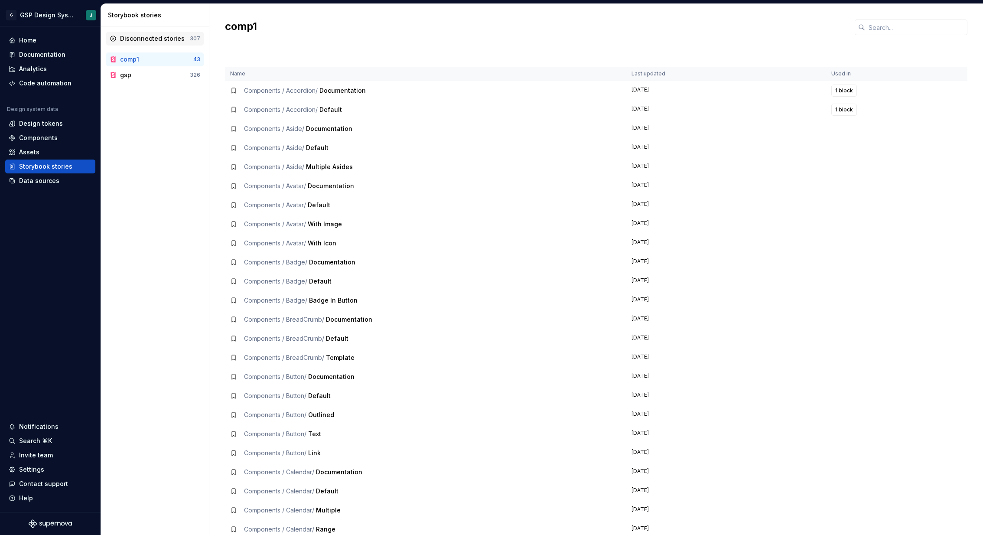
click at [163, 38] on div "Disconnected stories" at bounding box center [152, 38] width 65 height 9
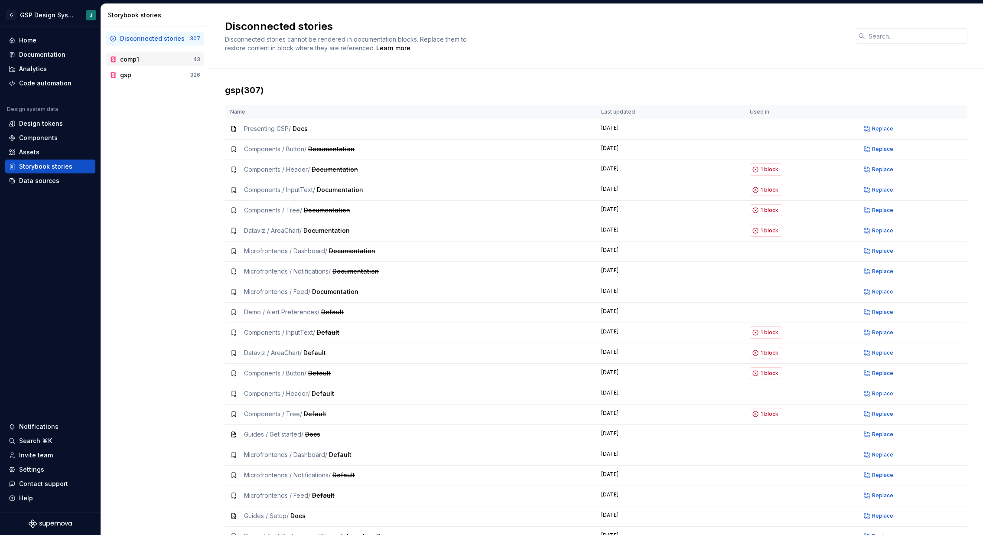
click at [142, 59] on div "comp1" at bounding box center [156, 59] width 73 height 9
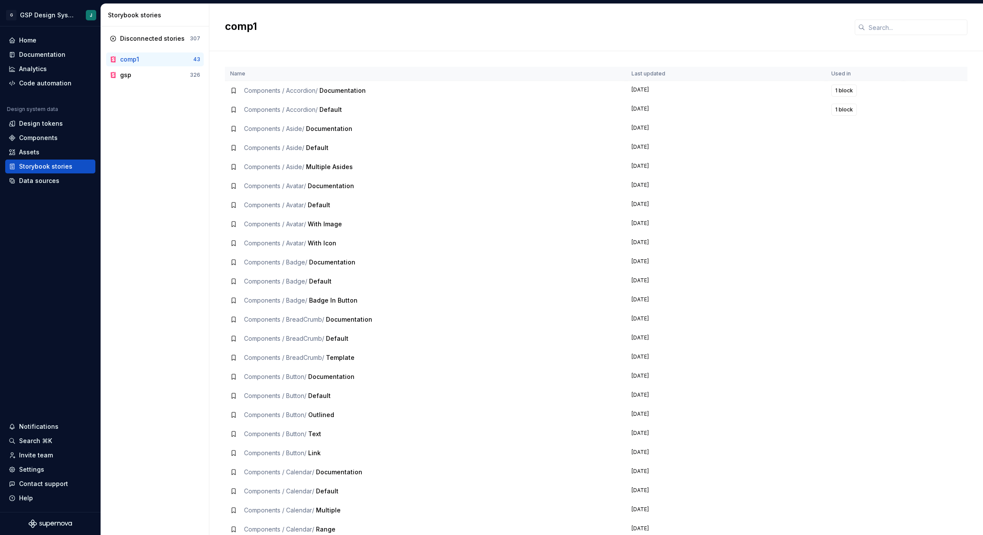
click at [157, 57] on div "comp1" at bounding box center [156, 59] width 73 height 9
click at [252, 24] on h2 "comp1" at bounding box center [534, 26] width 619 height 14
click at [149, 135] on div "Disconnected stories 307 comp1 43 gsp 326" at bounding box center [155, 280] width 108 height 508
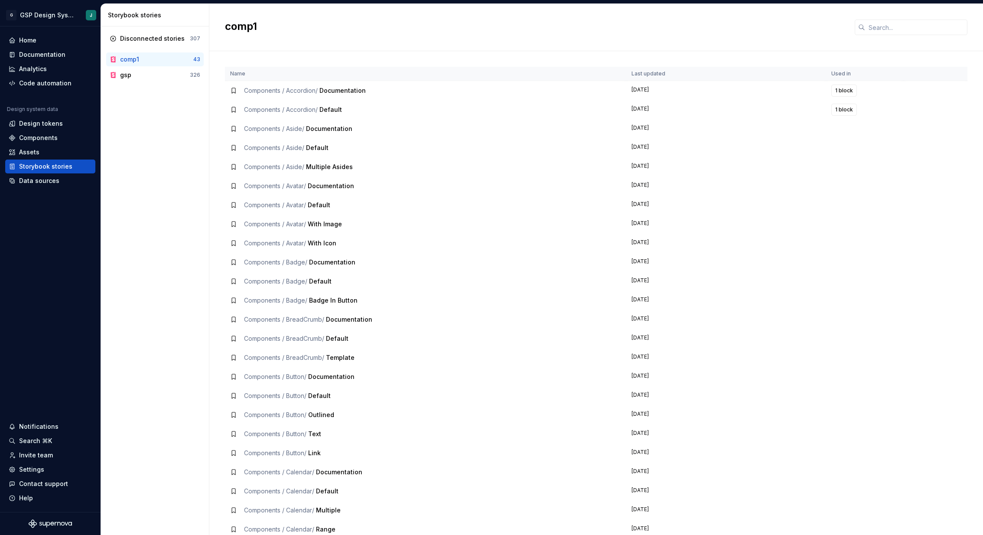
click at [136, 14] on div "Storybook stories" at bounding box center [156, 15] width 97 height 9
click at [120, 72] on div "gsp" at bounding box center [125, 75] width 11 height 9
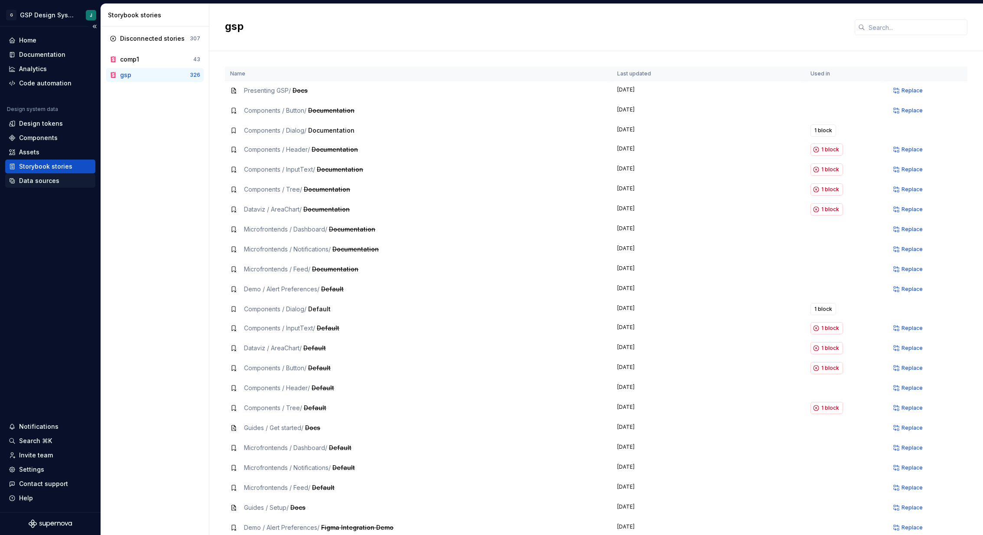
click at [53, 178] on div "Data sources" at bounding box center [39, 180] width 40 height 9
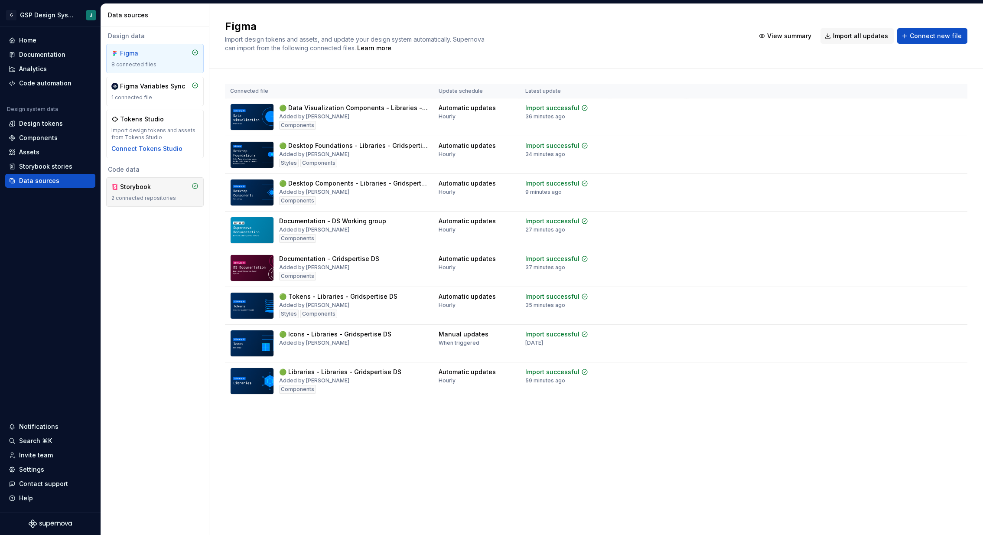
click at [152, 194] on div "Storybook 2 connected repositories" at bounding box center [154, 191] width 87 height 19
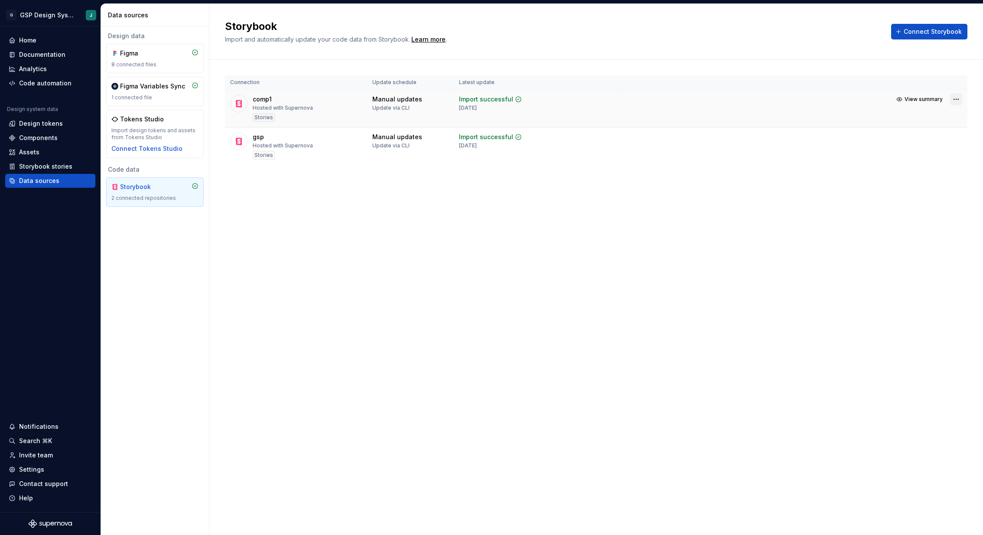
click at [958, 99] on html "G GSP Design System J Home Documentation Analytics Code automation Design syste…" at bounding box center [491, 267] width 983 height 535
click at [330, 205] on html "G GSP Design System J Home Documentation Analytics Code automation Design syste…" at bounding box center [491, 267] width 983 height 535
